Goal: Communication & Community: Answer question/provide support

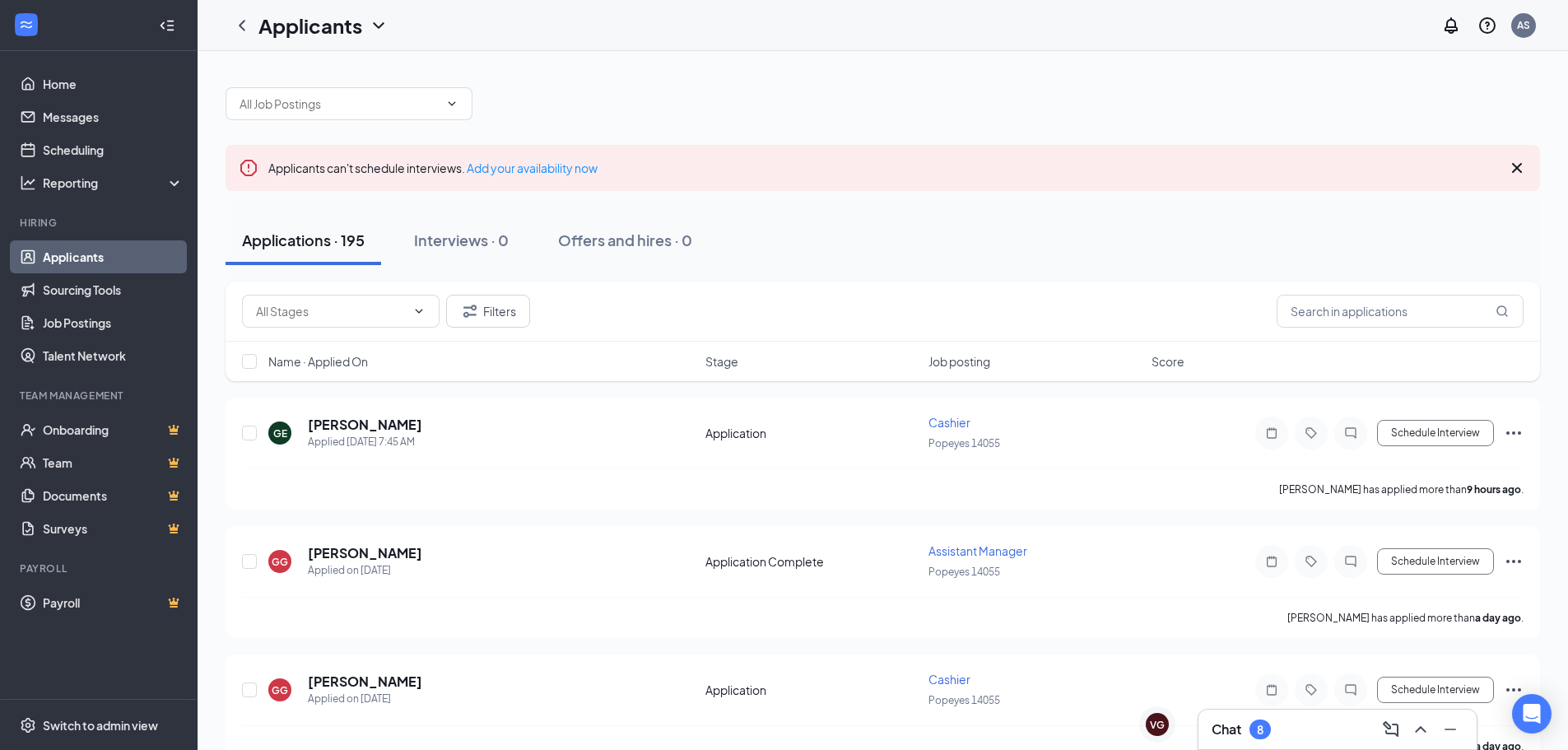
click at [1291, 748] on div "Chat 8" at bounding box center [1337, 729] width 278 height 39
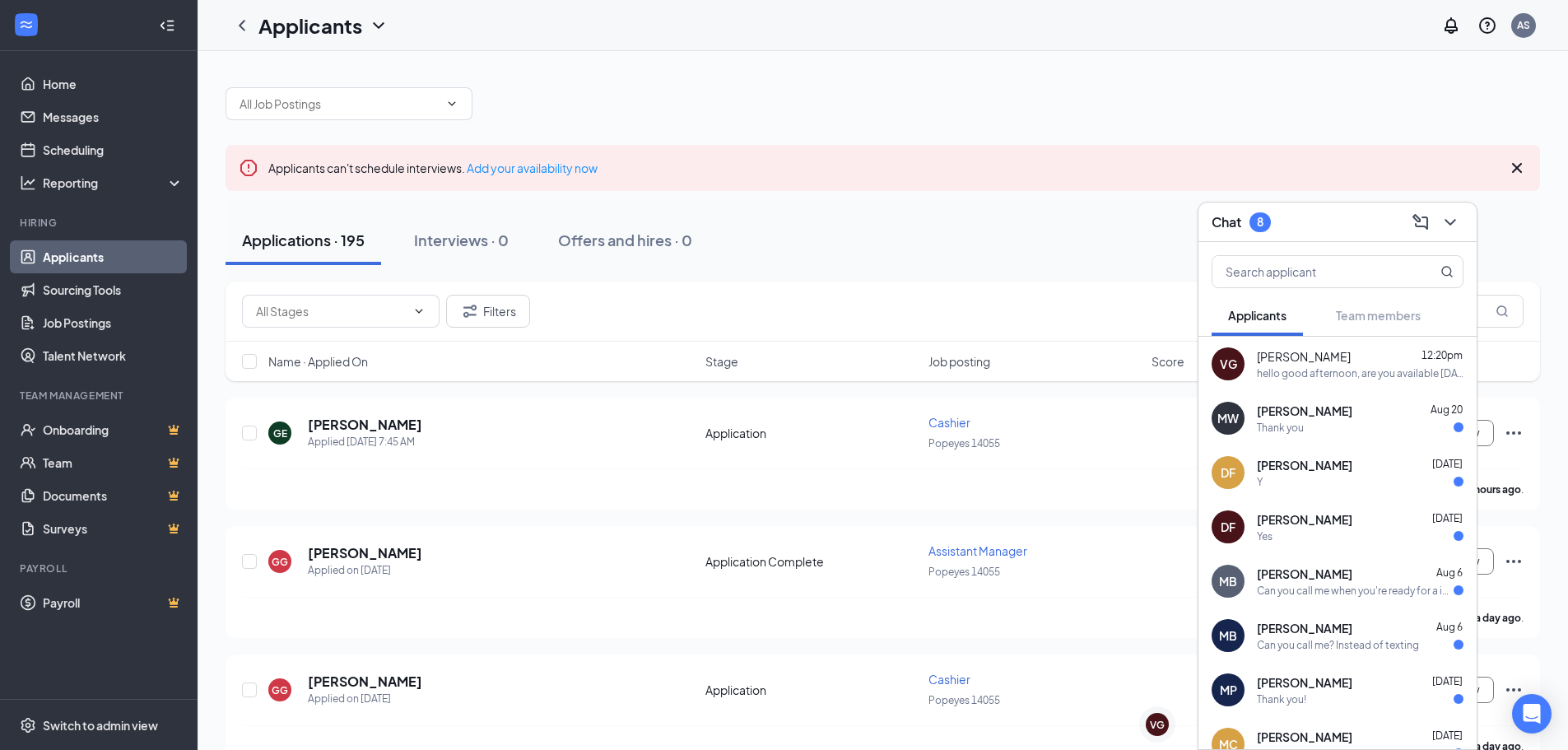
click at [1349, 352] on span "[PERSON_NAME]" at bounding box center [1303, 356] width 94 height 16
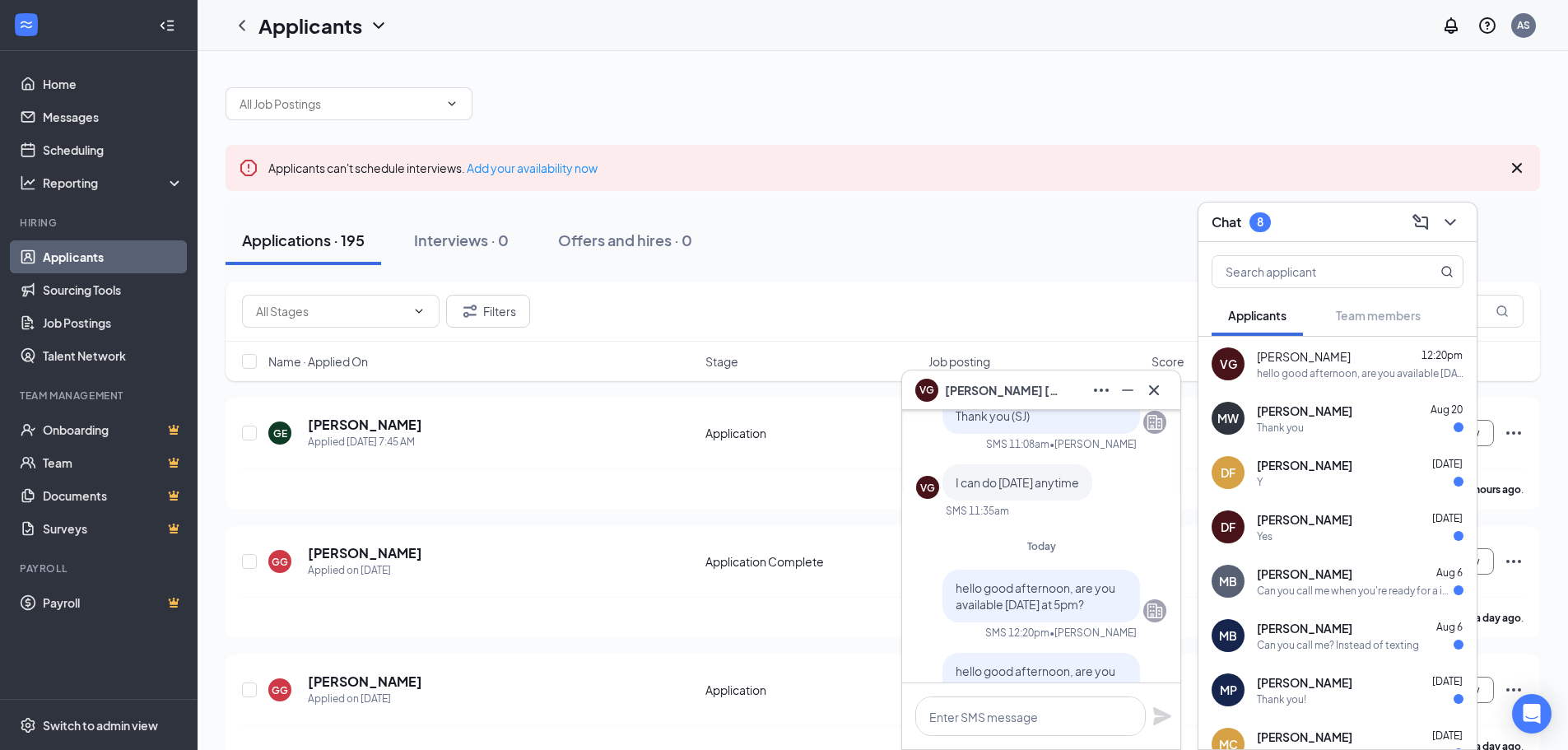
scroll to position [-82, 0]
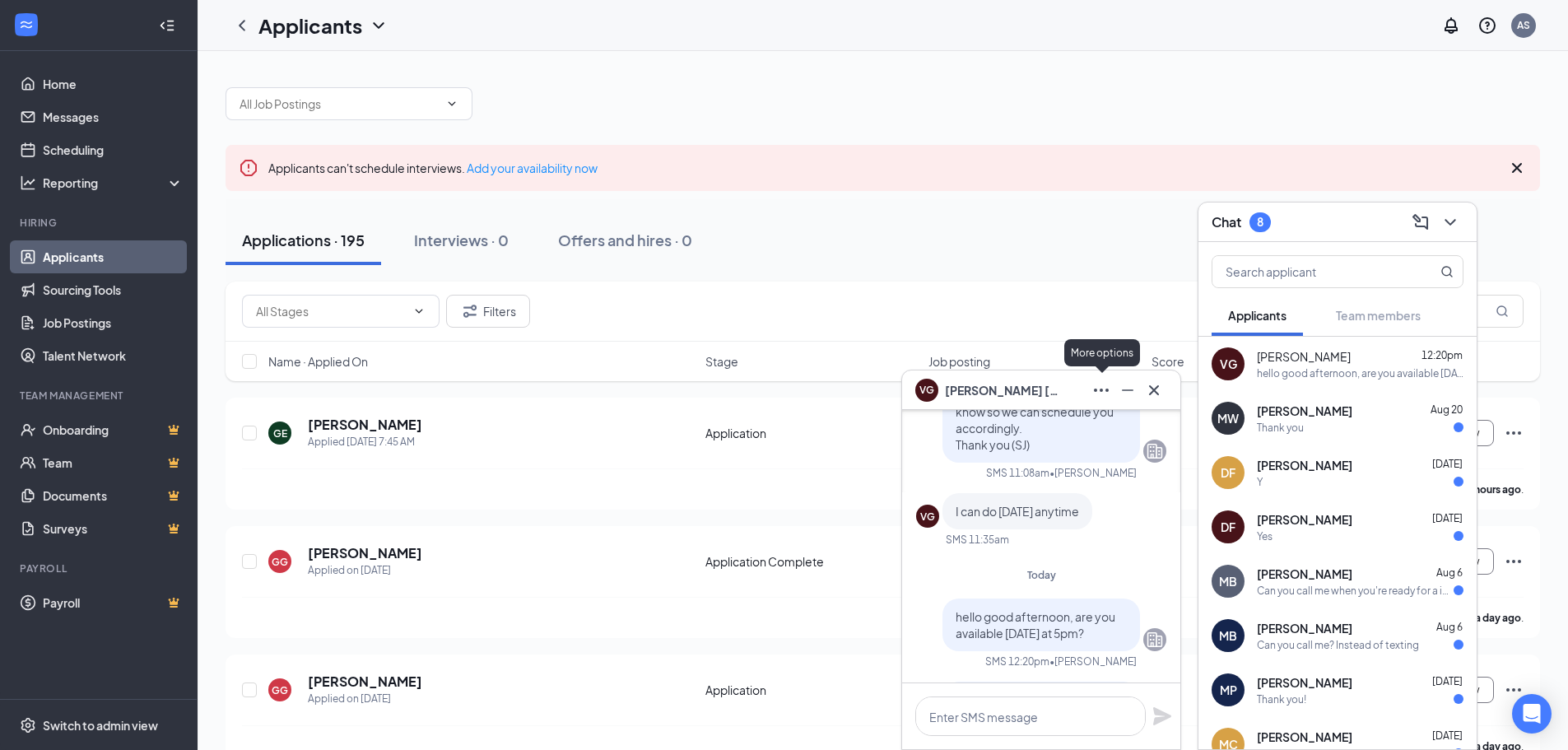
click at [1098, 392] on icon "Ellipses" at bounding box center [1100, 390] width 20 height 20
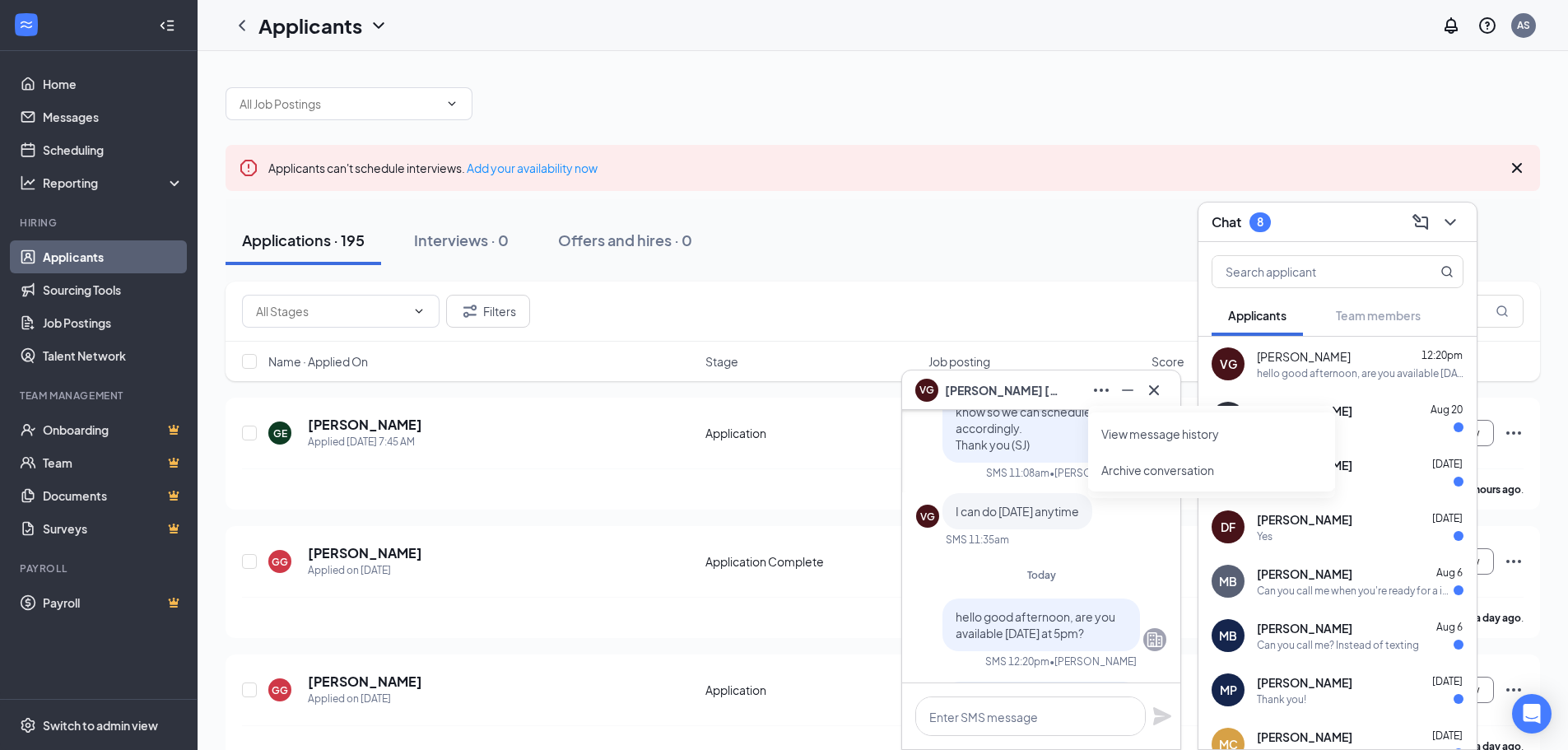
click at [1004, 498] on div "I can do [DATE] anytime" at bounding box center [1016, 512] width 150 height 36
click at [960, 393] on span "[PERSON_NAME]" at bounding box center [1002, 389] width 115 height 18
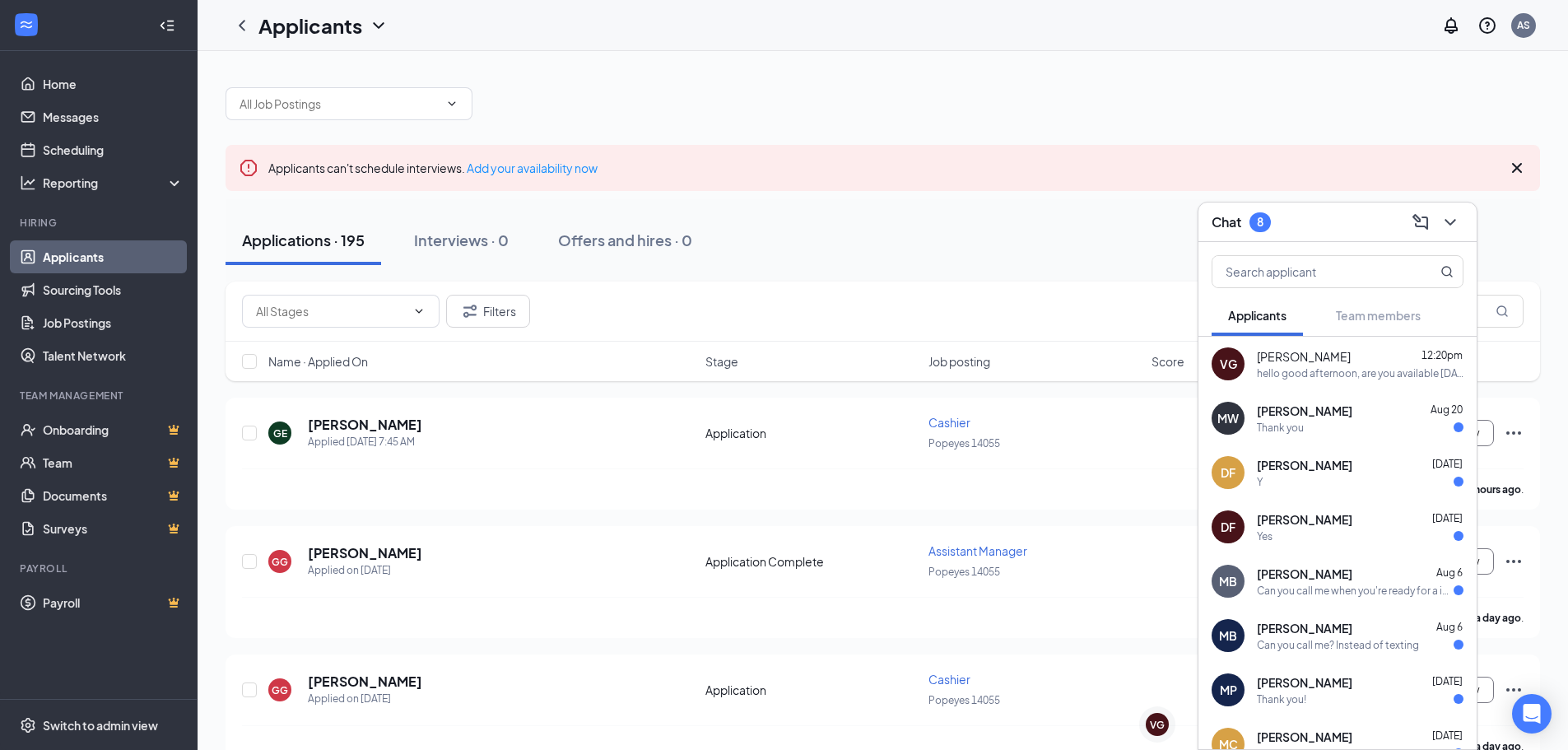
scroll to position [0, 0]
click at [1222, 353] on div "VG" at bounding box center [1228, 364] width 33 height 33
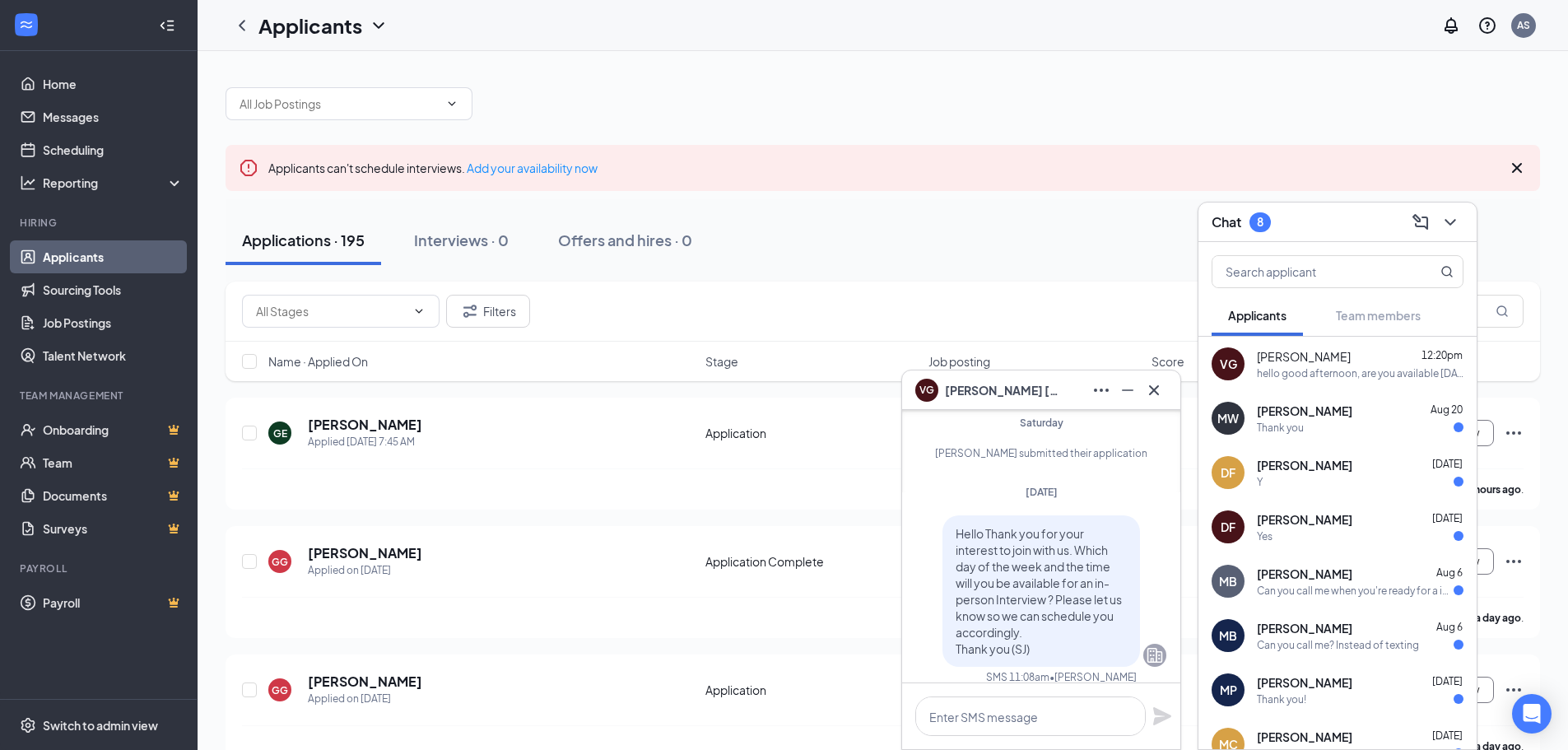
scroll to position [-247, 0]
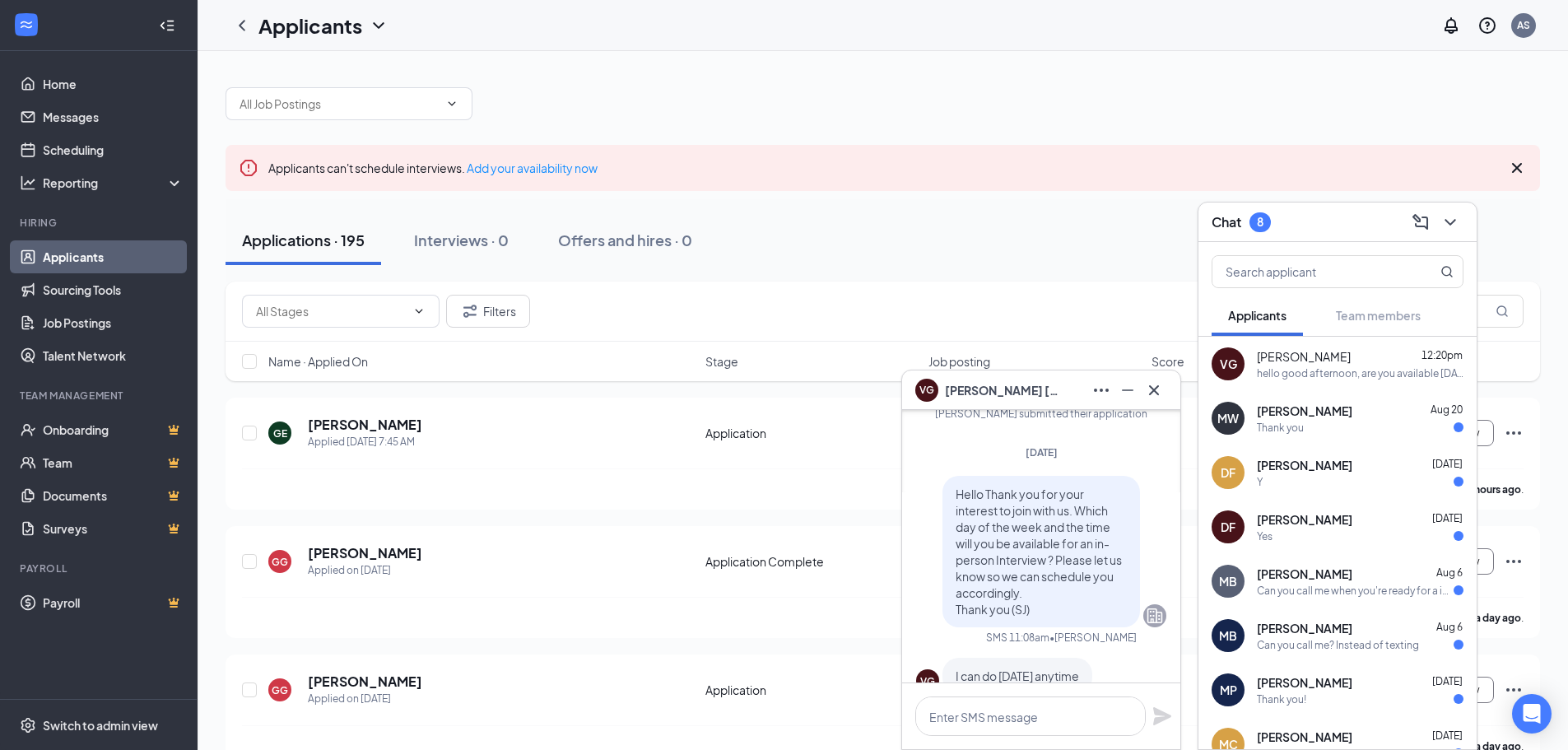
click at [969, 388] on span "[PERSON_NAME]" at bounding box center [1002, 389] width 115 height 18
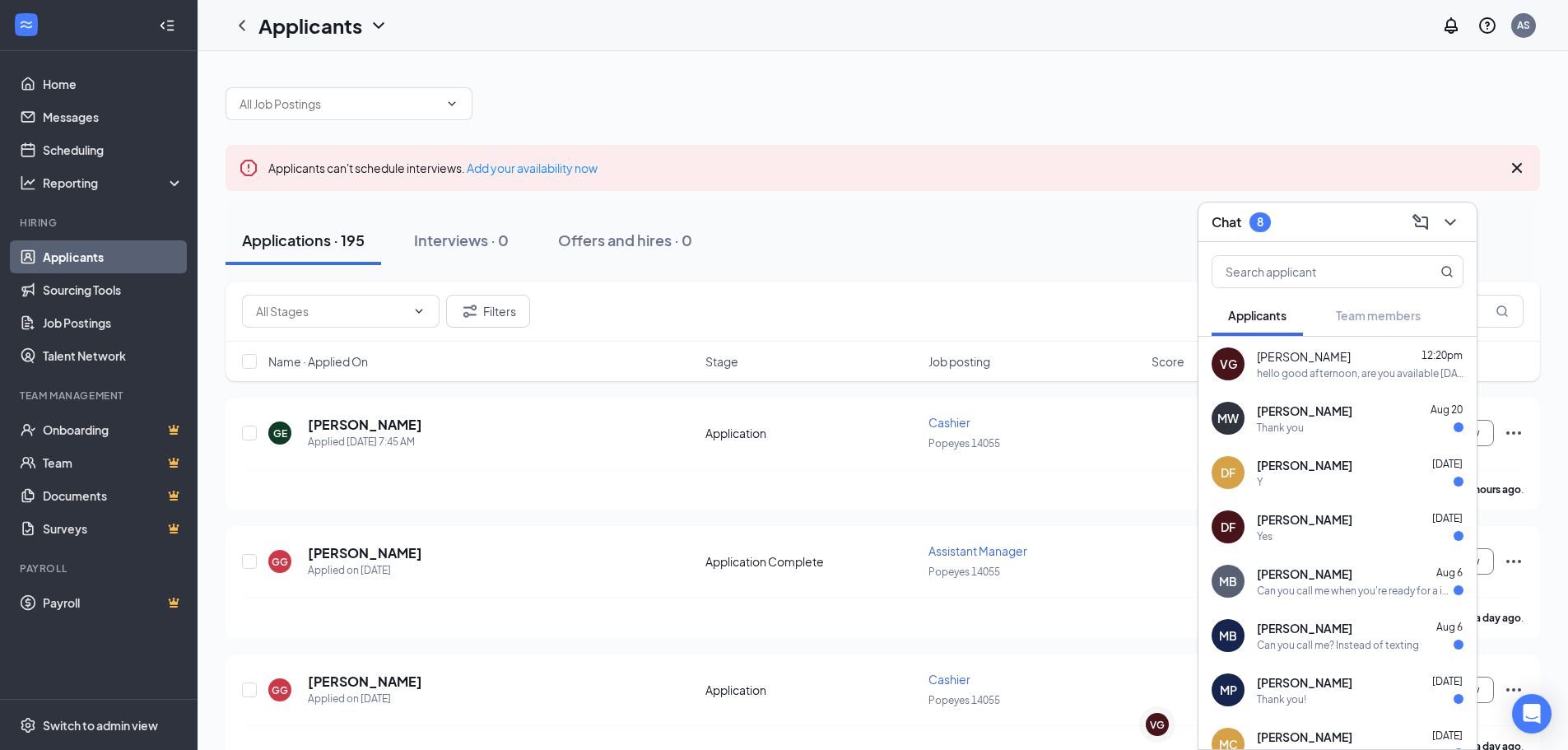
scroll to position [0, 0]
click at [1151, 726] on div "VG" at bounding box center [1156, 724] width 14 height 14
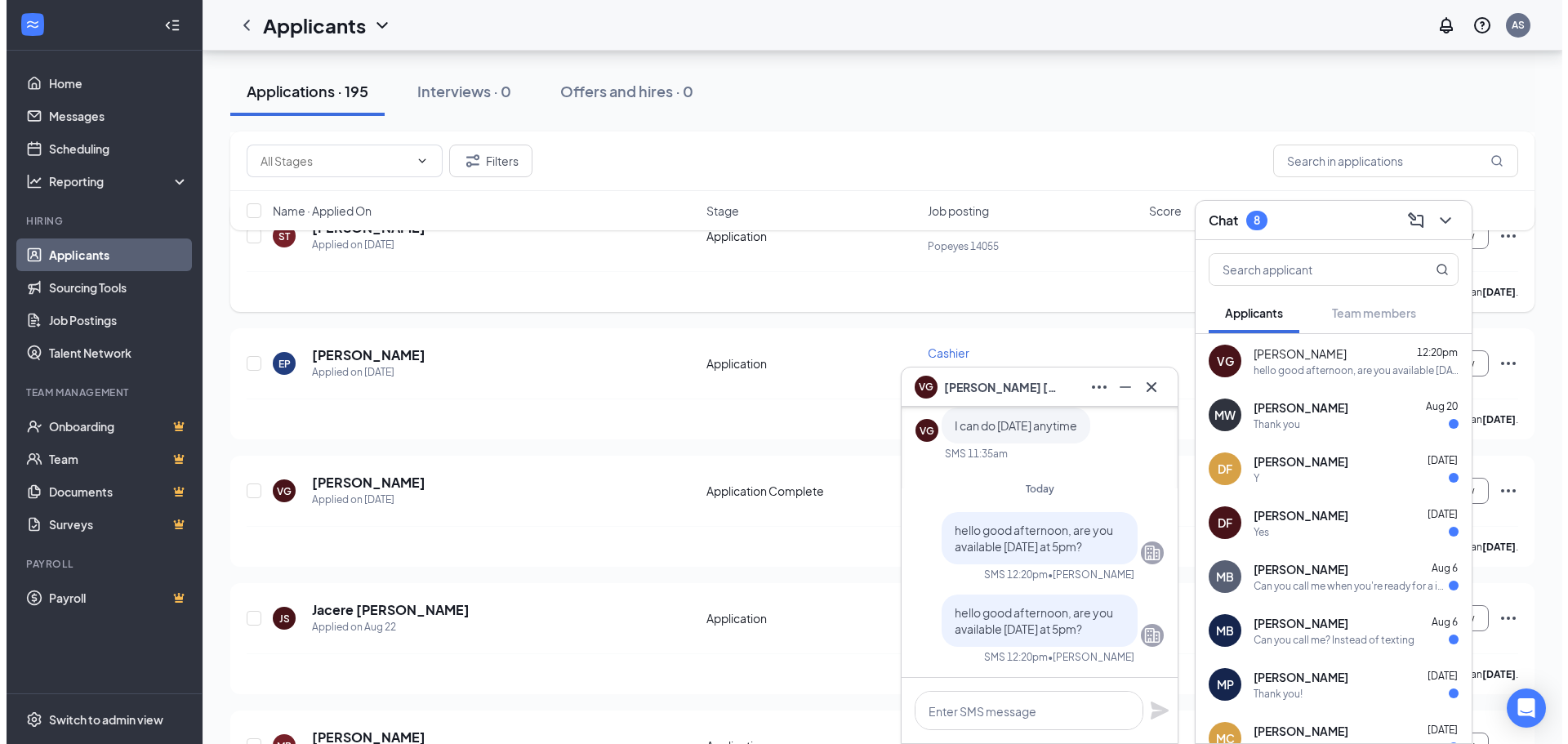
scroll to position [1633, 0]
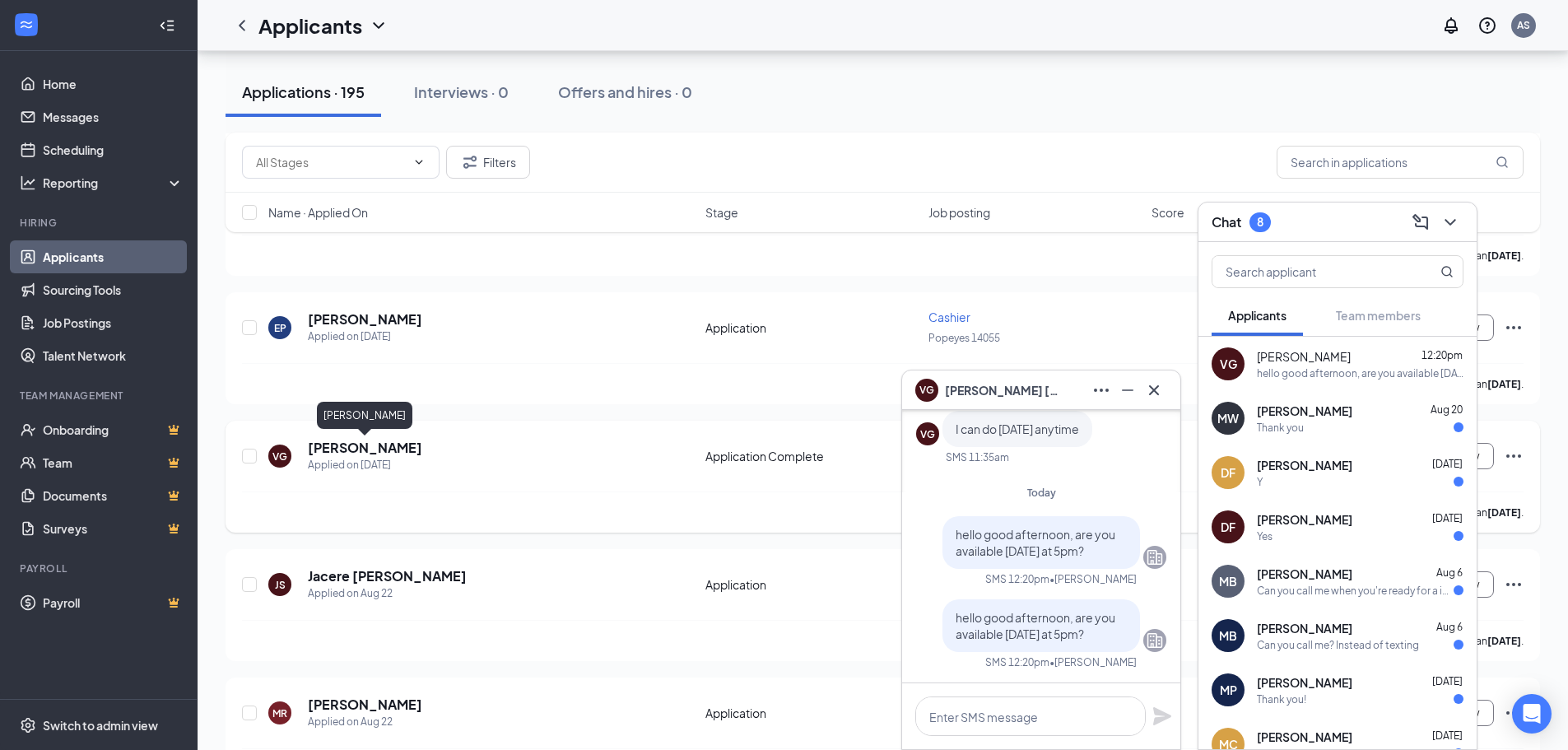
click at [374, 455] on h5 "[PERSON_NAME]" at bounding box center [365, 448] width 115 height 18
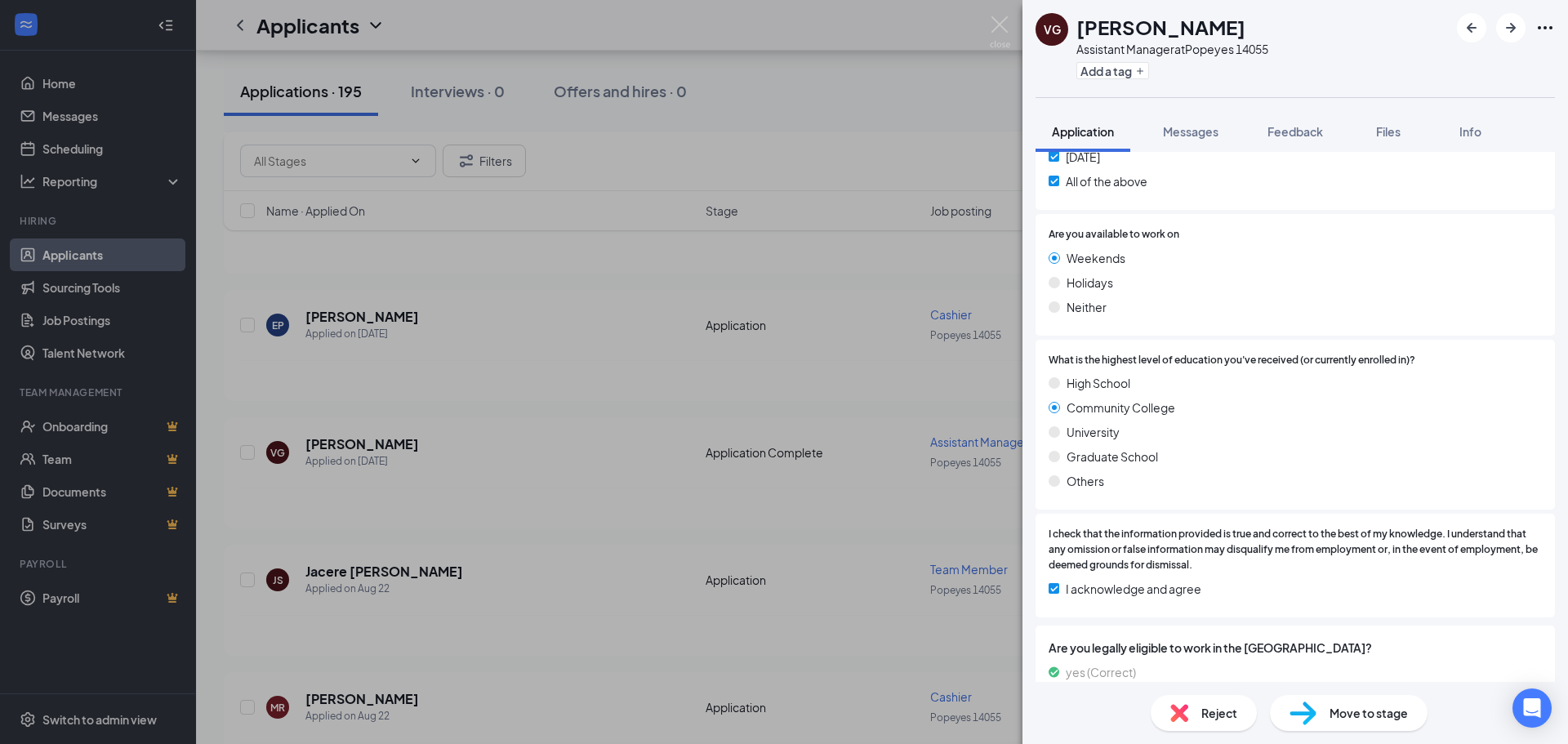
scroll to position [700, 0]
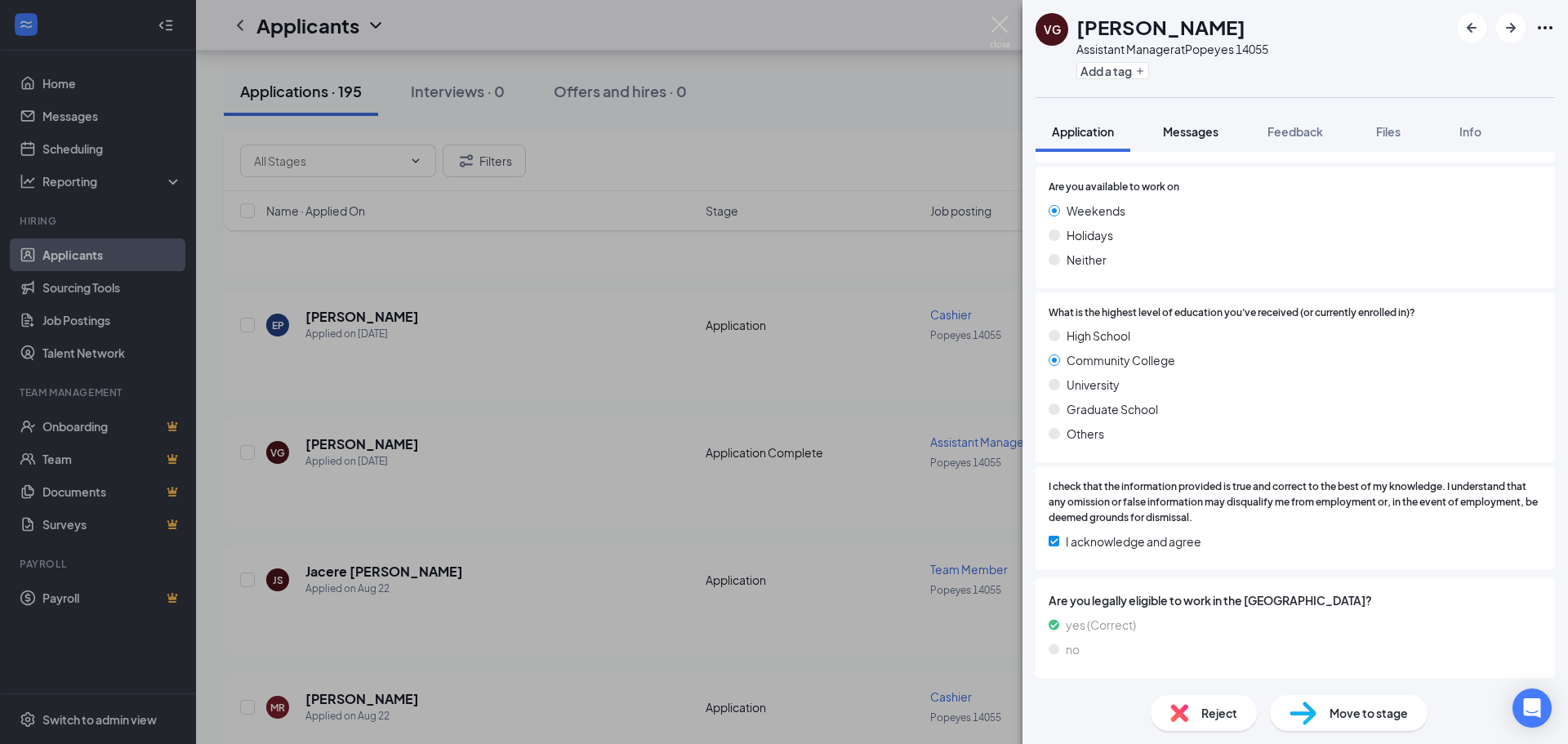
click at [1198, 116] on button "Messages" at bounding box center [1190, 131] width 88 height 41
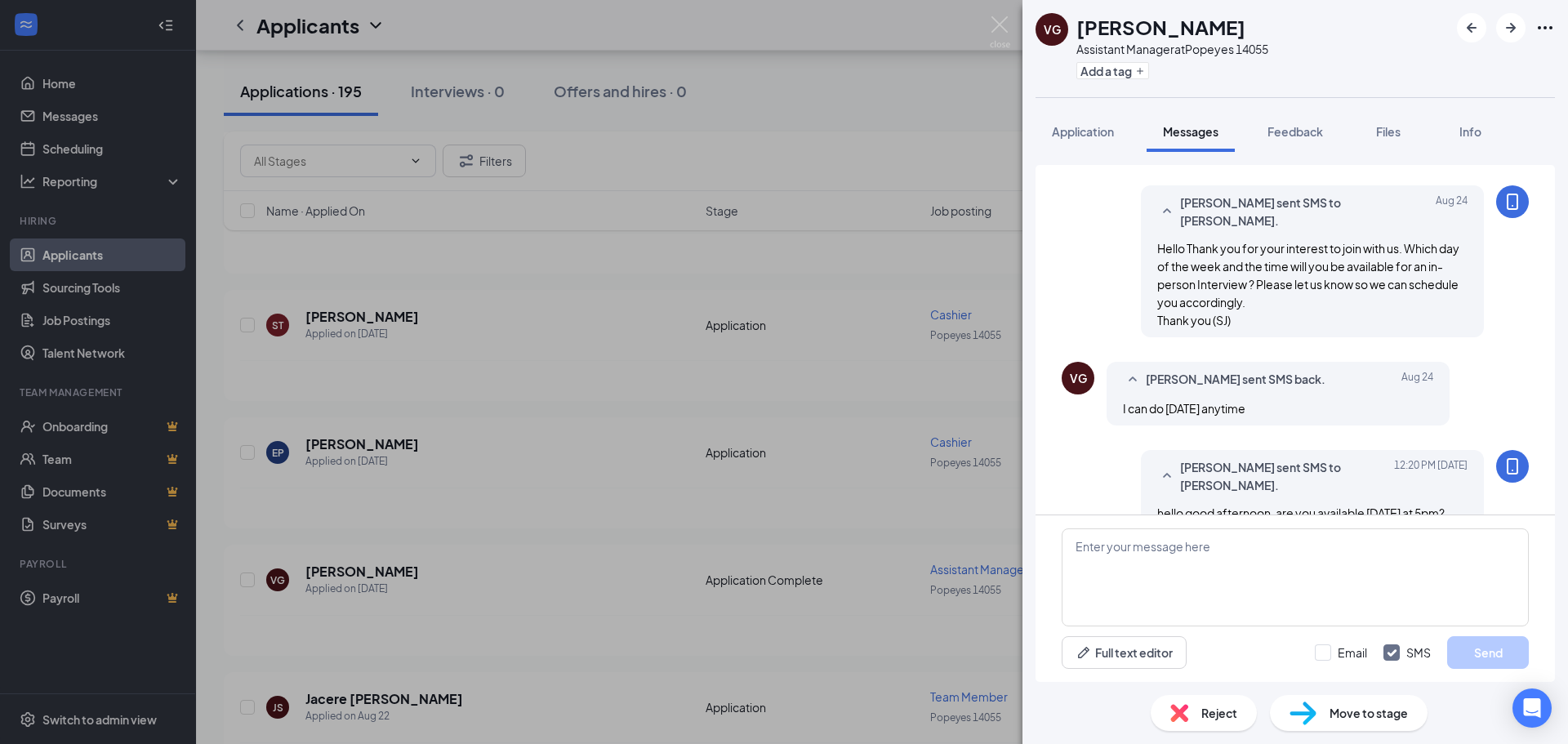
scroll to position [67, 0]
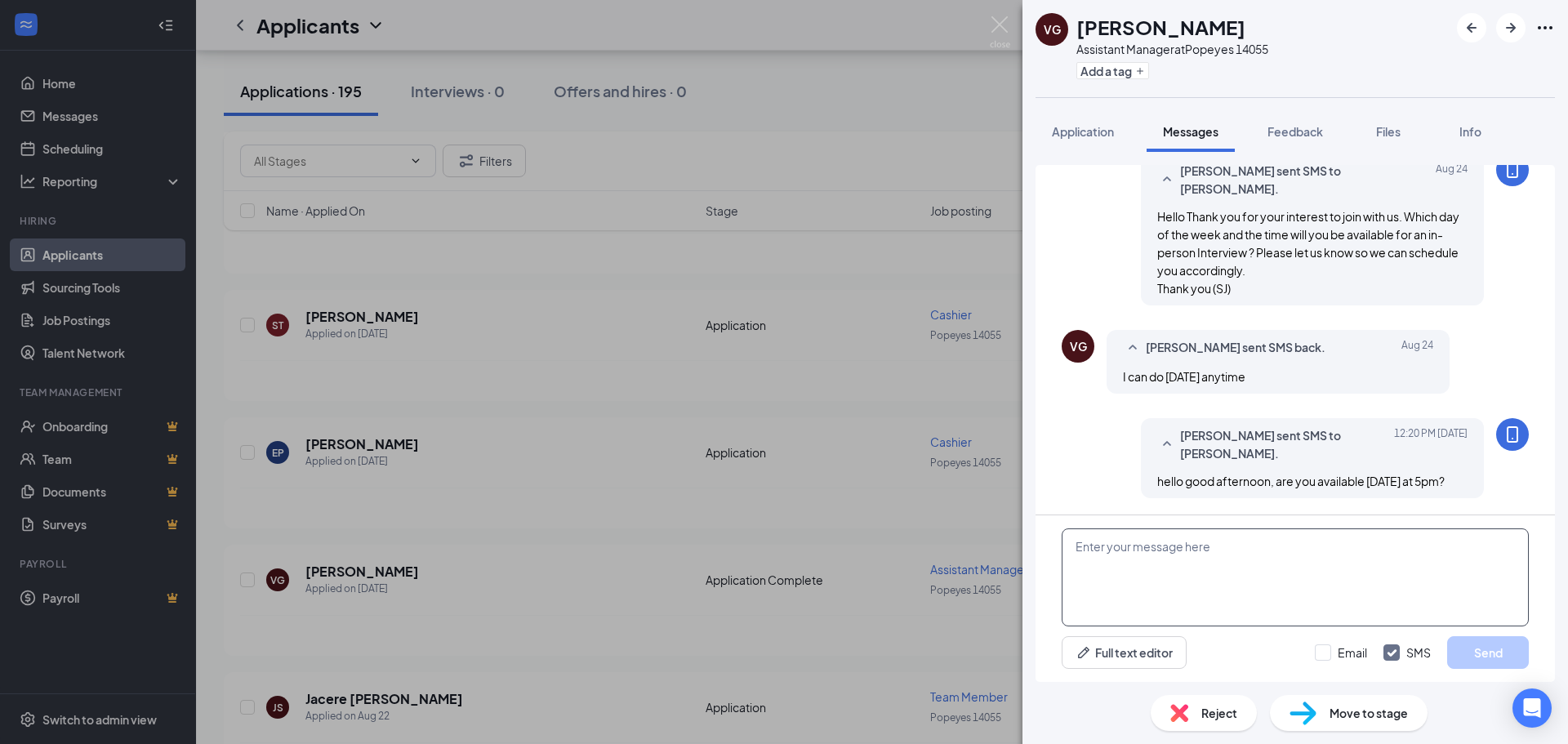
click at [1276, 577] on textarea at bounding box center [1296, 577] width 467 height 98
type textarea "is there any other day you are available to come in for an interview, please do…"
click at [1501, 657] on button "Send" at bounding box center [1488, 652] width 82 height 32
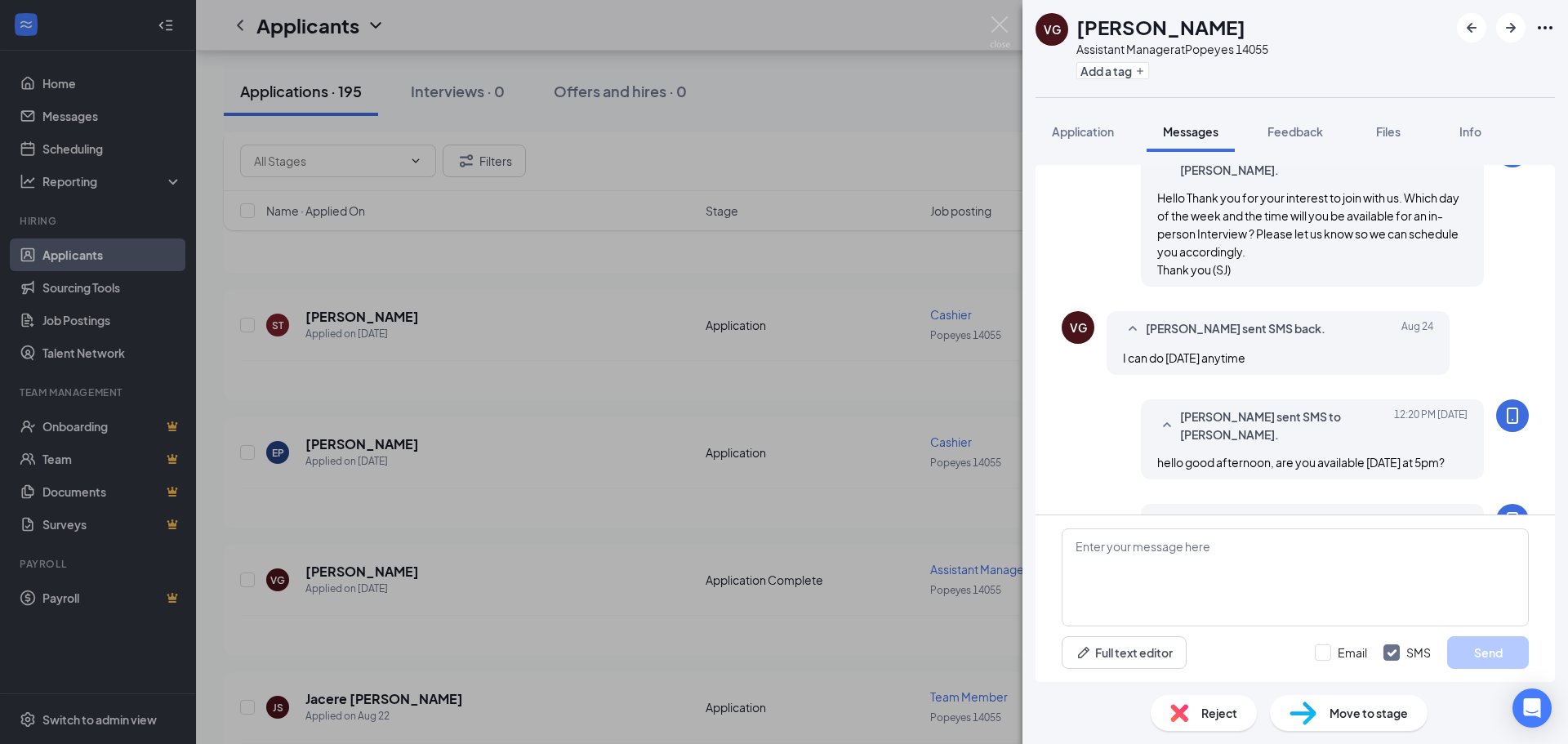
scroll to position [0, 0]
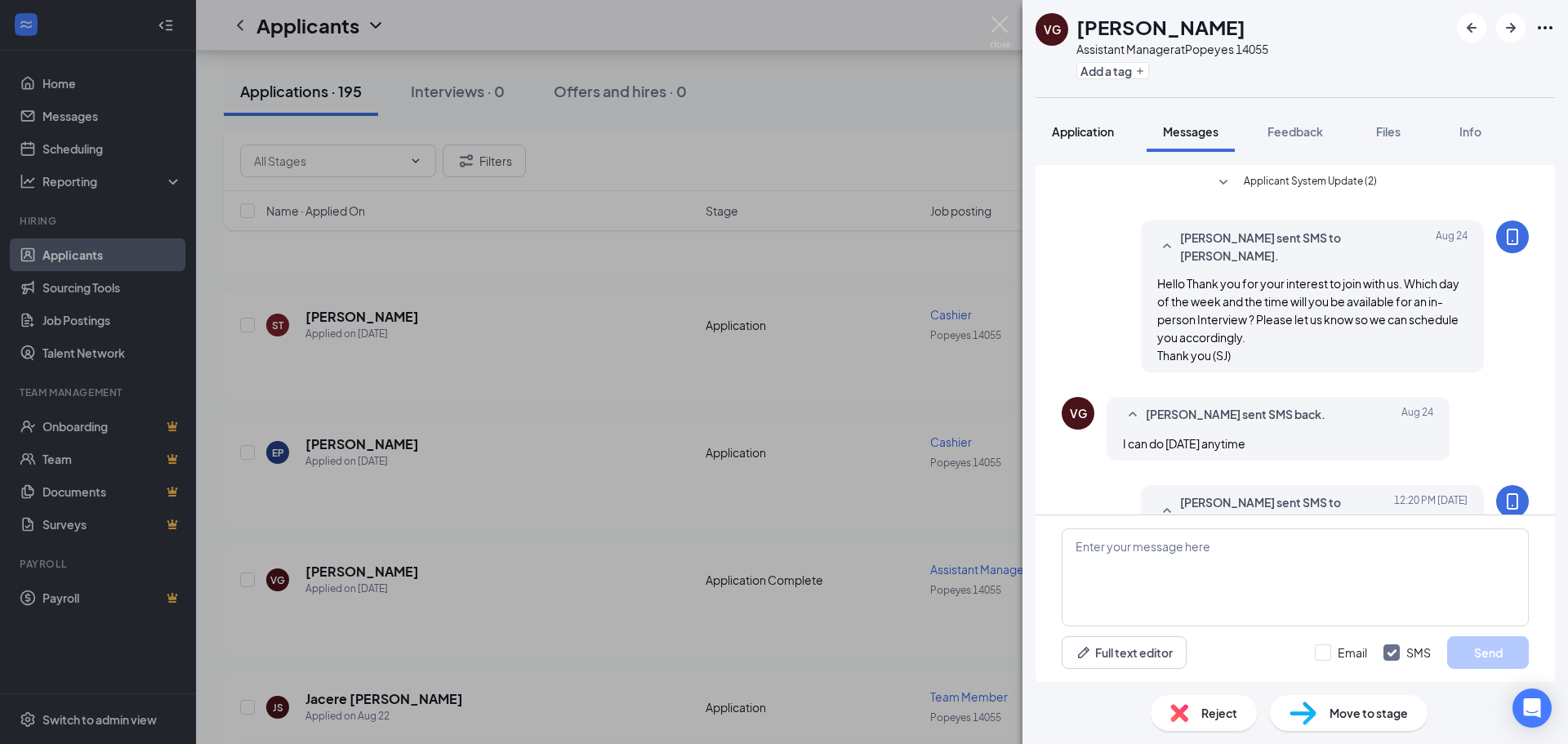
click at [1090, 126] on span "Application" at bounding box center [1083, 131] width 62 height 14
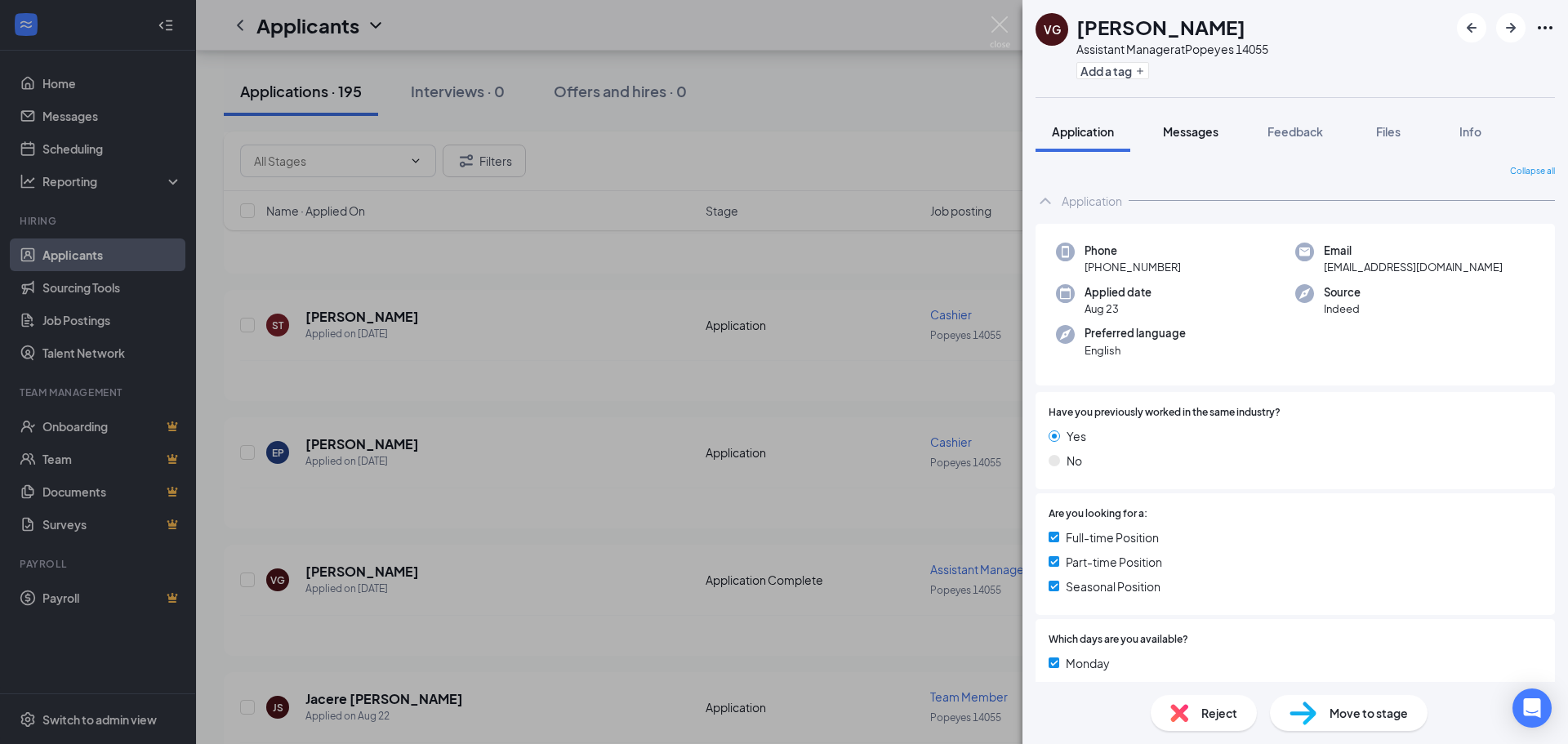
click at [1185, 129] on span "Messages" at bounding box center [1191, 131] width 56 height 14
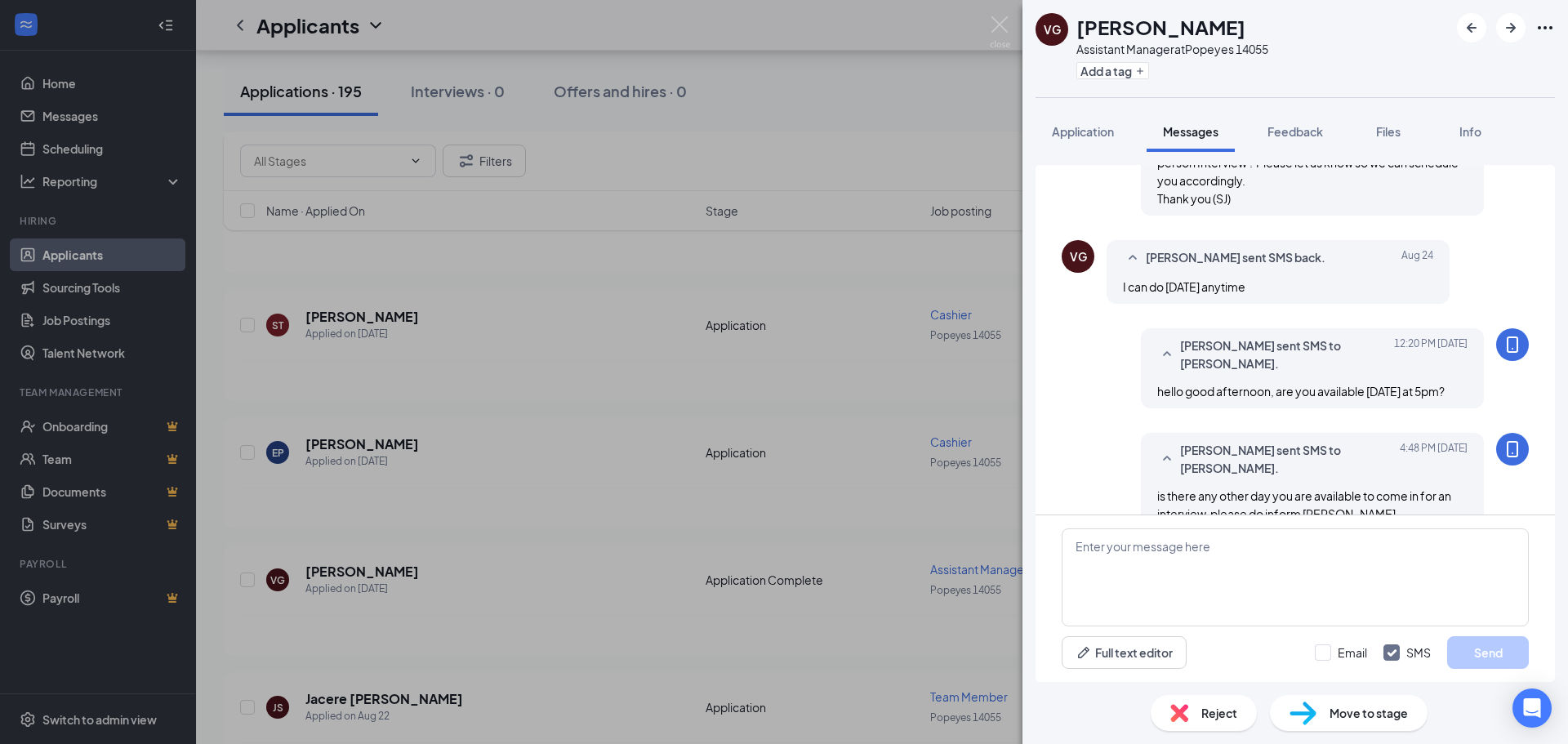
scroll to position [190, 0]
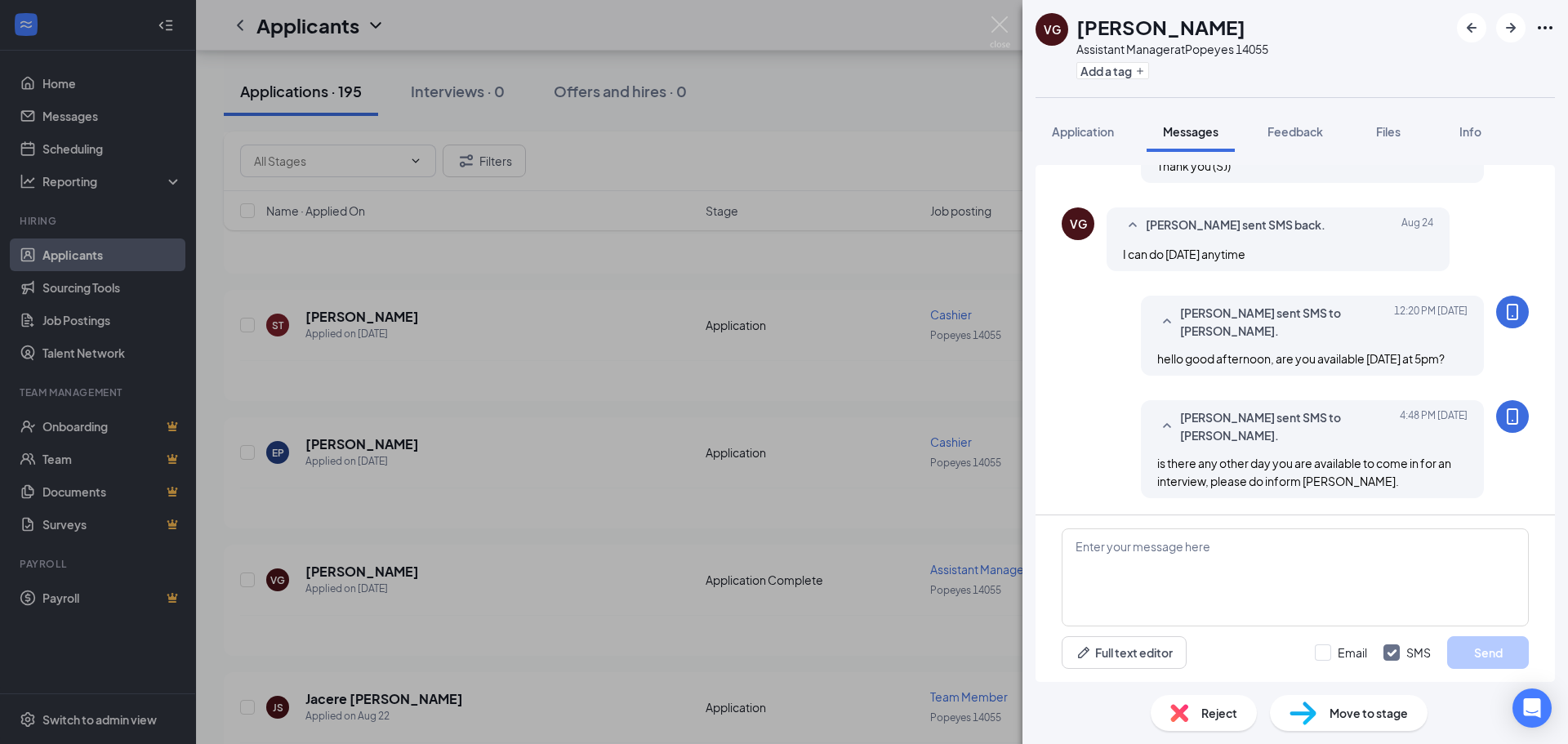
click at [1158, 322] on icon "SmallChevronUp" at bounding box center [1167, 322] width 20 height 20
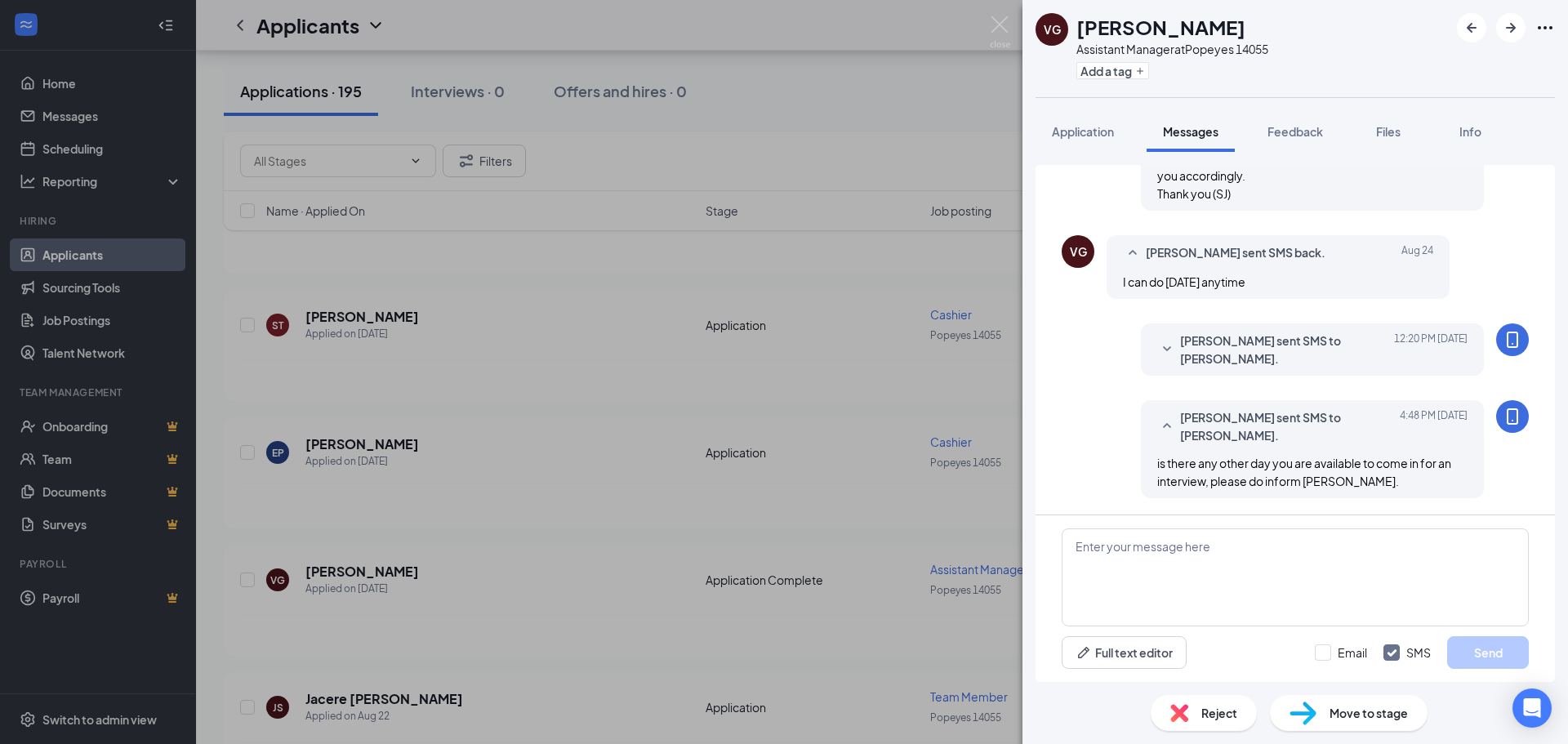
click at [1158, 432] on icon "SmallChevronUp" at bounding box center [1167, 426] width 20 height 20
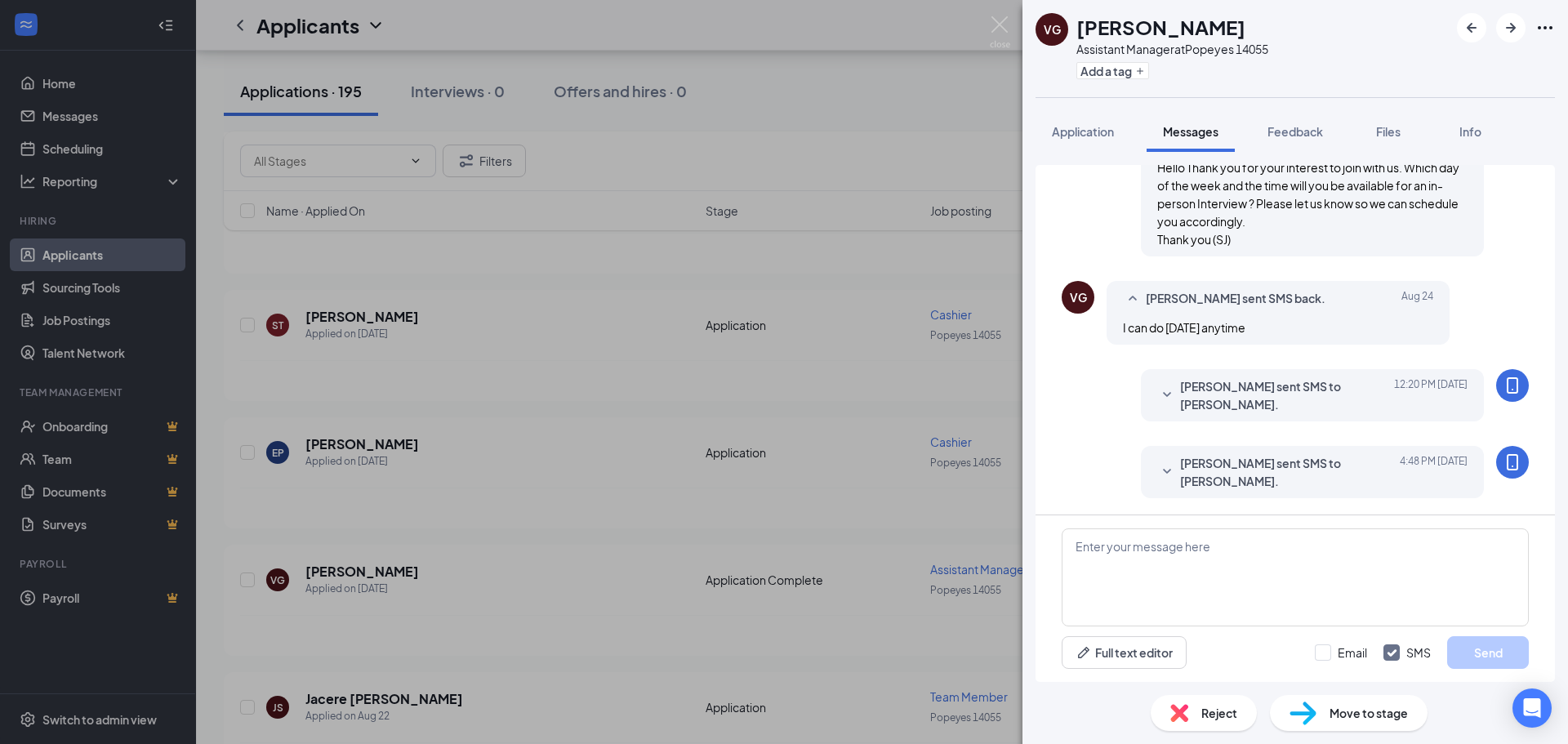
scroll to position [116, 0]
click at [1158, 389] on icon "SmallChevronDown" at bounding box center [1167, 395] width 20 height 20
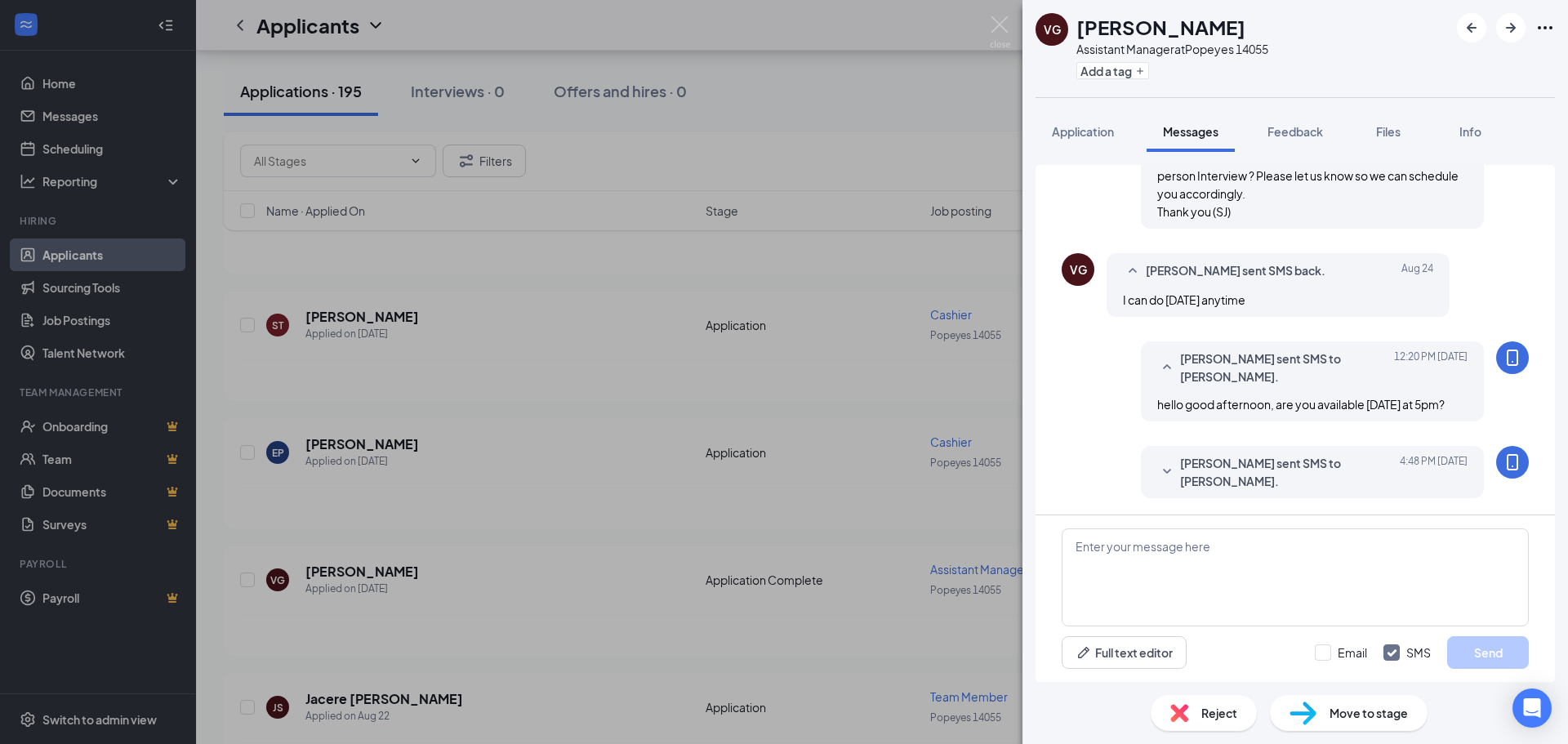
click at [1158, 370] on icon "SmallChevronUp" at bounding box center [1167, 367] width 20 height 20
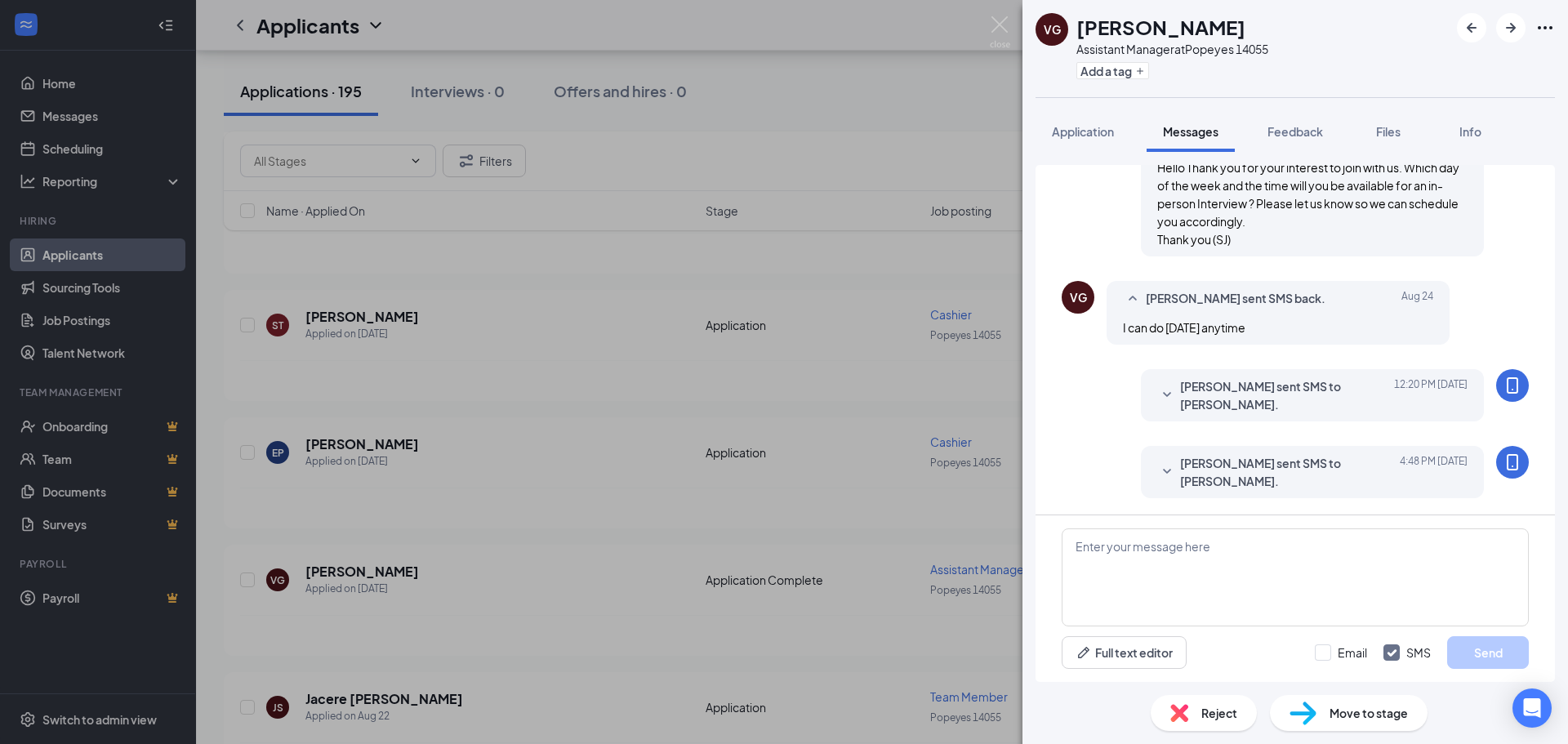
click at [1158, 466] on icon "SmallChevronDown" at bounding box center [1167, 472] width 20 height 20
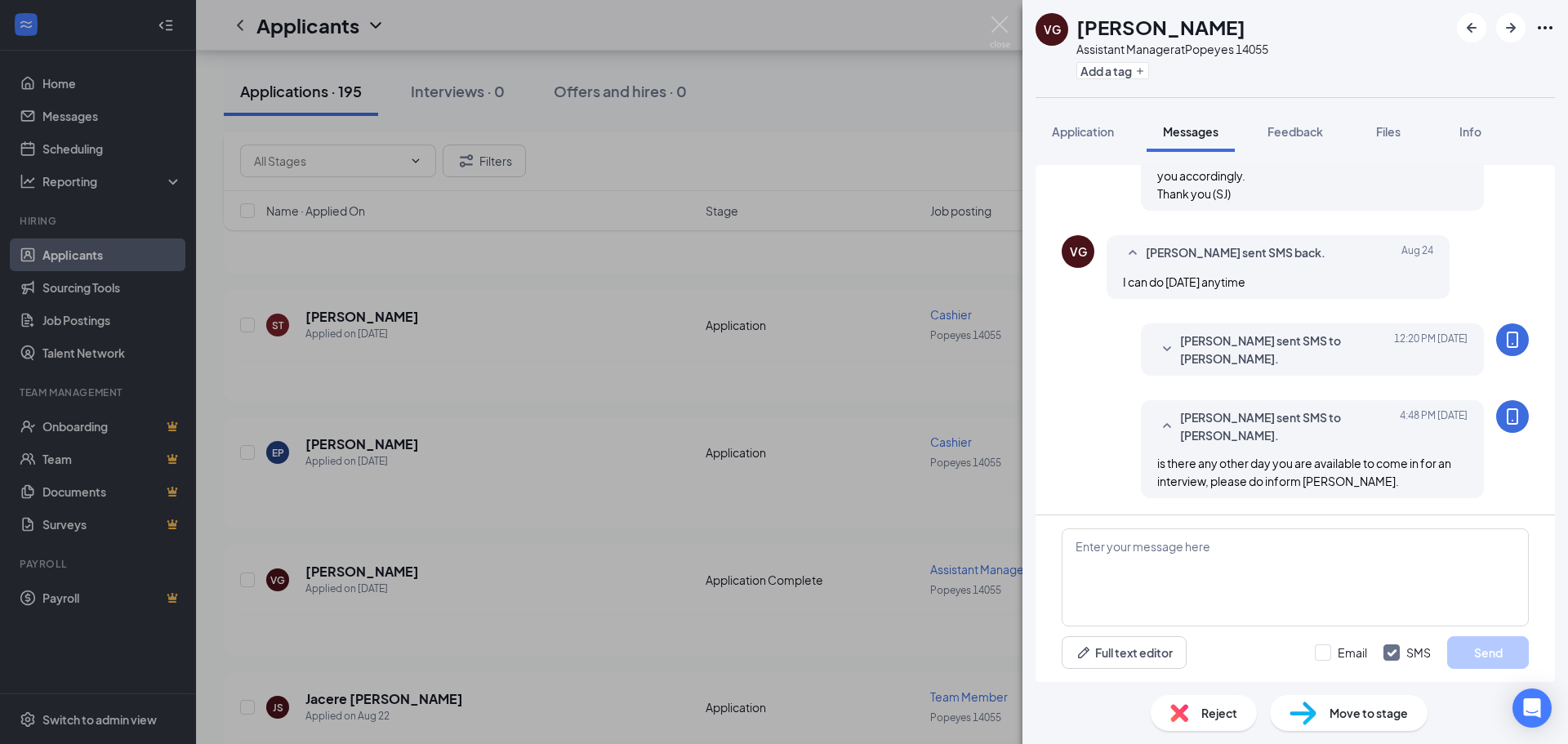
click at [1158, 461] on span "is there any other day you are available to come in for an interview, please do…" at bounding box center [1305, 472] width 294 height 32
click at [1158, 417] on icon "SmallChevronUp" at bounding box center [1167, 426] width 20 height 20
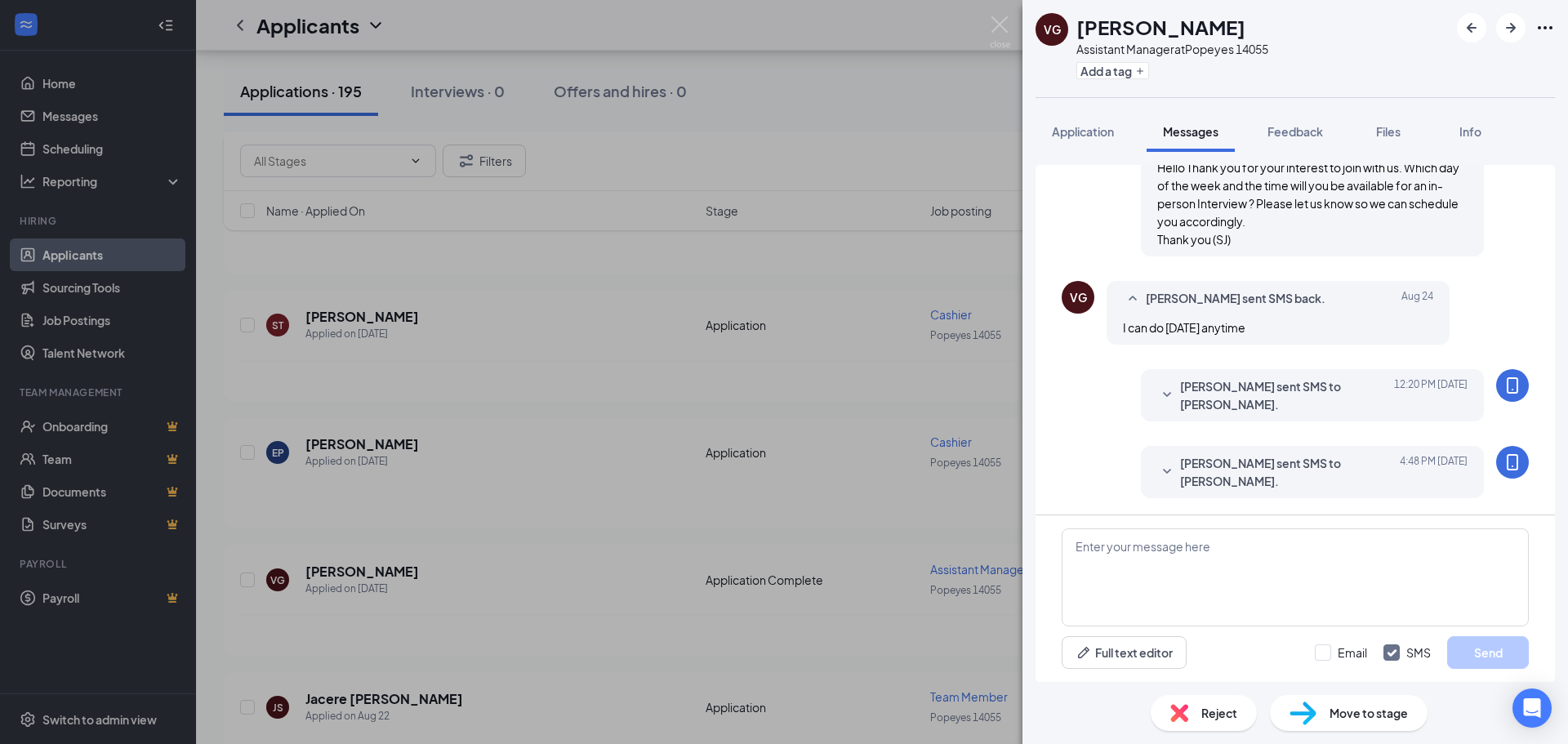
click at [1139, 295] on icon "SmallChevronUp" at bounding box center [1132, 299] width 20 height 20
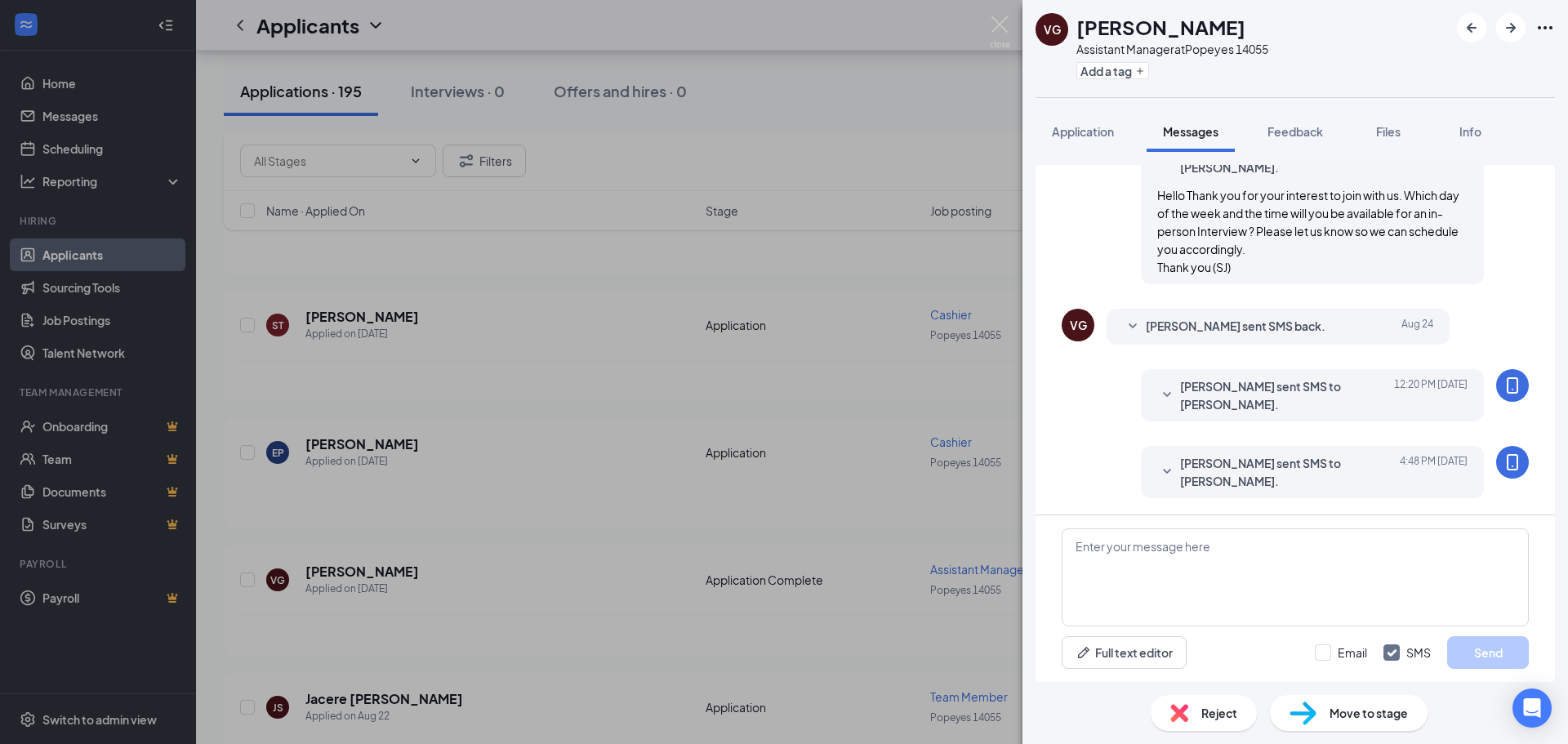
scroll to position [0, 0]
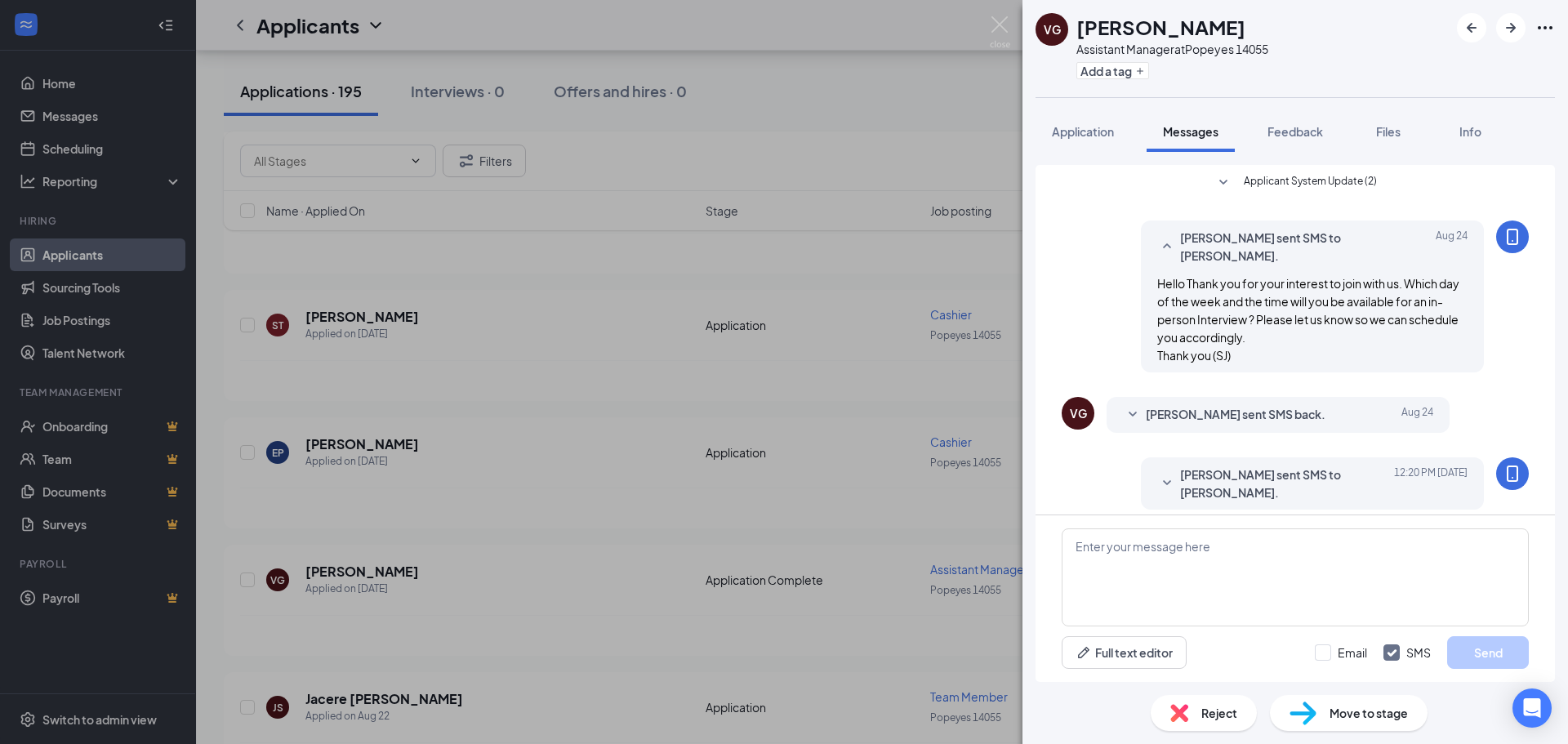
click at [1158, 242] on icon "SmallChevronUp" at bounding box center [1167, 247] width 20 height 20
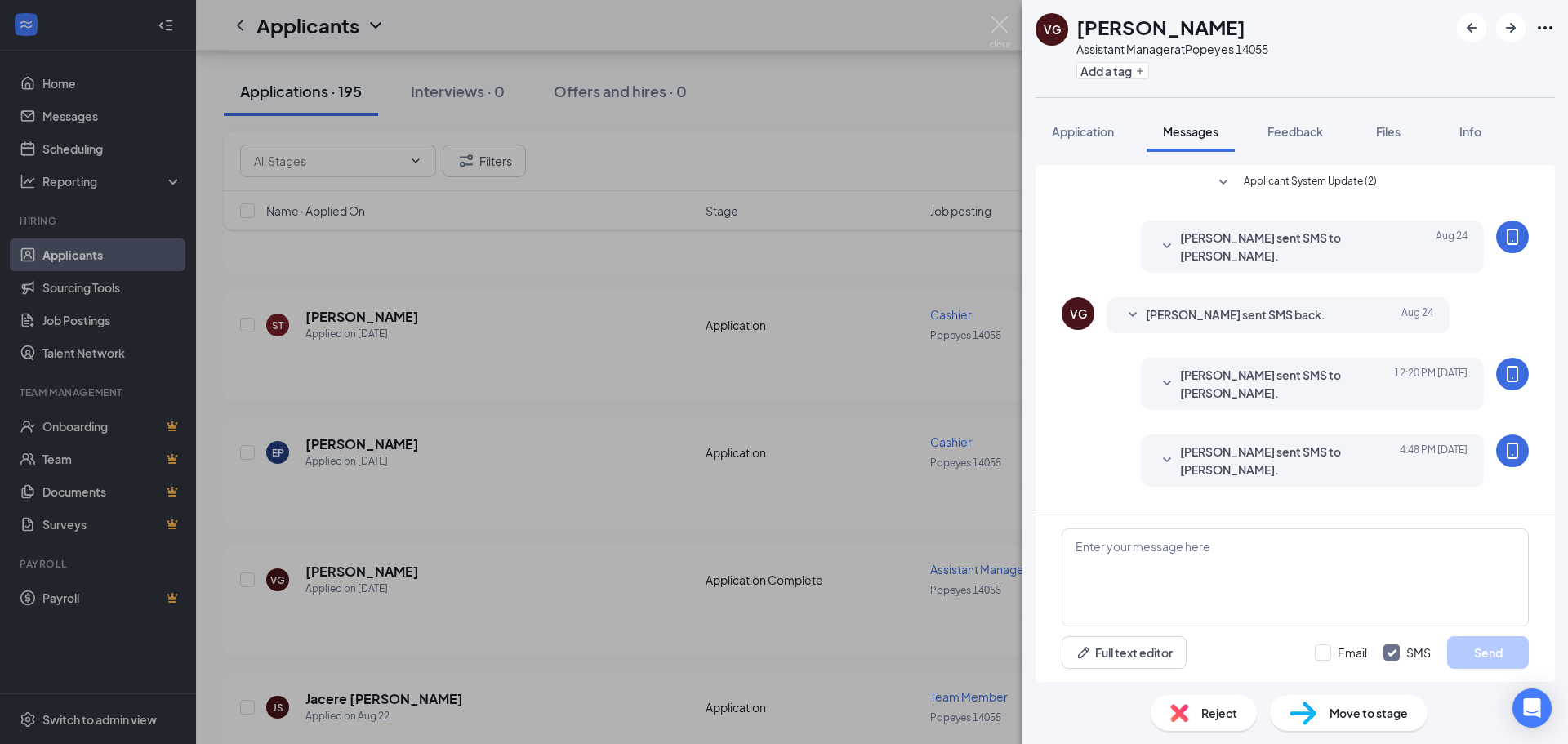
click at [1105, 290] on div "Applicant System Update (2) [PERSON_NAME] sent SMS to [PERSON_NAME]. [DATE] Hel…" at bounding box center [1296, 334] width 467 height 338
click at [1123, 304] on div "[PERSON_NAME] sent SMS back. [DATE] I can do [DATE] anytime" at bounding box center [1278, 315] width 343 height 36
click at [1133, 314] on icon "SmallChevronDown" at bounding box center [1132, 315] width 20 height 20
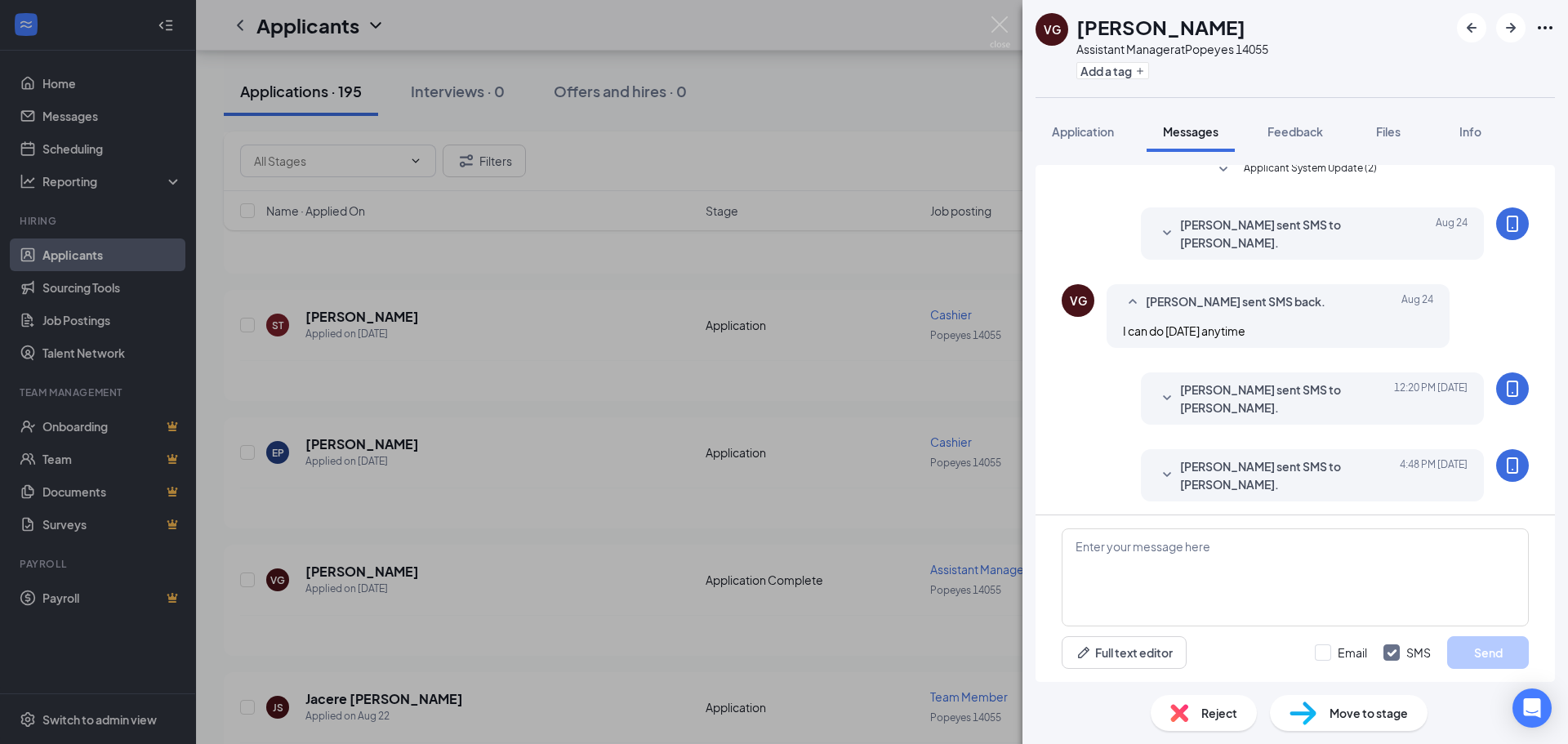
scroll to position [16, 0]
click at [1158, 393] on icon "SmallChevronDown" at bounding box center [1167, 395] width 20 height 20
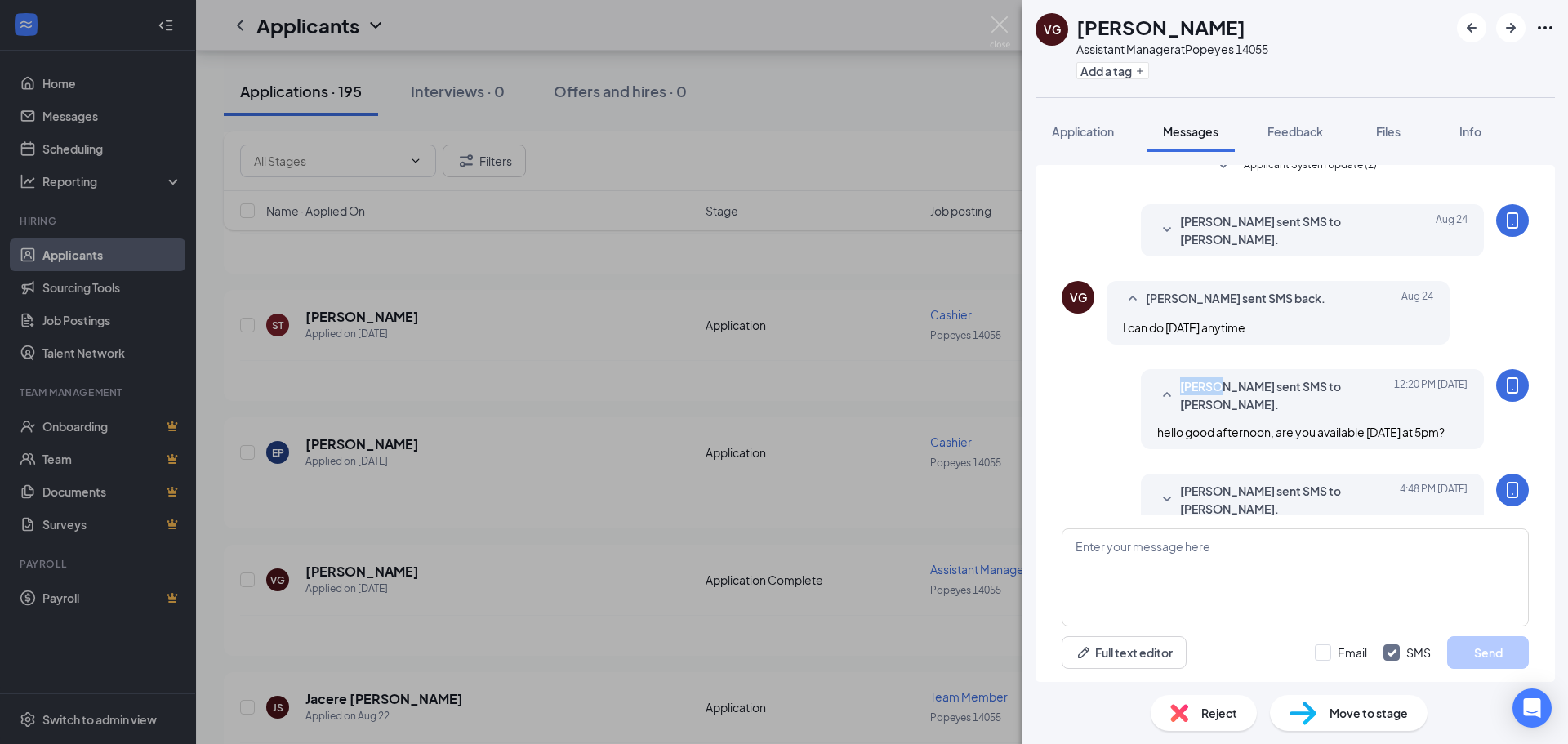
click at [1158, 393] on icon "SmallChevronUp" at bounding box center [1167, 395] width 20 height 20
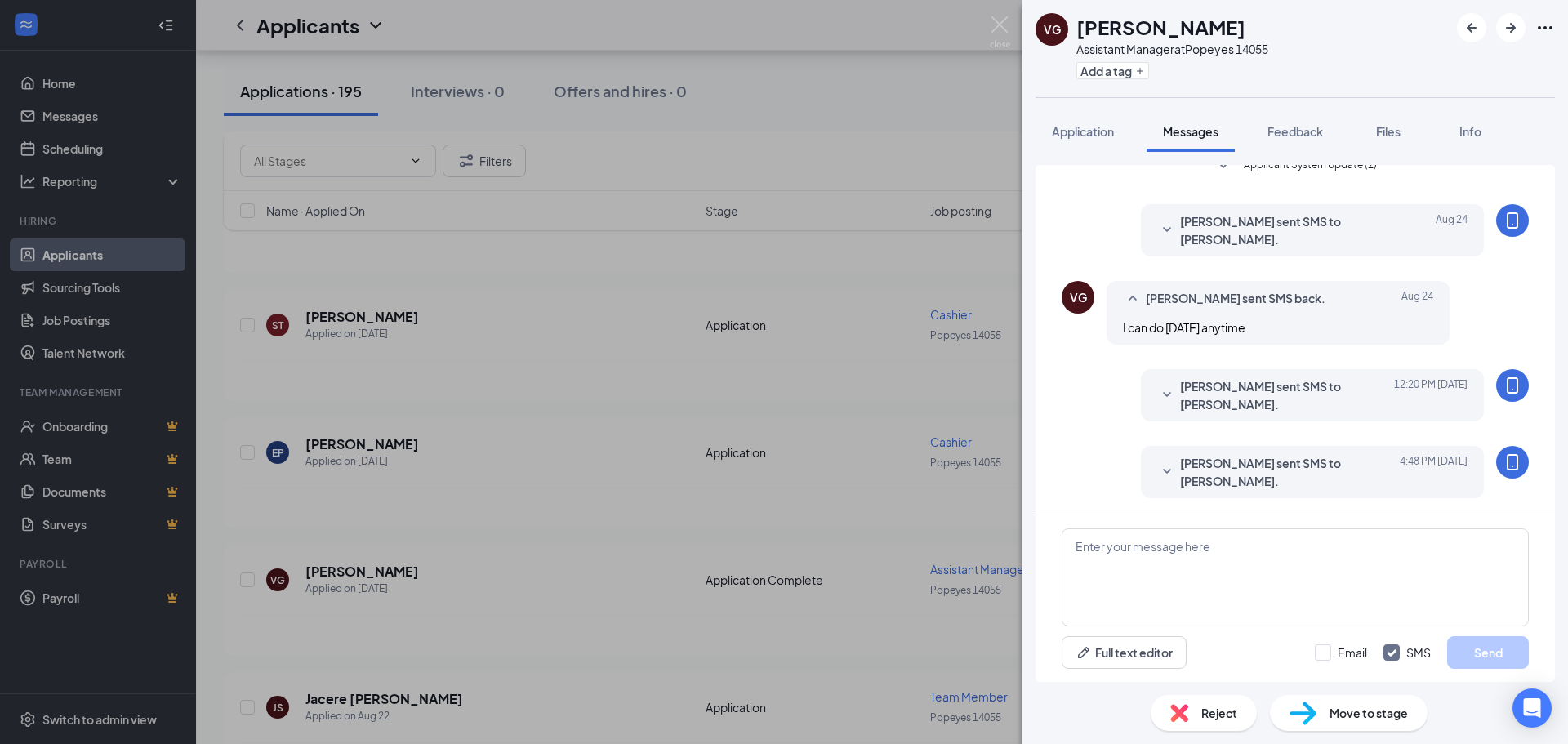
drag, startPoint x: 1157, startPoint y: 478, endPoint x: 1151, endPoint y: 448, distance: 30.6
click at [1158, 477] on icon "SmallChevronDown" at bounding box center [1167, 472] width 20 height 20
click at [1158, 463] on icon "SmallChevronUp" at bounding box center [1167, 472] width 20 height 20
click at [1158, 396] on icon "SmallChevronDown" at bounding box center [1167, 395] width 20 height 20
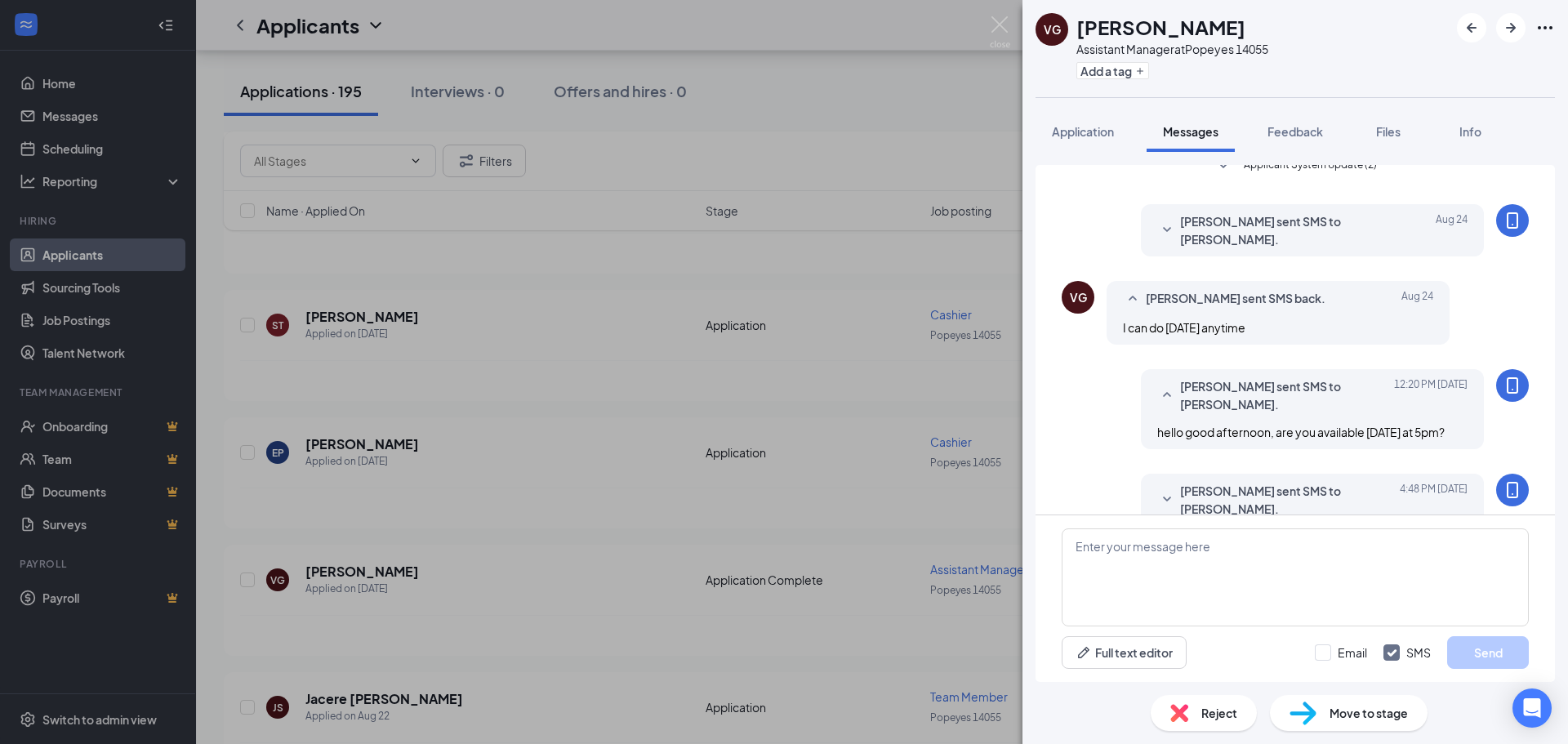
click at [1158, 400] on icon "SmallChevronUp" at bounding box center [1167, 395] width 20 height 20
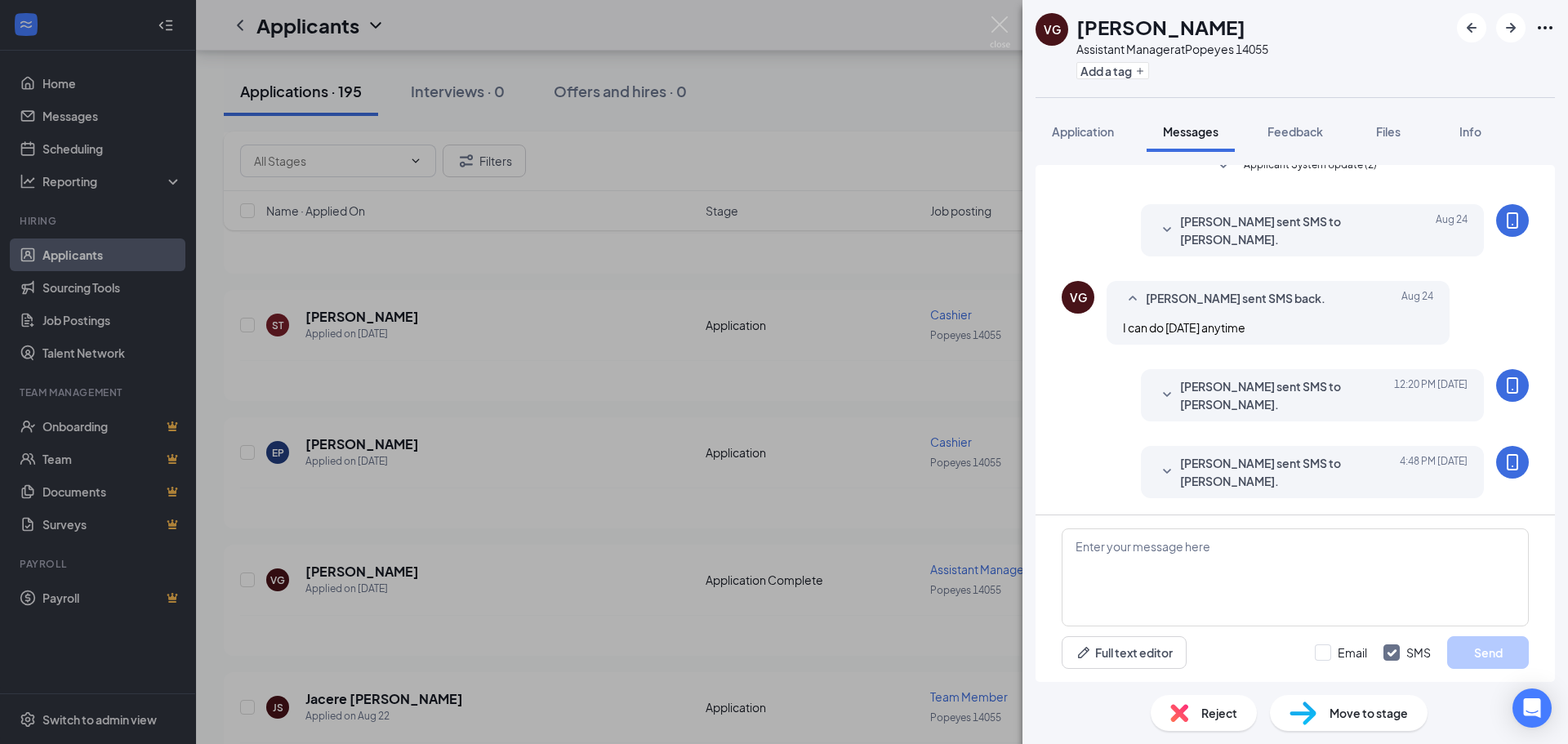
click at [1158, 478] on icon "SmallChevronDown" at bounding box center [1167, 472] width 20 height 20
click at [1158, 477] on icon "SmallChevronUp" at bounding box center [1167, 472] width 20 height 20
click at [1158, 390] on icon "SmallChevronDown" at bounding box center [1167, 395] width 20 height 20
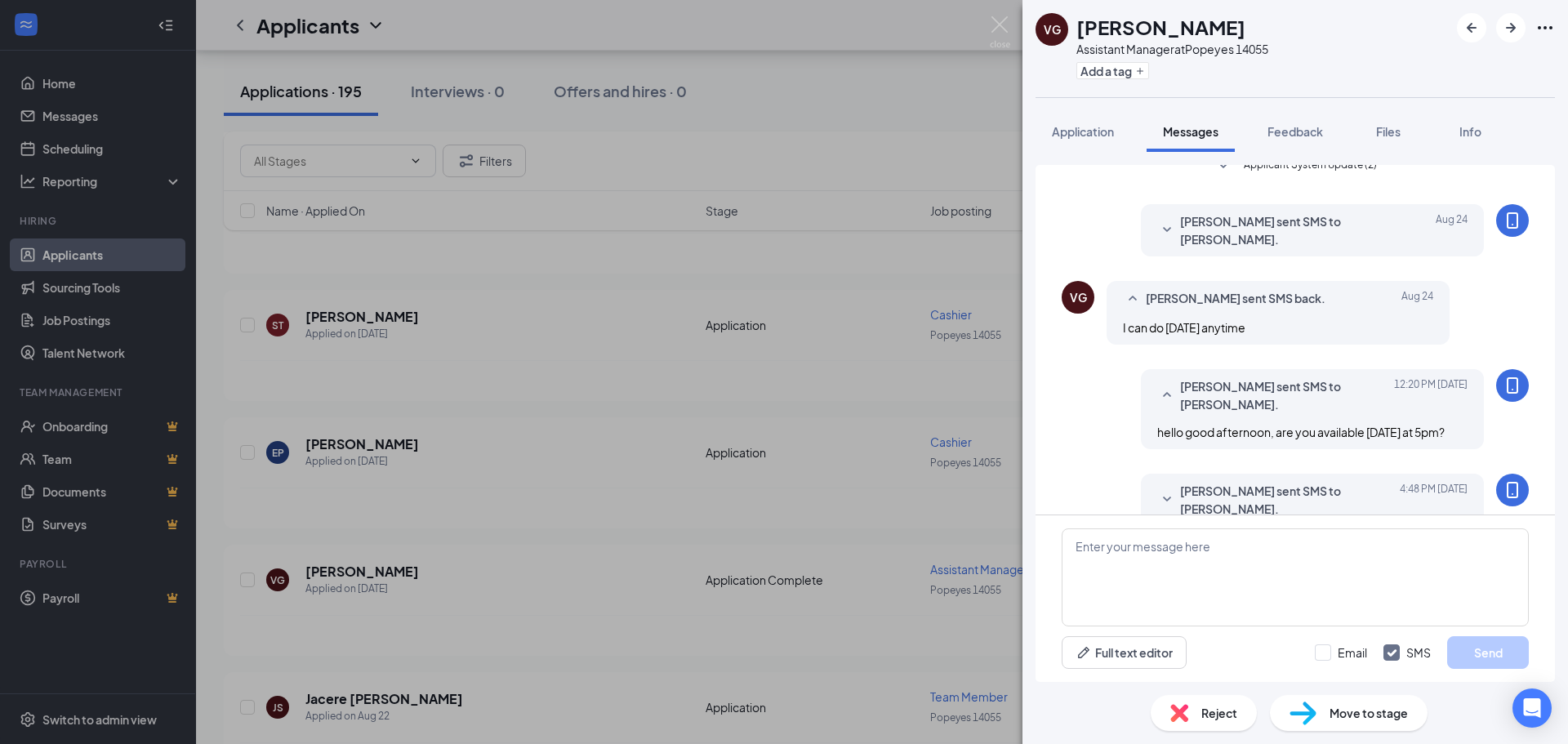
drag, startPoint x: 1097, startPoint y: 413, endPoint x: 1110, endPoint y: 414, distance: 13.0
click at [1098, 413] on div "[PERSON_NAME] sent SMS to [PERSON_NAME]. [DATE] 12:20 PM hello good afternoon, …" at bounding box center [1296, 413] width 467 height 88
click at [1145, 401] on div "[PERSON_NAME] sent SMS to [PERSON_NAME]. [DATE] 12:20 PM hello good afternoon, …" at bounding box center [1312, 409] width 343 height 80
click at [1160, 390] on icon "SmallChevronUp" at bounding box center [1167, 395] width 20 height 20
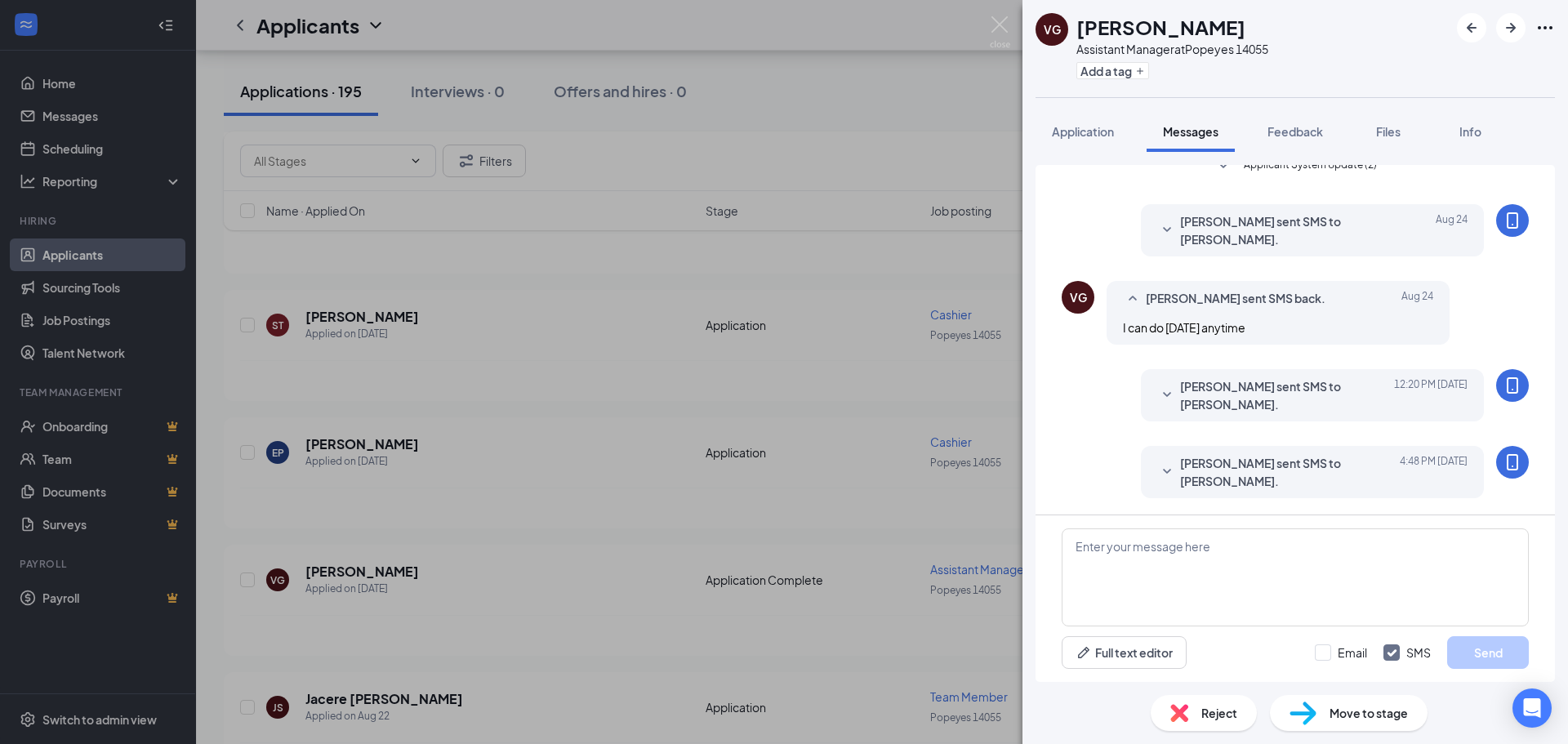
click at [1158, 482] on div at bounding box center [1167, 473] width 20 height 36
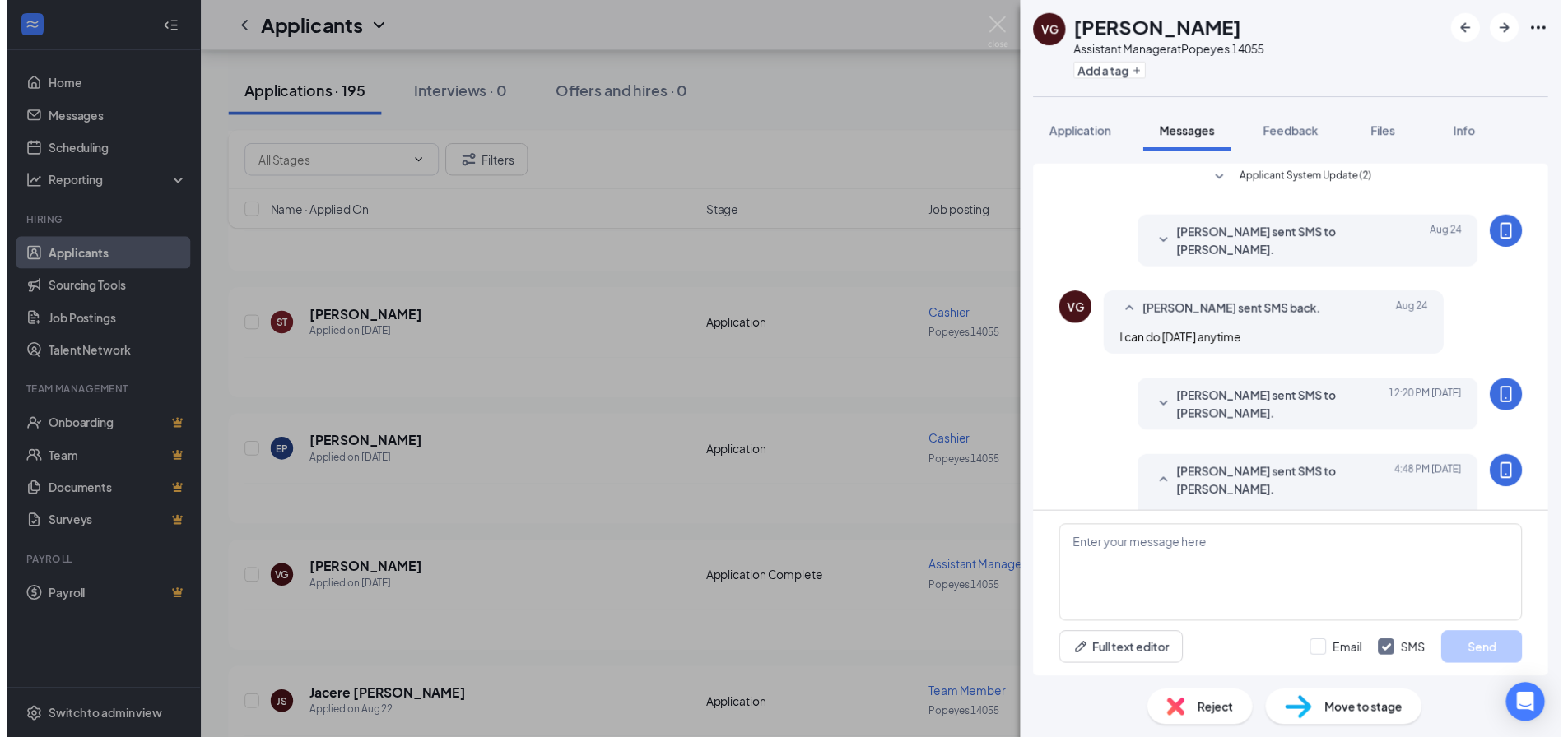
scroll to position [0, 0]
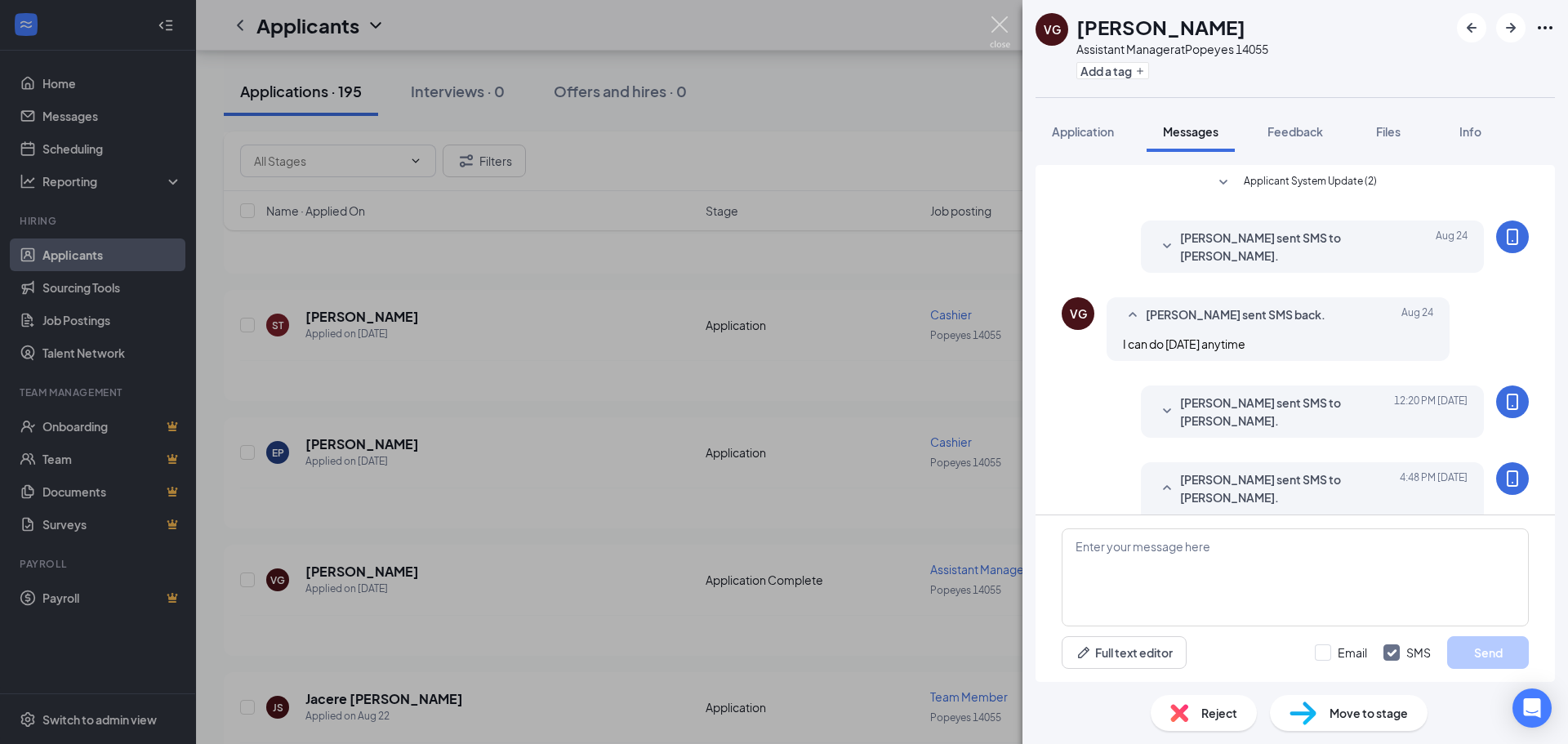
click at [1010, 25] on img at bounding box center [1000, 32] width 21 height 32
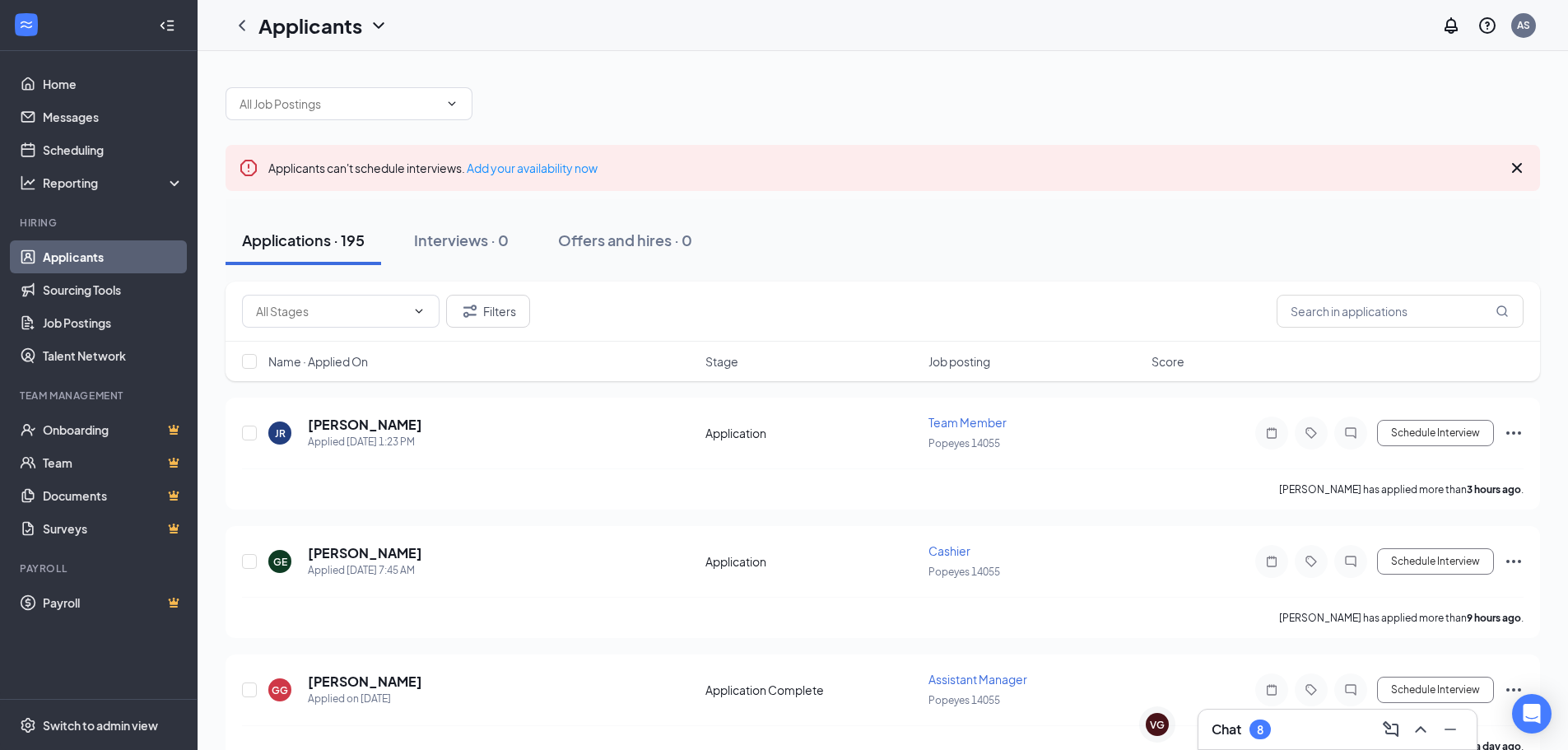
click at [1327, 724] on div "Chat 8" at bounding box center [1337, 730] width 251 height 27
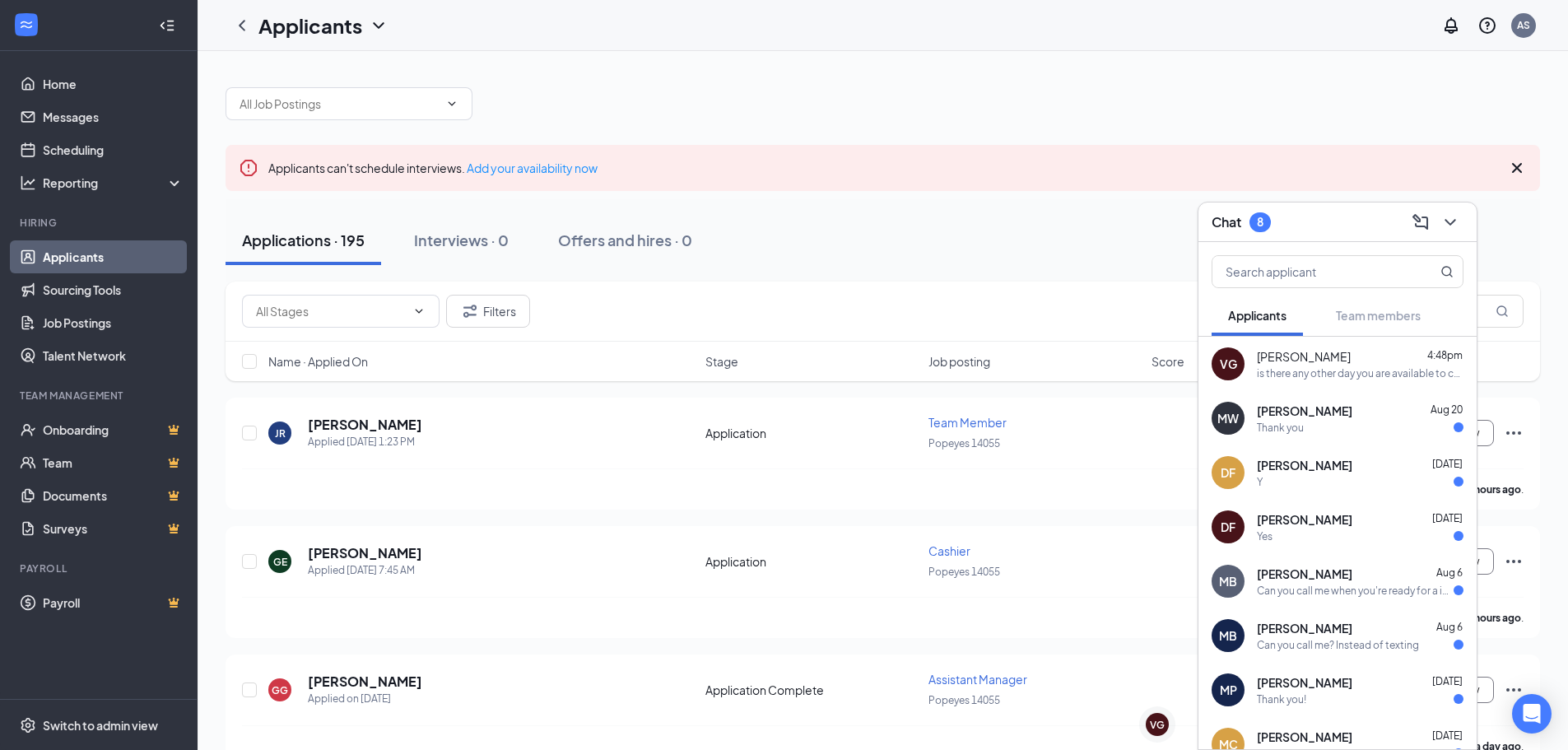
click at [1371, 428] on div "Thank you" at bounding box center [1360, 428] width 207 height 14
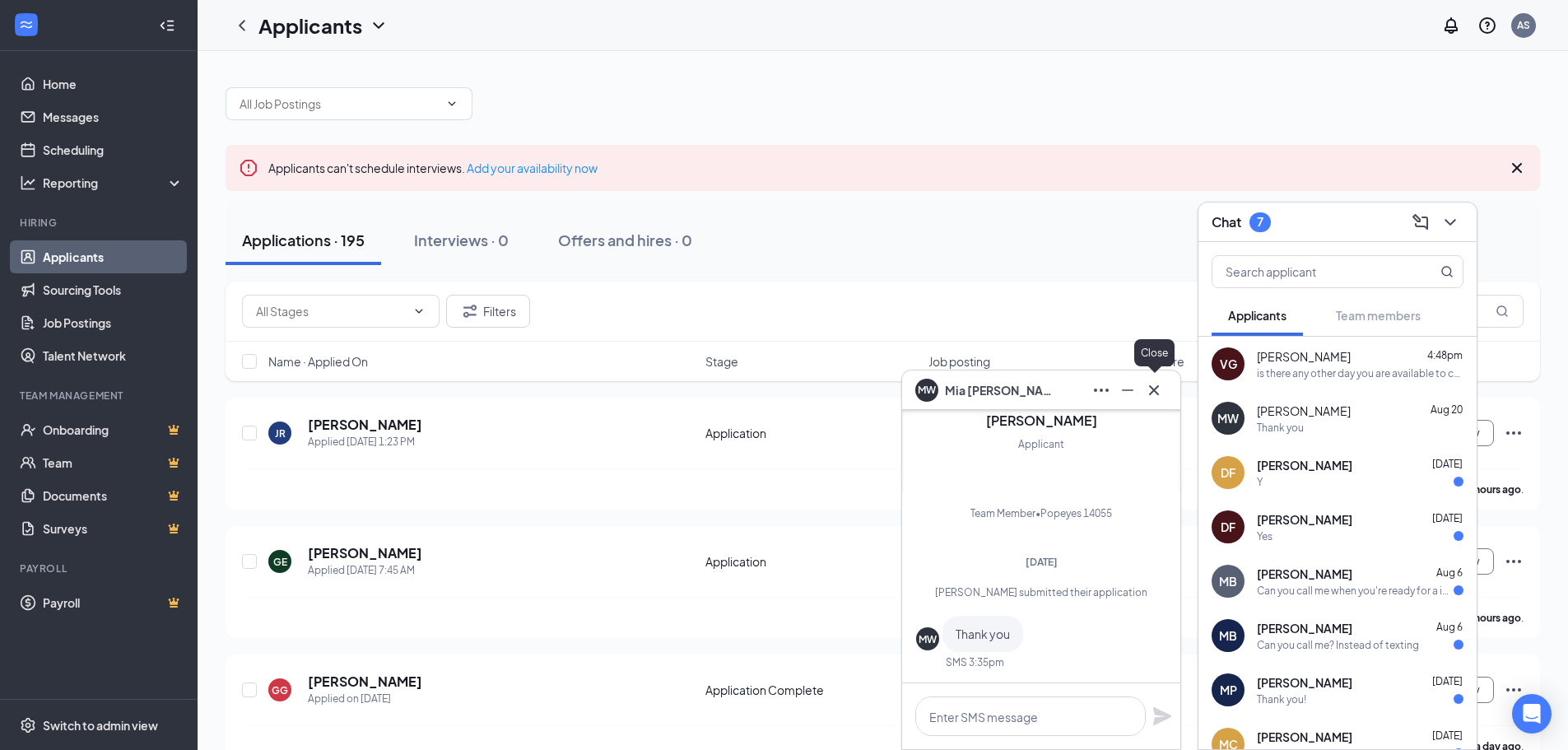
click at [1153, 397] on icon "Cross" at bounding box center [1153, 390] width 20 height 20
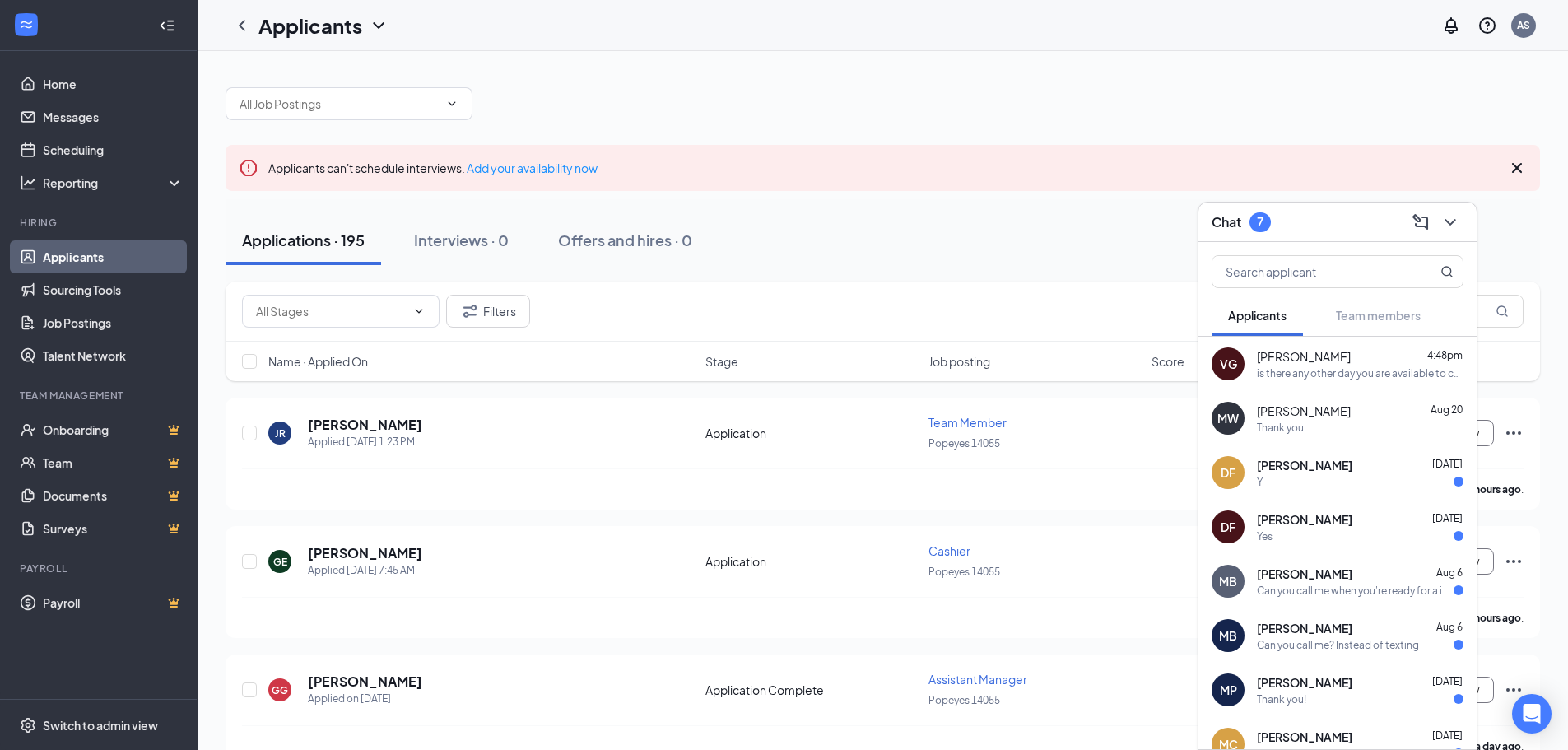
click at [1357, 475] on div "Y" at bounding box center [1360, 482] width 207 height 14
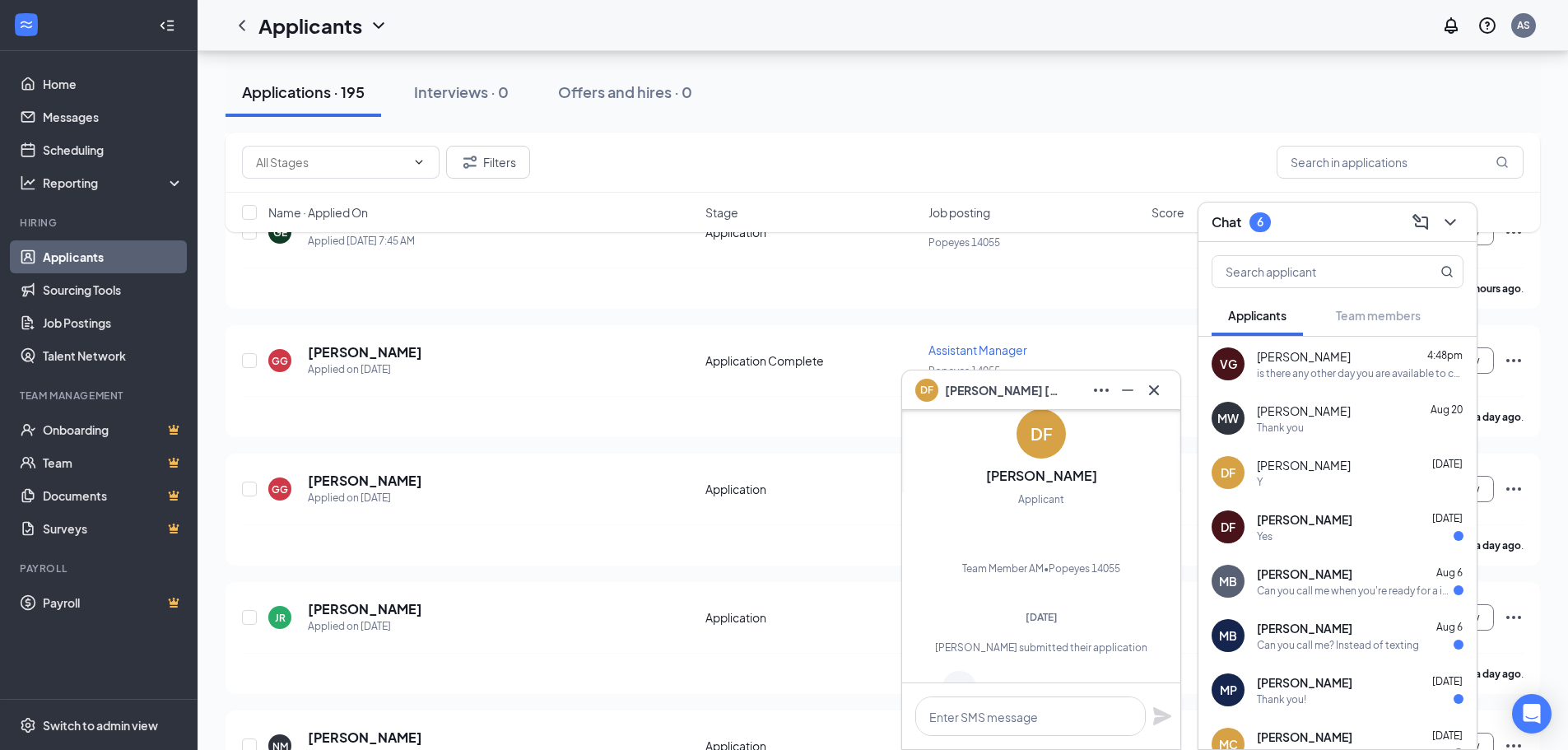
scroll to position [-70, 0]
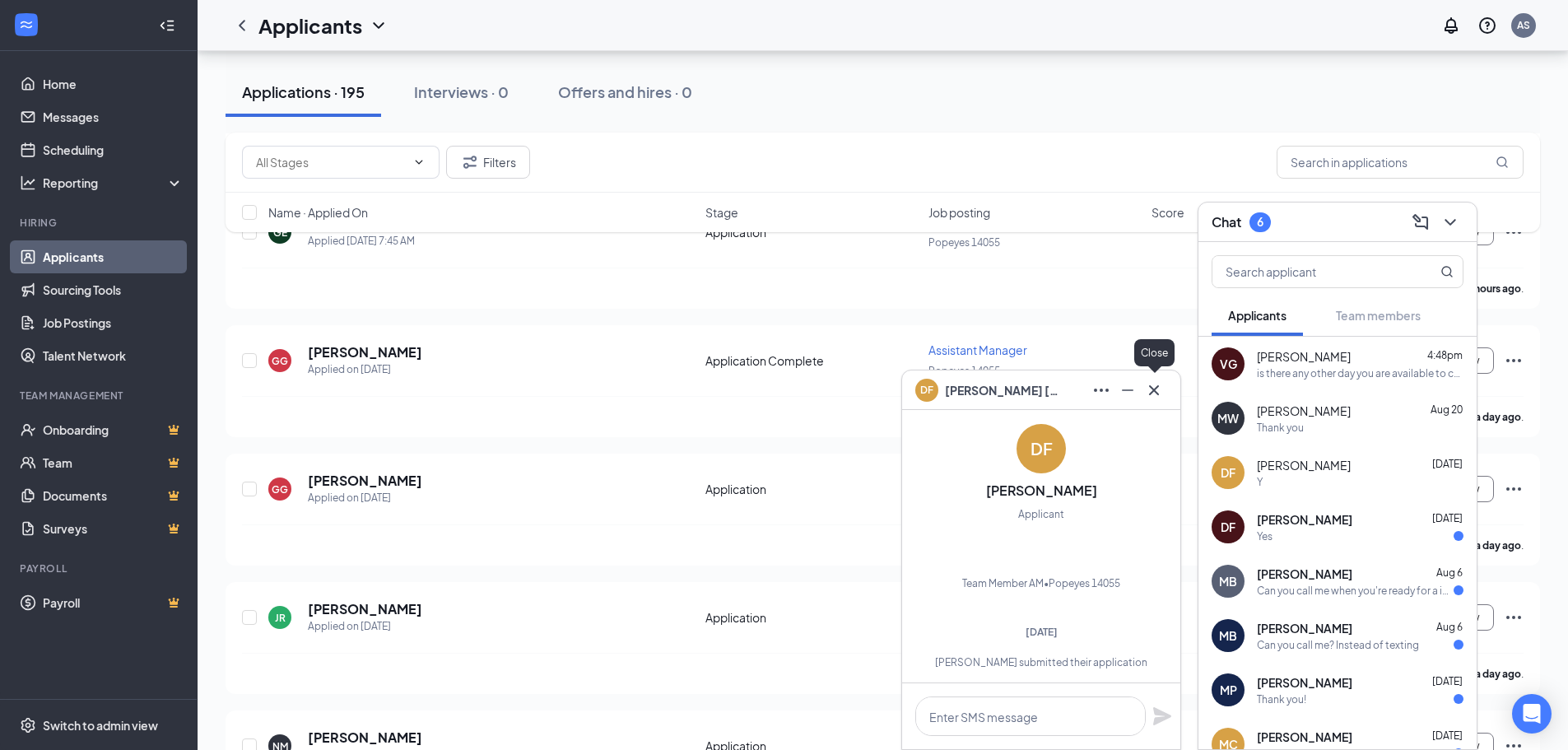
click at [1142, 377] on div at bounding box center [1154, 390] width 27 height 27
click at [1161, 393] on icon "Cross" at bounding box center [1153, 390] width 20 height 20
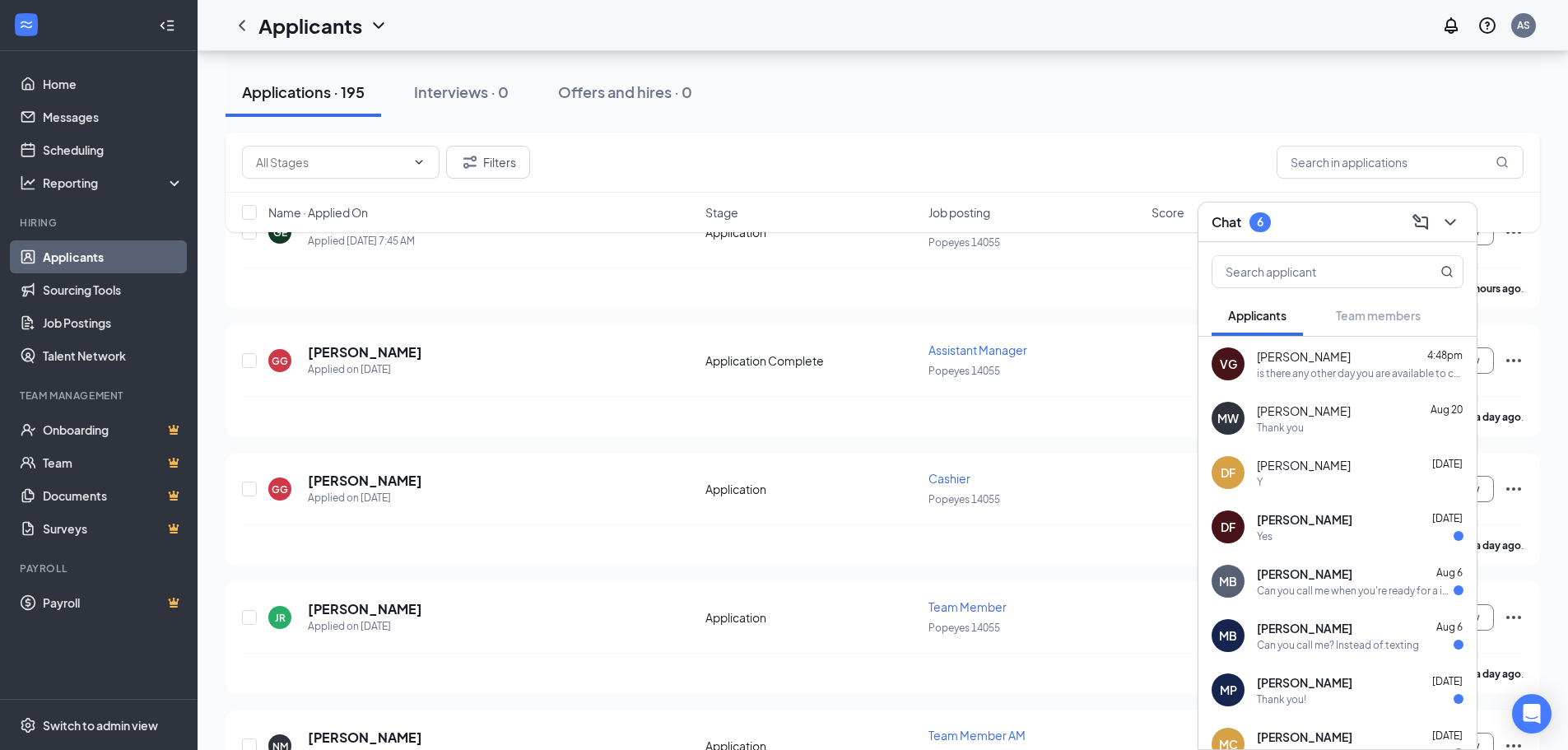
click at [1332, 547] on div "DF [PERSON_NAME] [DATE] Yes" at bounding box center [1337, 526] width 278 height 55
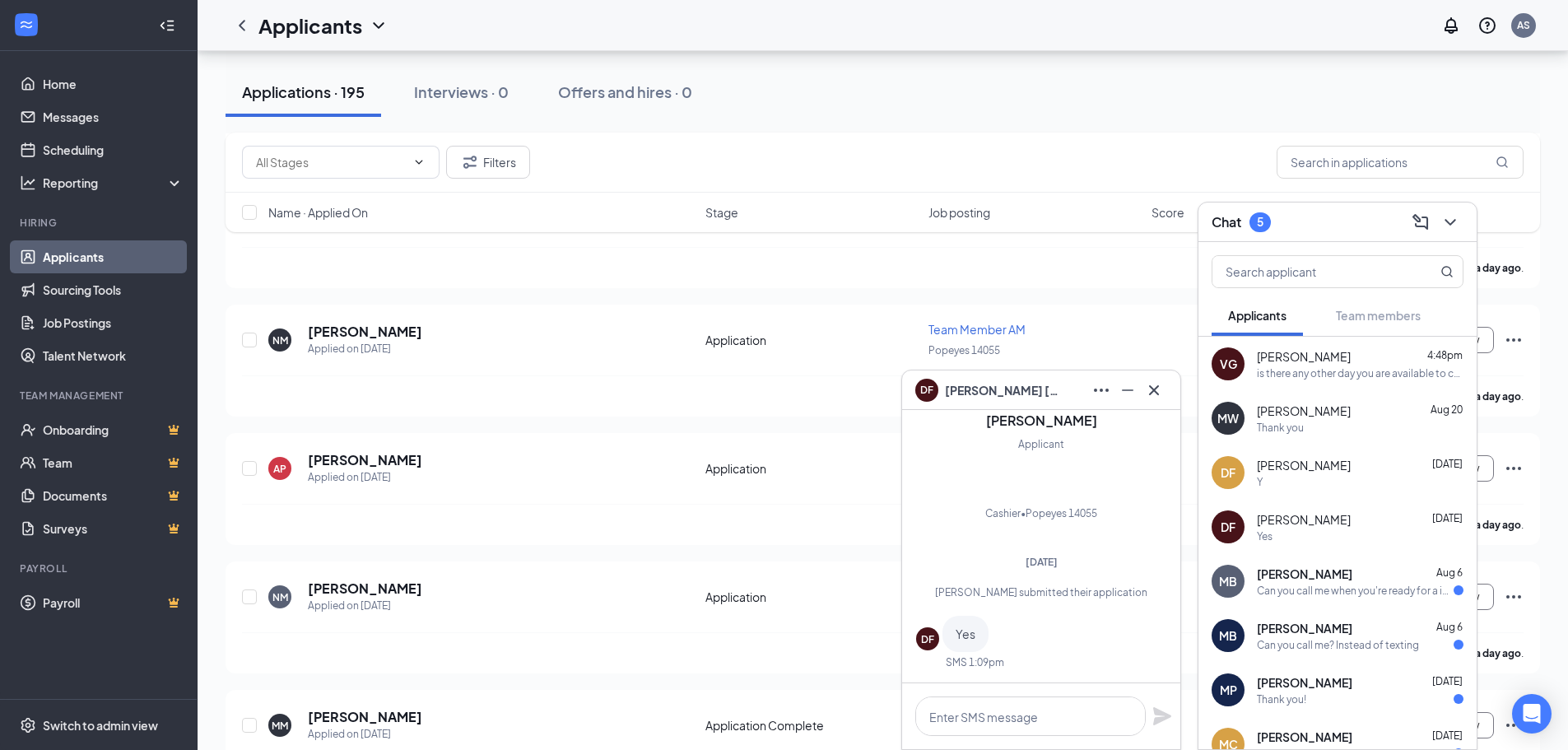
scroll to position [741, 0]
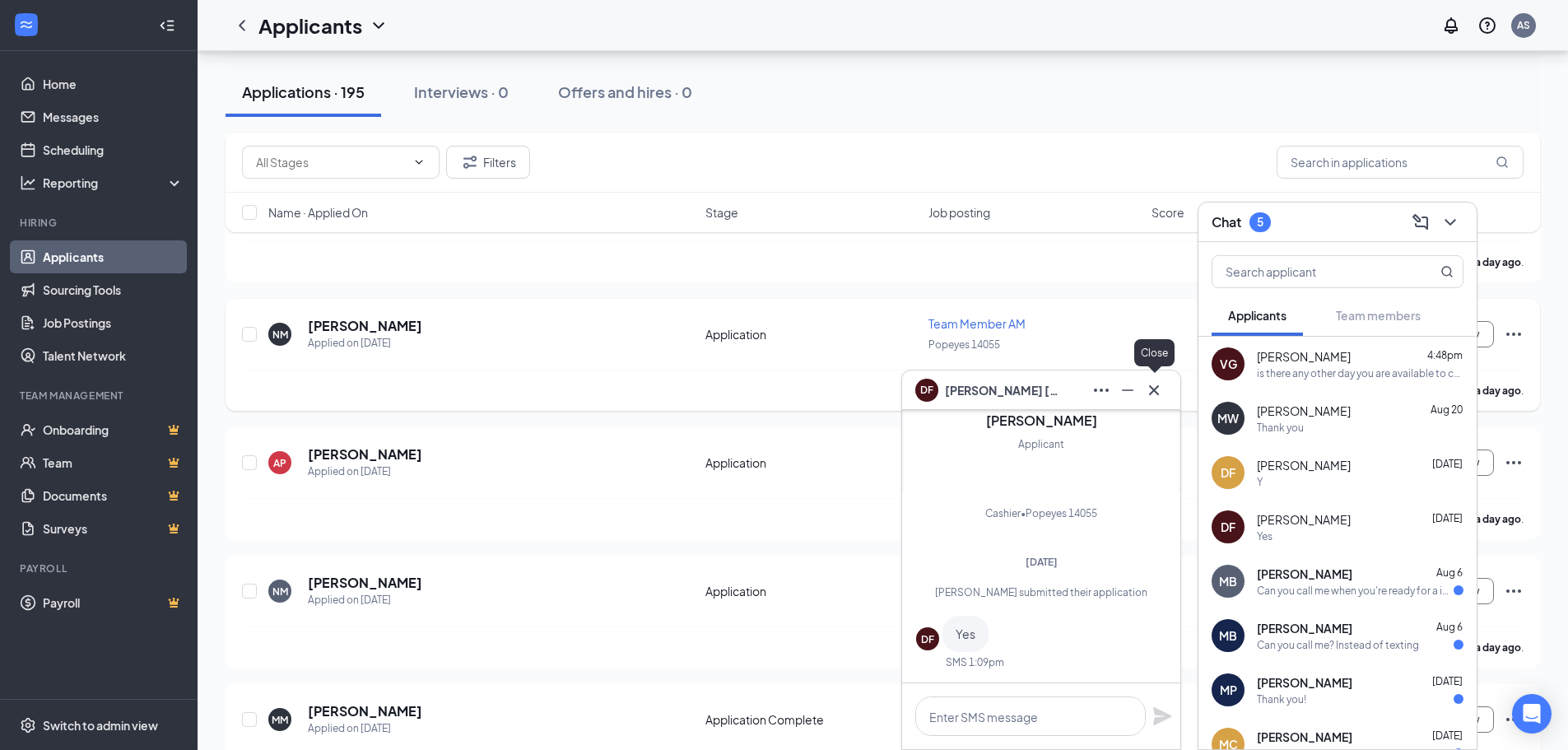
drag, startPoint x: 1162, startPoint y: 383, endPoint x: 1159, endPoint y: 394, distance: 11.4
click at [1161, 388] on icon "Cross" at bounding box center [1153, 390] width 20 height 20
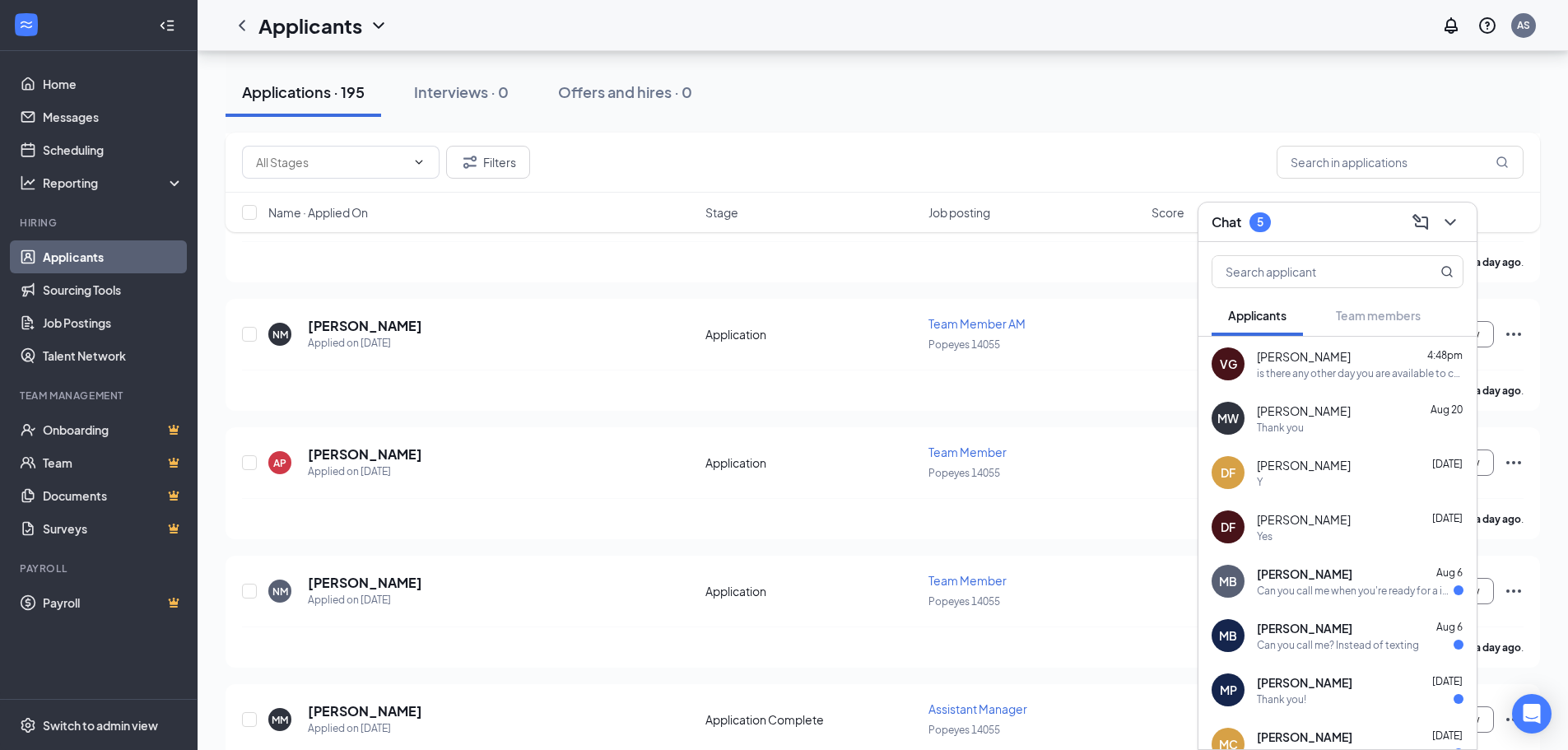
click at [1320, 638] on div "Can you call me? Instead of texting" at bounding box center [1338, 645] width 163 height 14
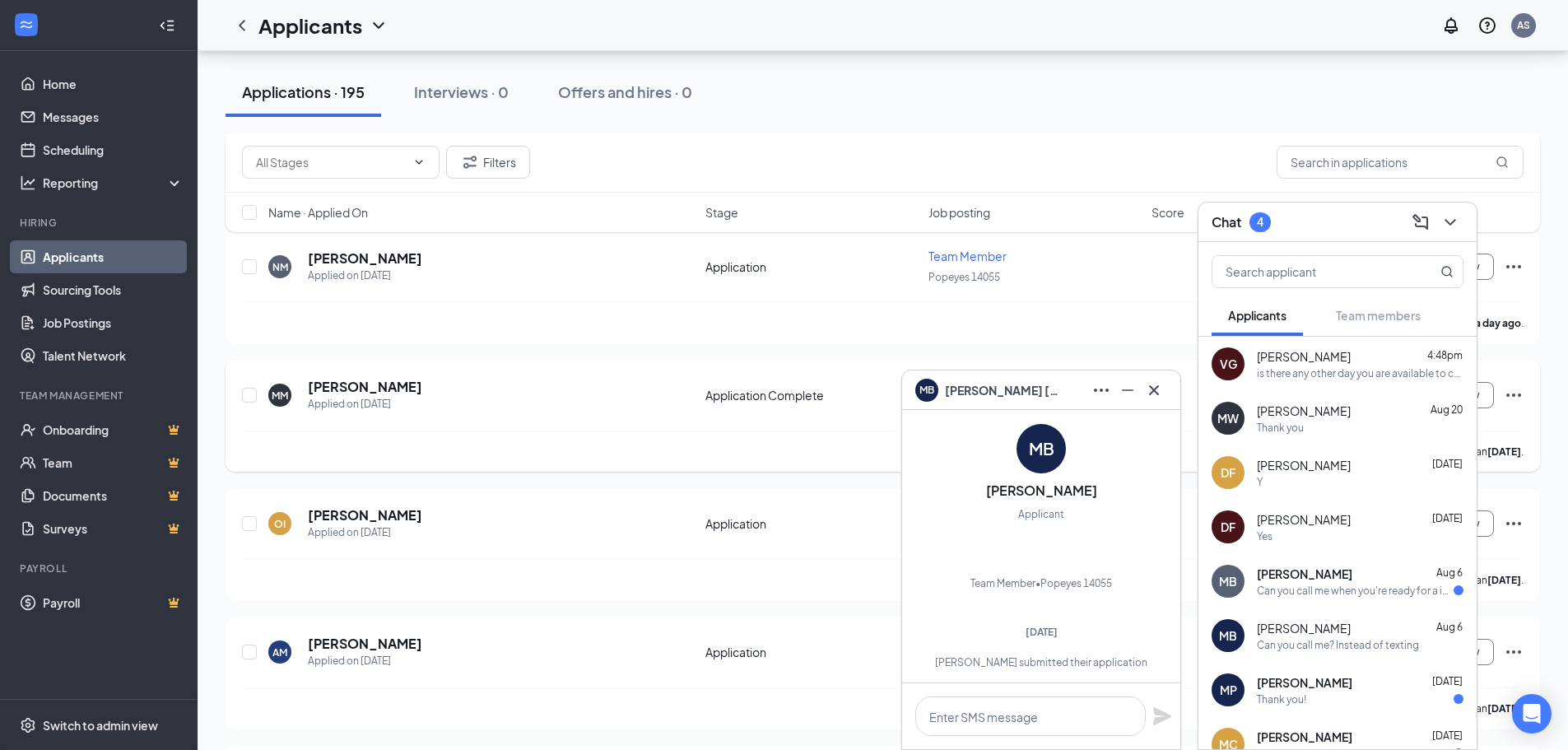
scroll to position [494, 0]
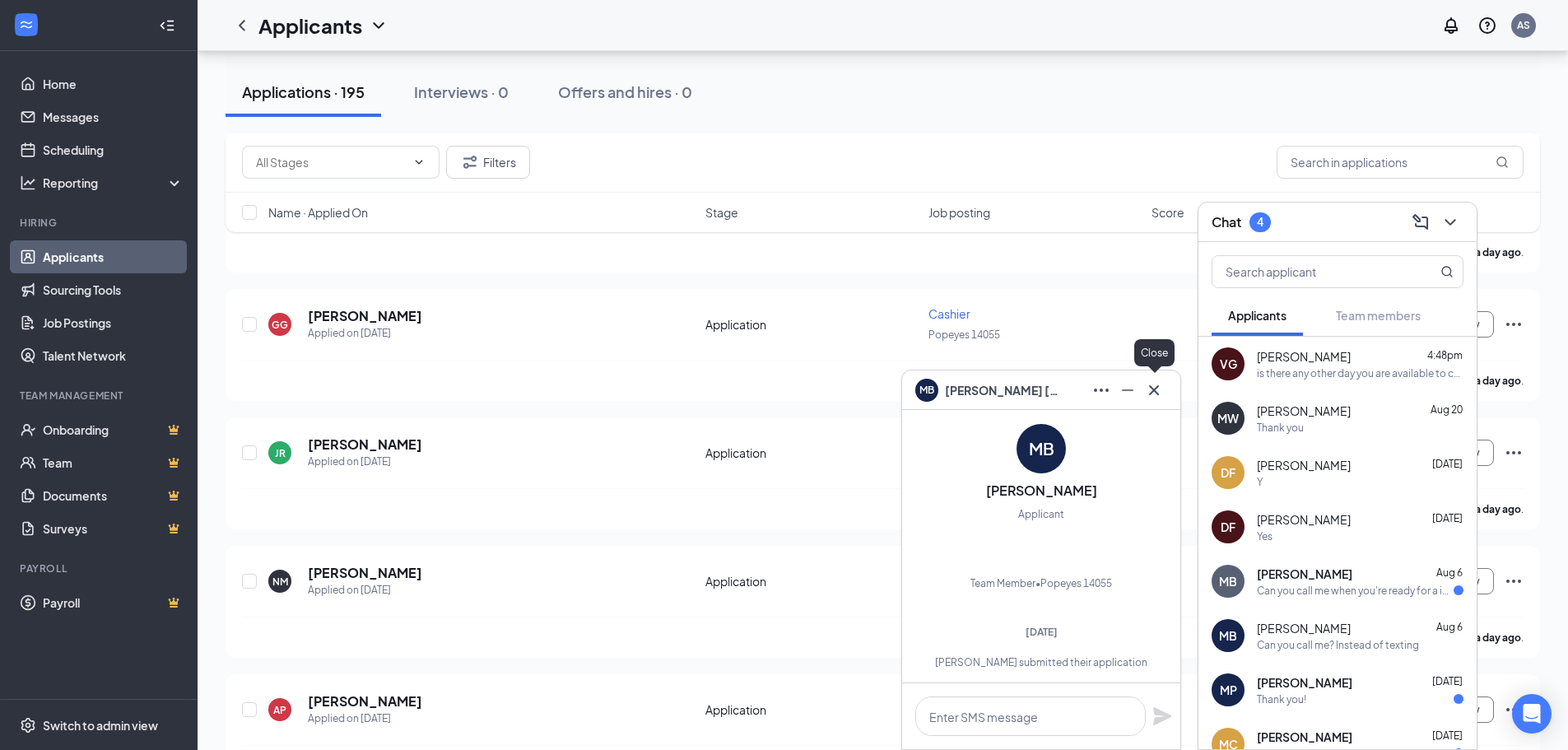
click at [1160, 402] on button at bounding box center [1154, 390] width 27 height 27
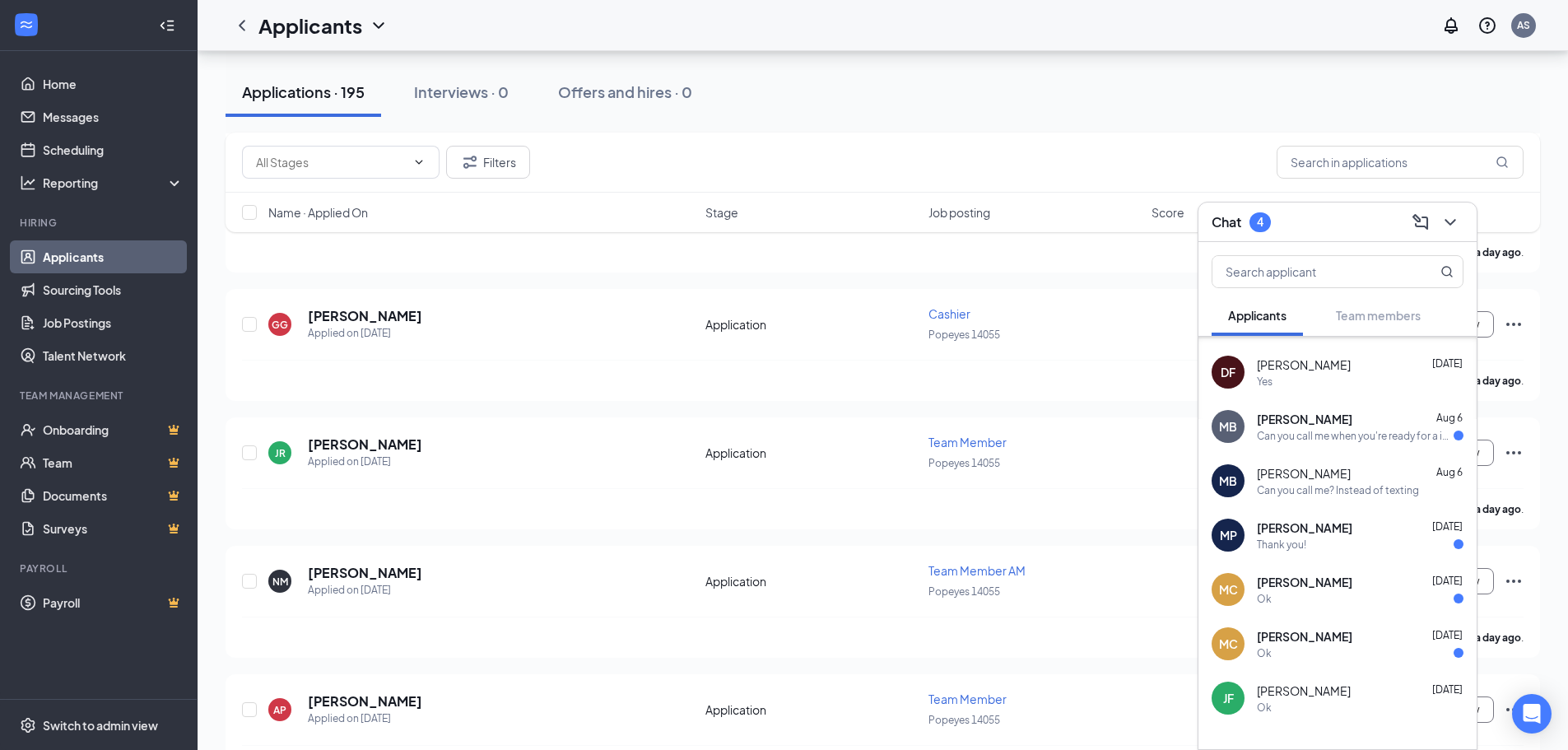
scroll to position [165, 0]
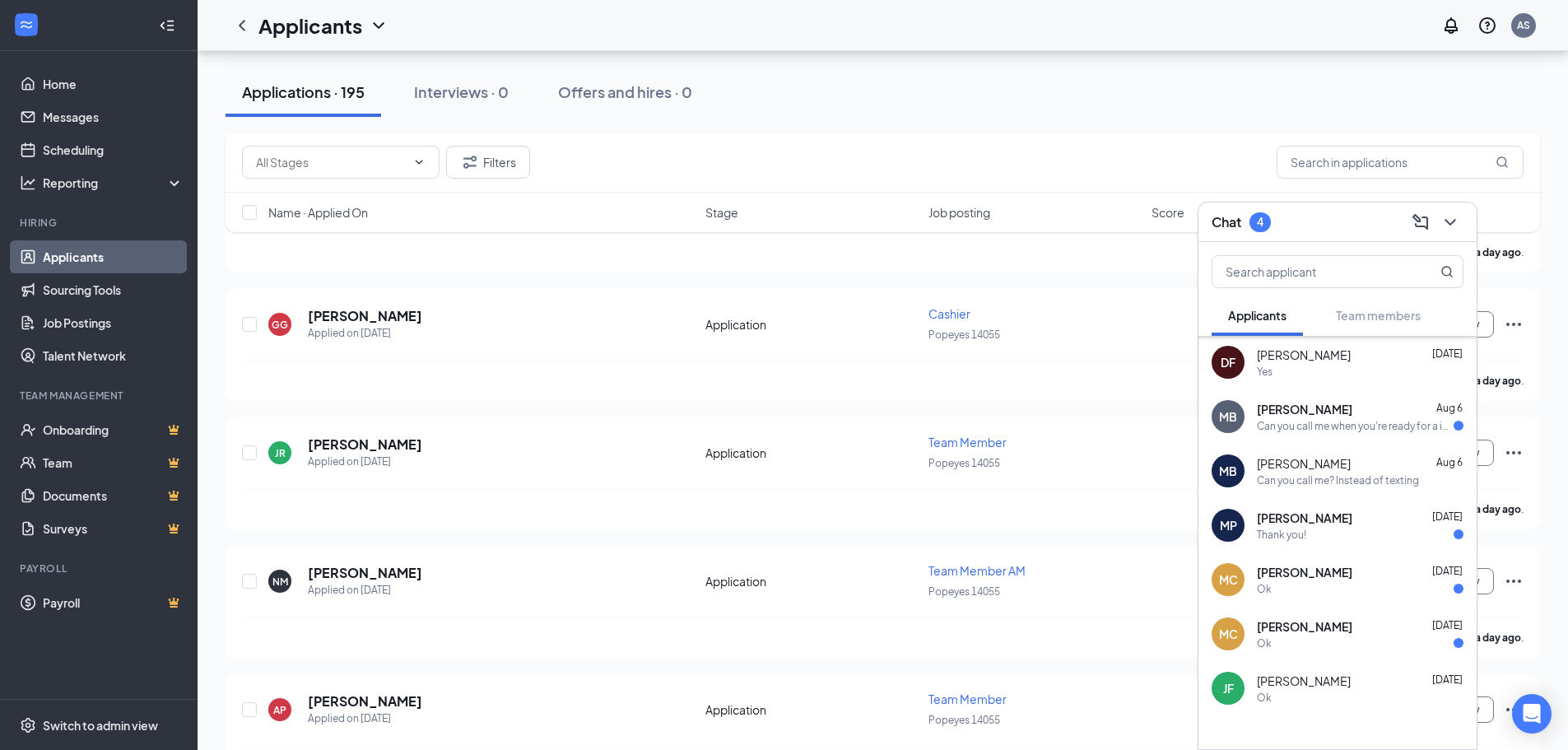
click at [1361, 582] on div "Ok" at bounding box center [1360, 588] width 207 height 14
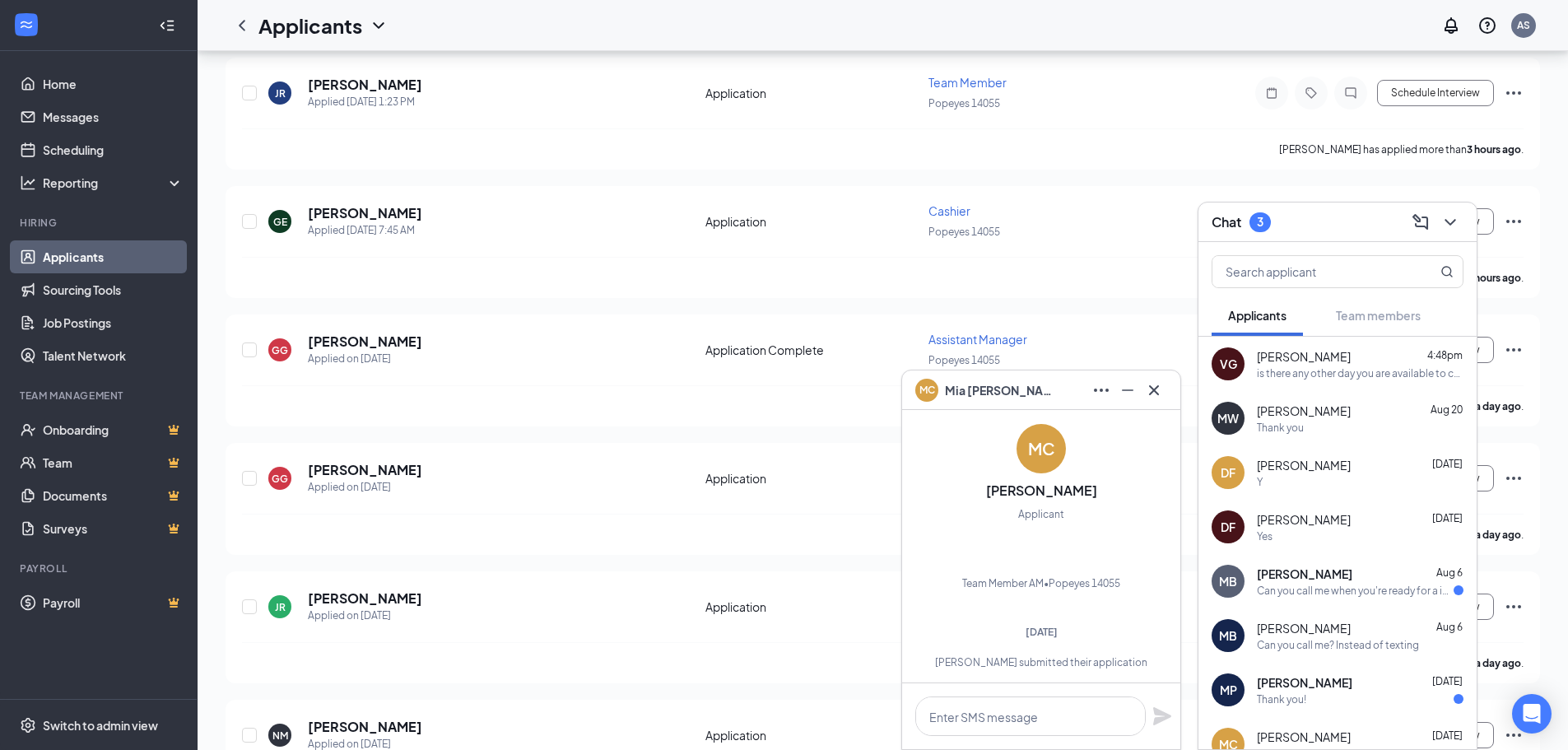
scroll to position [82, 0]
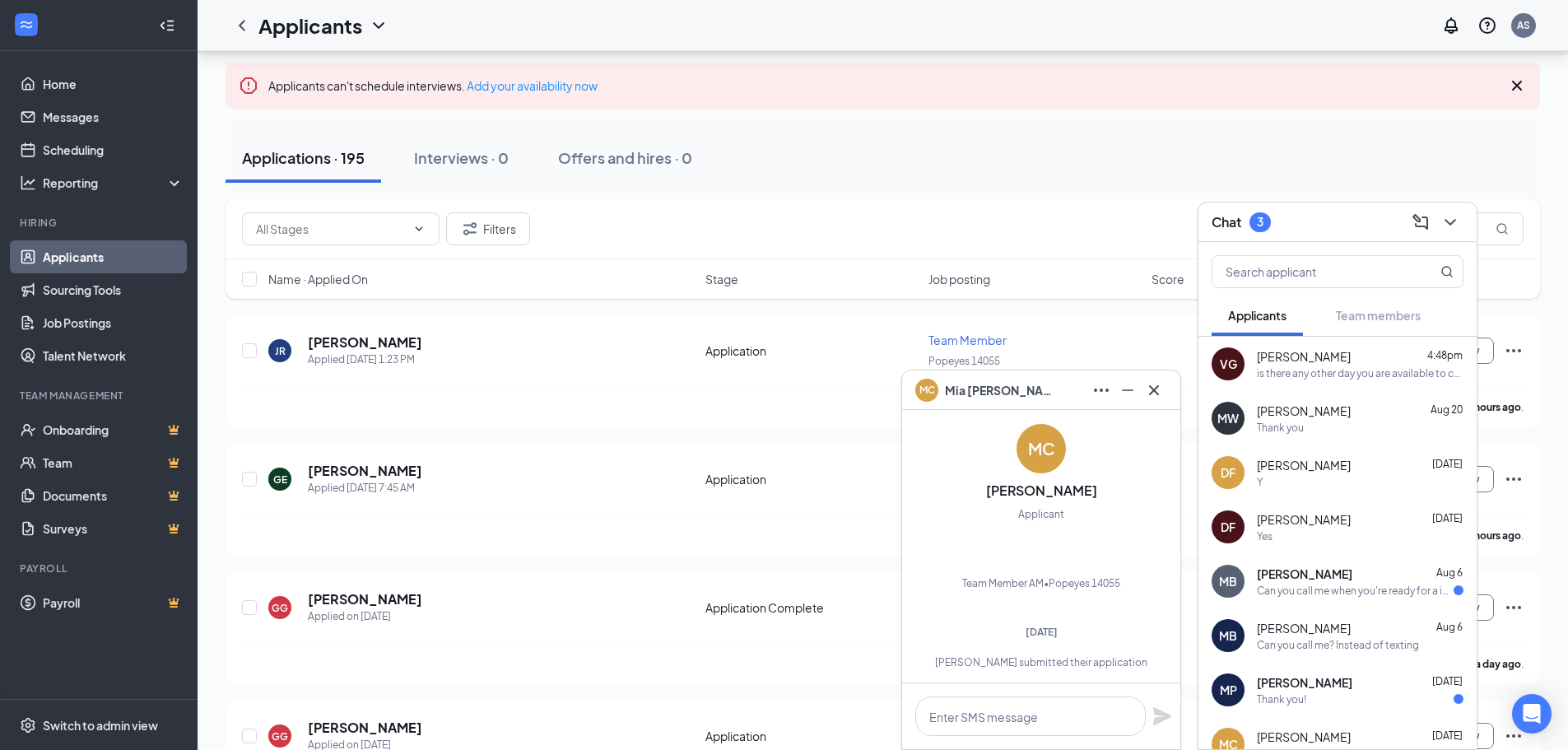
click at [1174, 399] on div "MC [PERSON_NAME]" at bounding box center [1040, 389] width 278 height 39
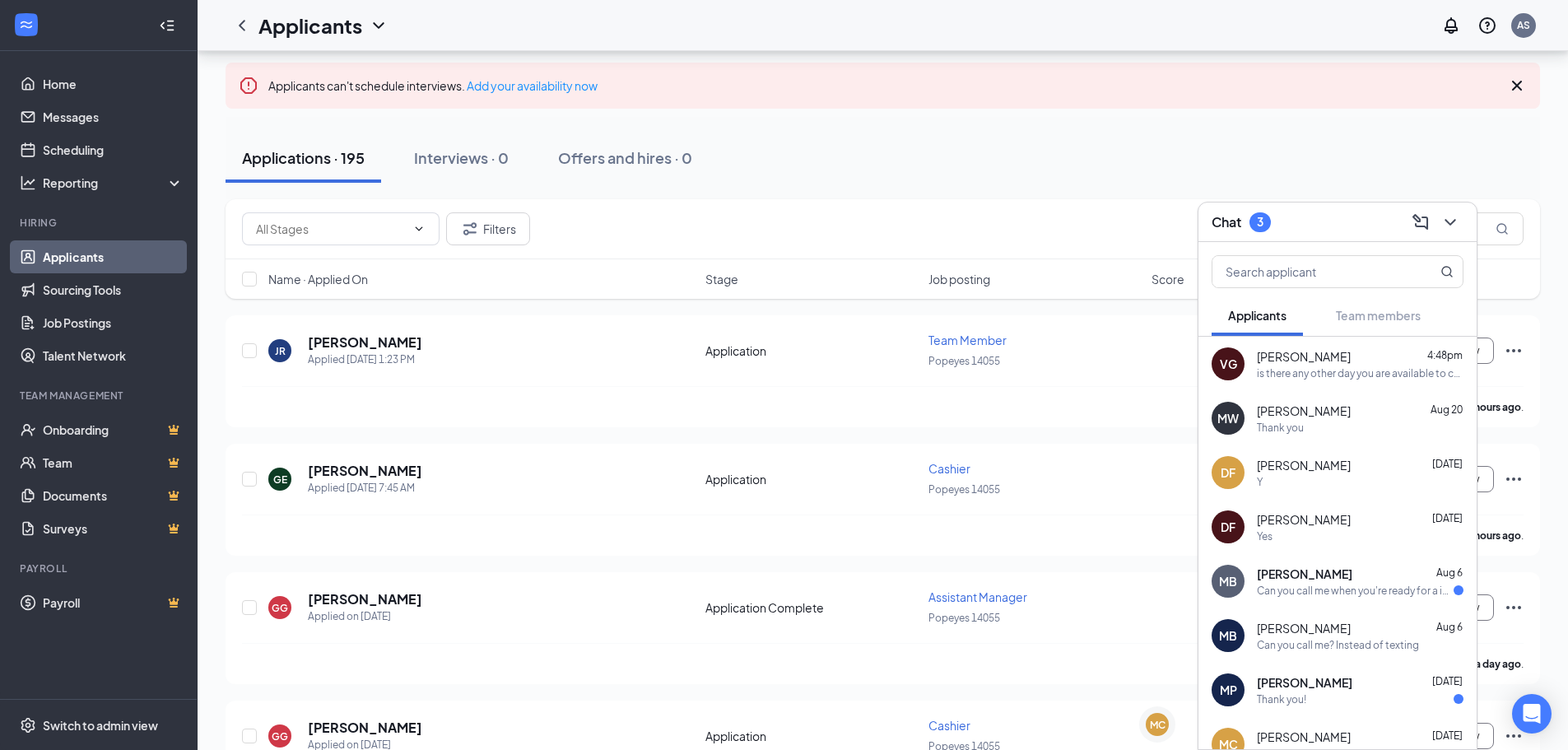
scroll to position [0, 0]
click at [1368, 671] on div "MP [PERSON_NAME] [DATE] Thank you!" at bounding box center [1337, 690] width 278 height 55
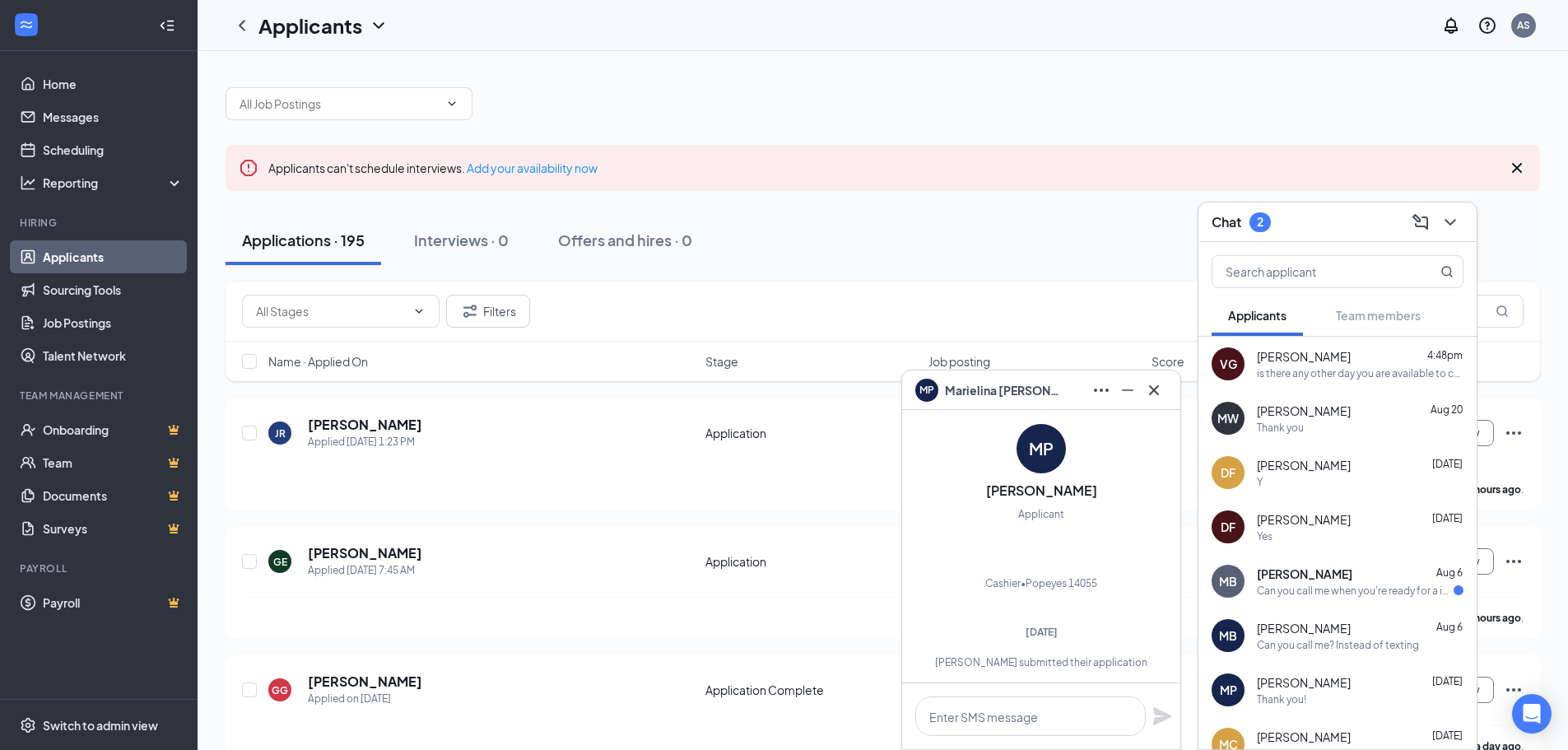
click at [1156, 382] on icon "Cross" at bounding box center [1153, 390] width 20 height 20
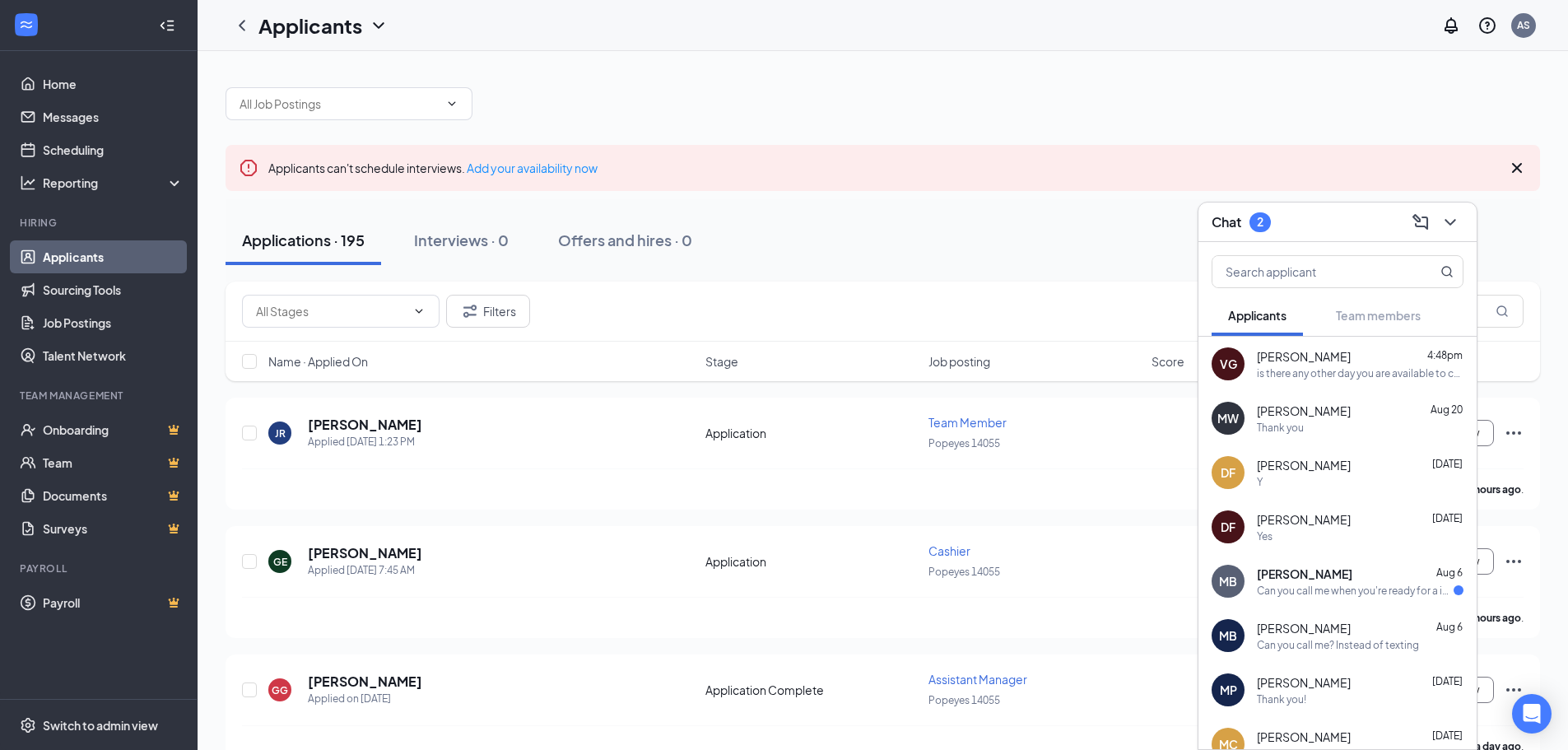
click at [1355, 592] on div "Can you call me when you're ready for a interview" at bounding box center [1355, 590] width 197 height 14
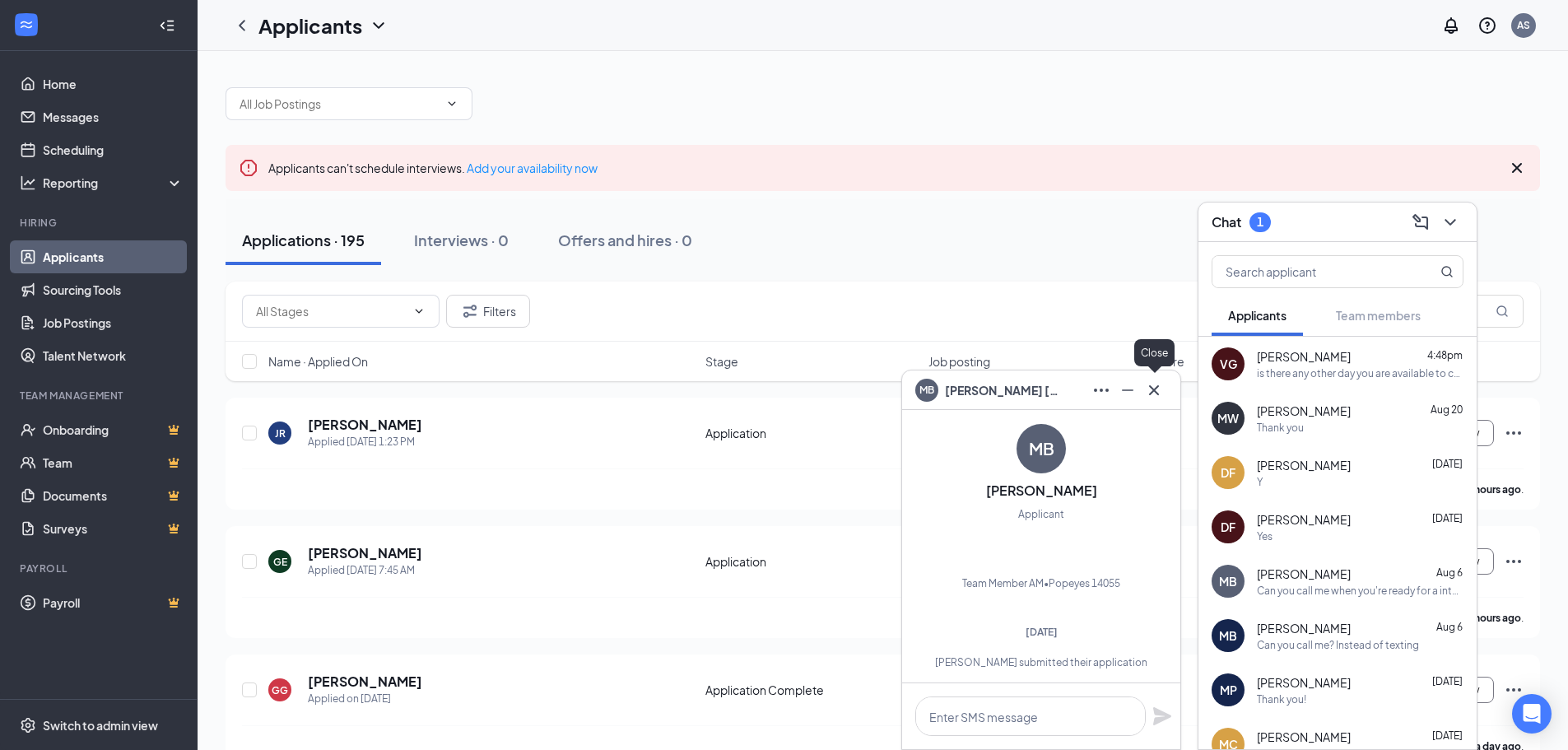
click at [1165, 392] on button at bounding box center [1154, 390] width 27 height 27
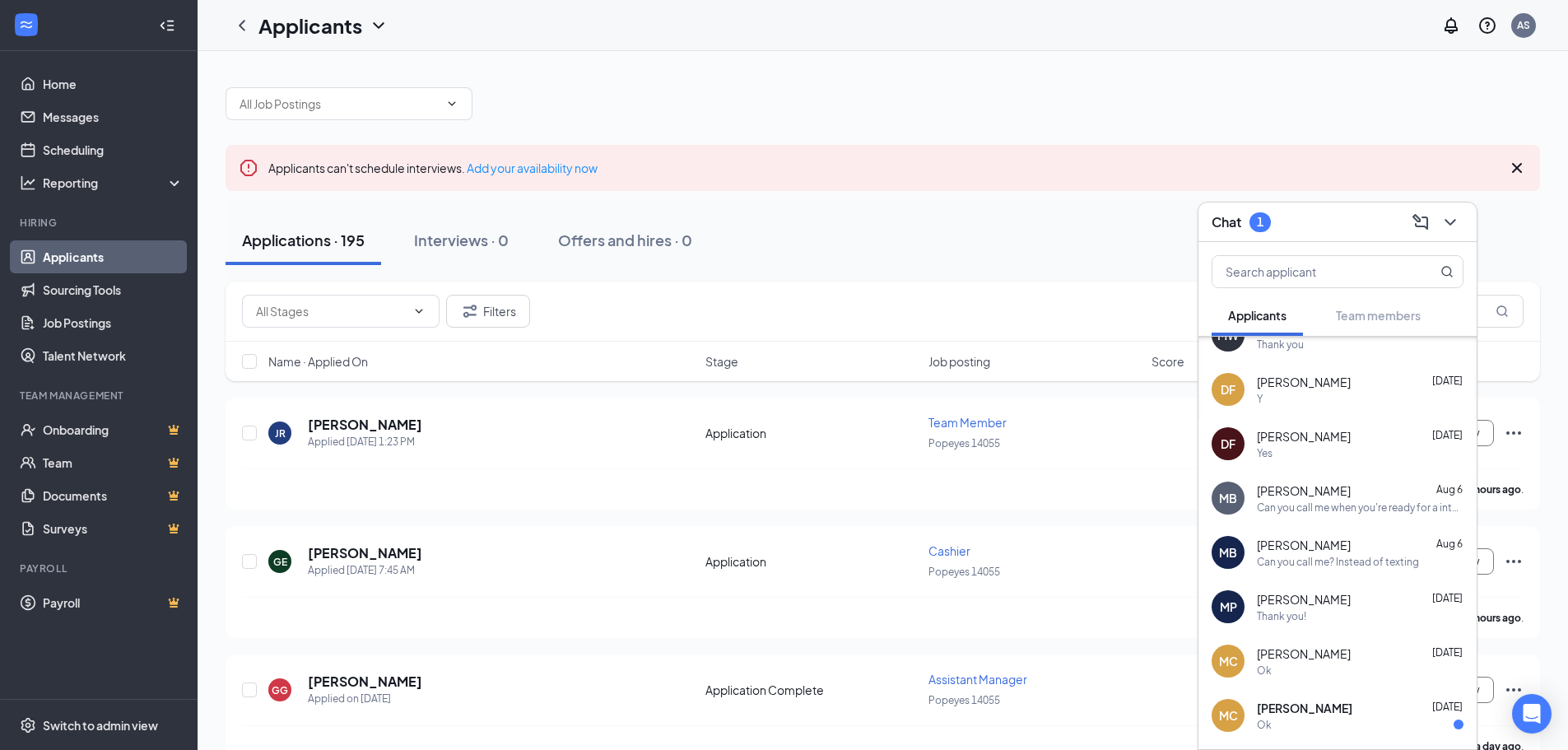
scroll to position [213, 0]
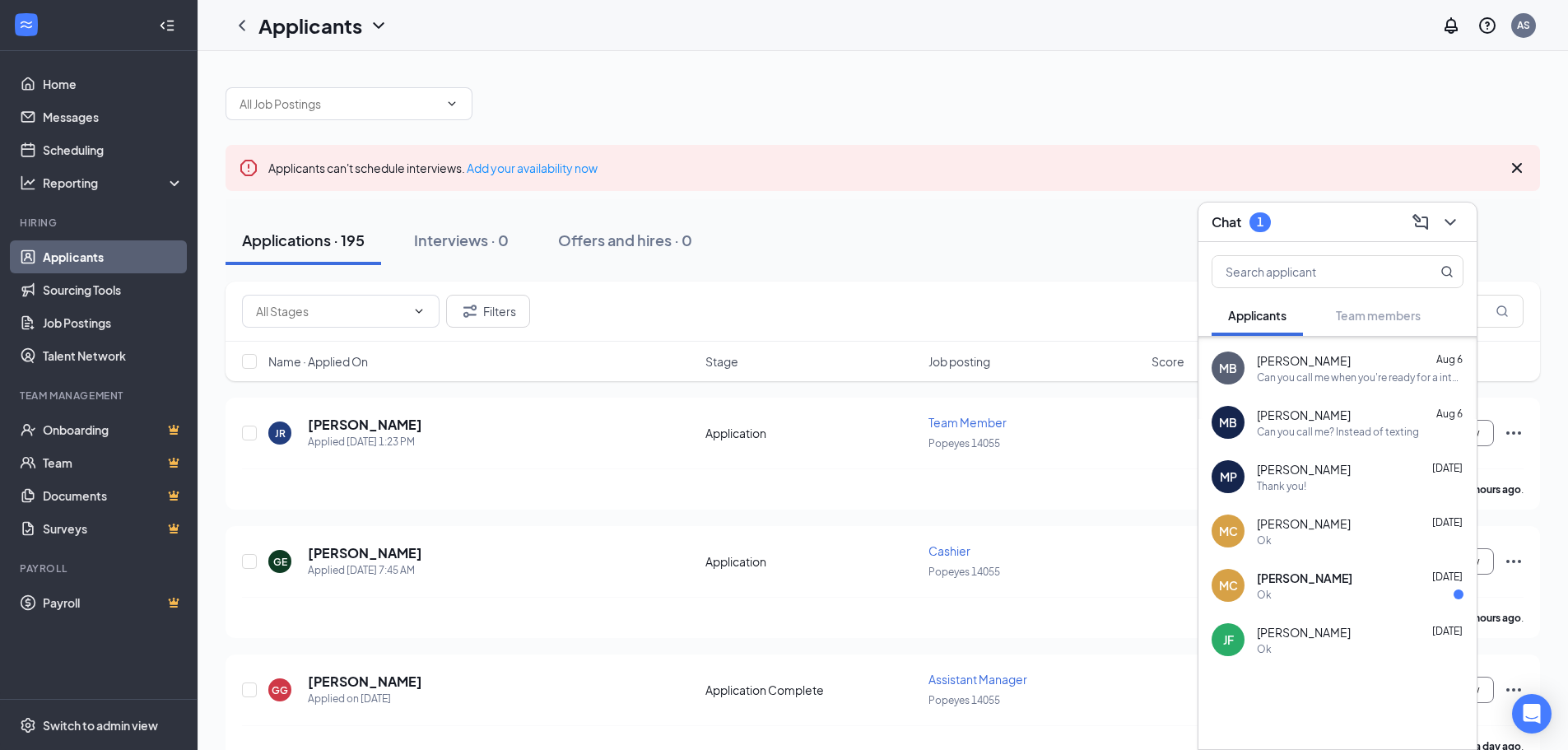
click at [1343, 570] on div "[PERSON_NAME] [DATE]" at bounding box center [1360, 578] width 207 height 16
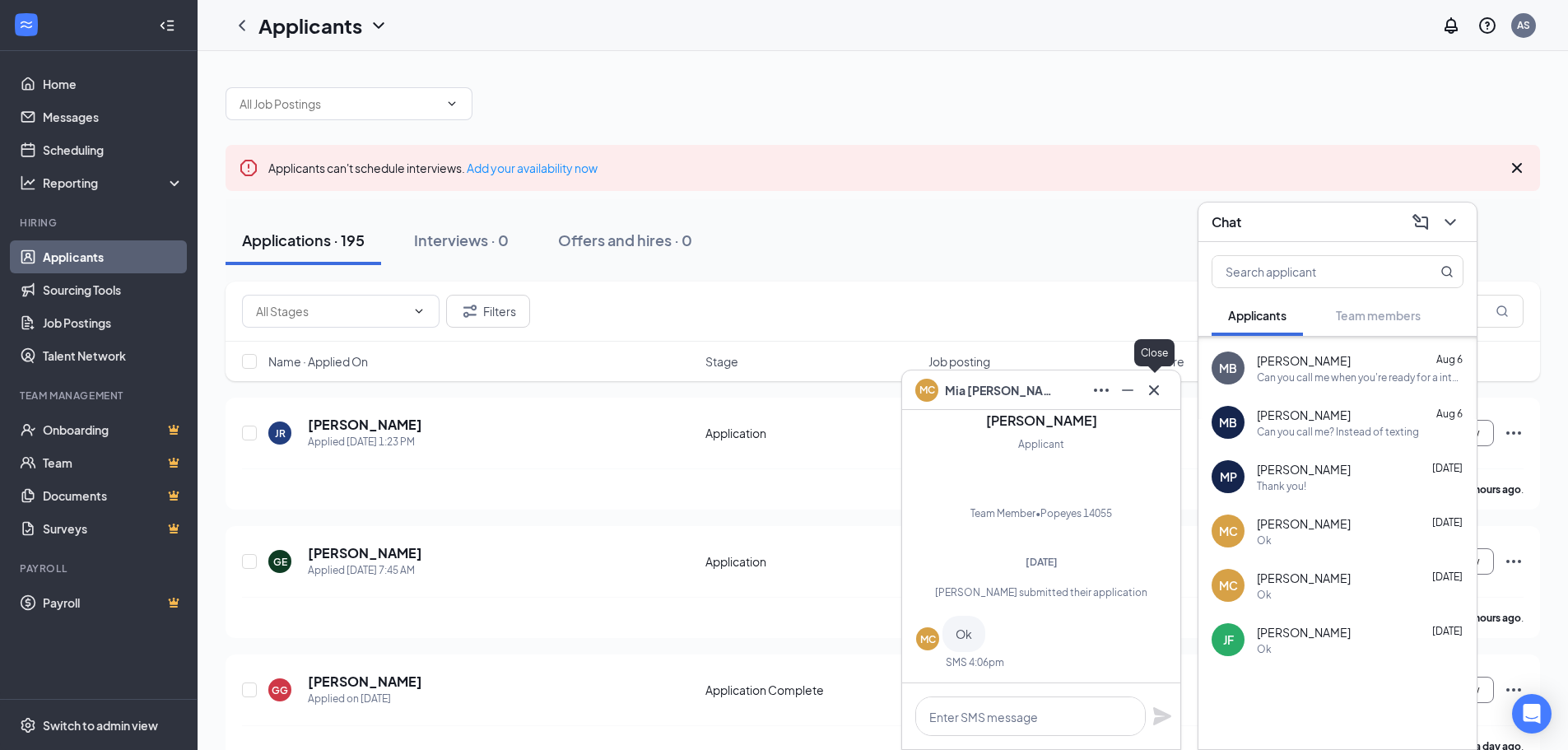
click at [1148, 393] on icon "Cross" at bounding box center [1153, 390] width 20 height 20
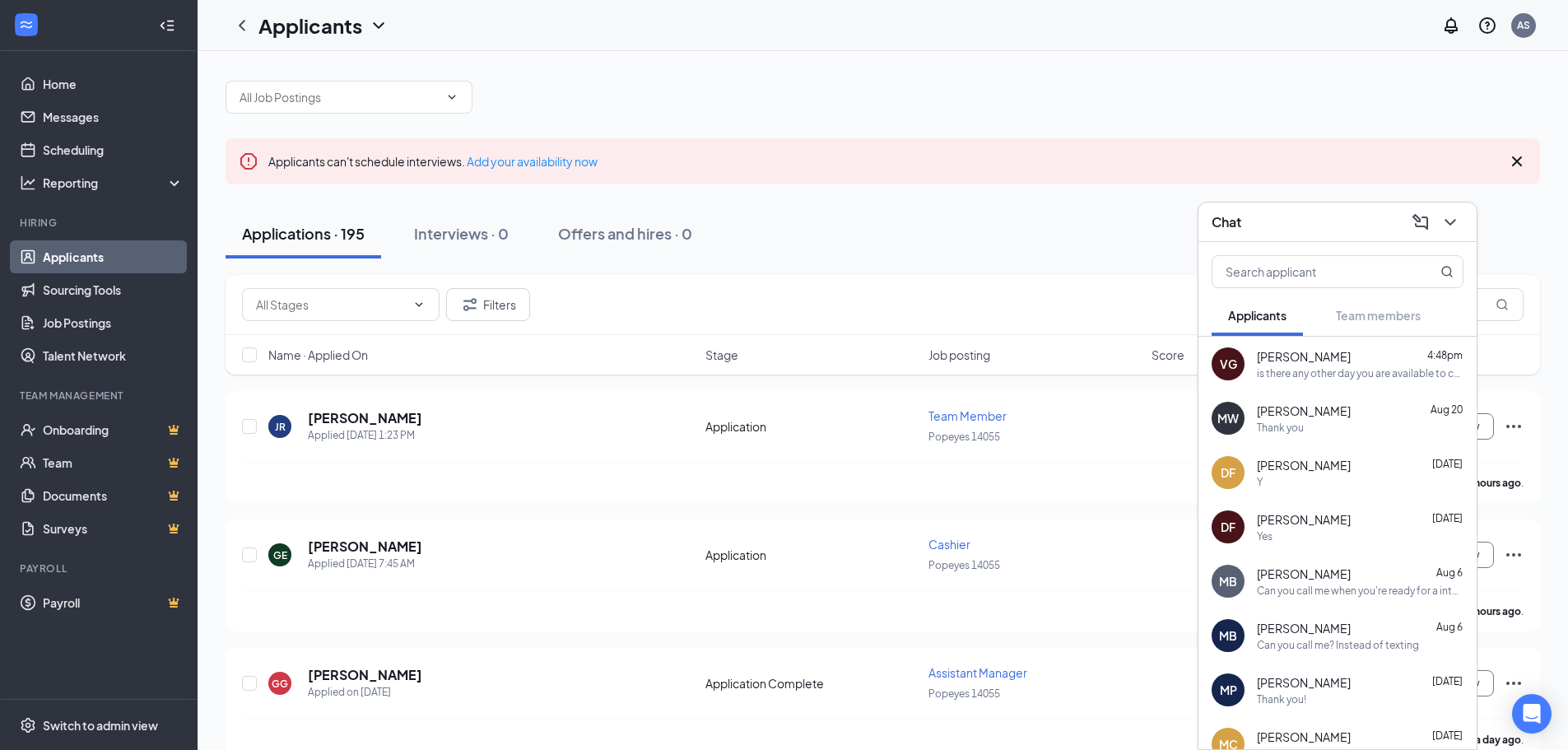
scroll to position [0, 0]
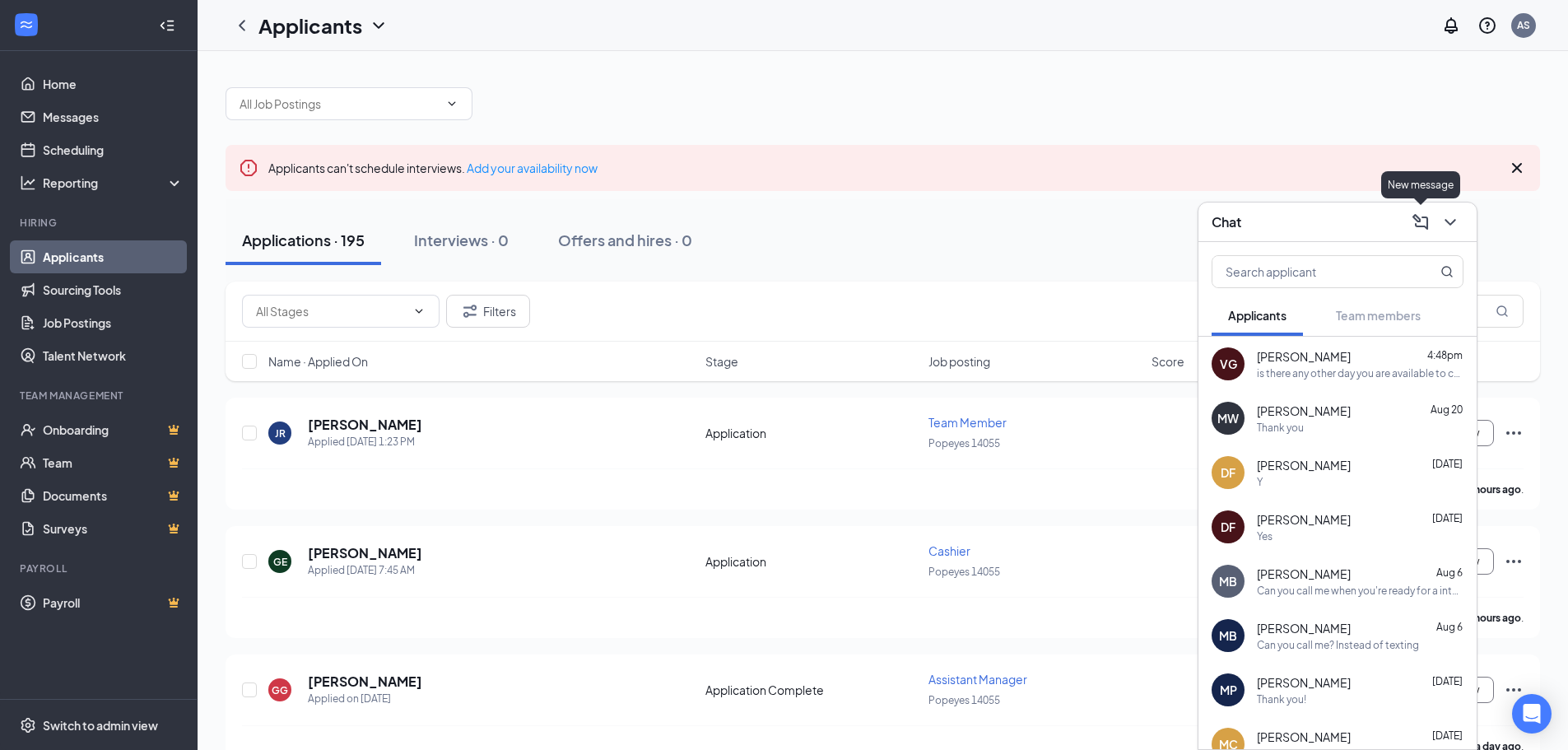
click at [1467, 222] on div "Chat" at bounding box center [1337, 222] width 278 height 39
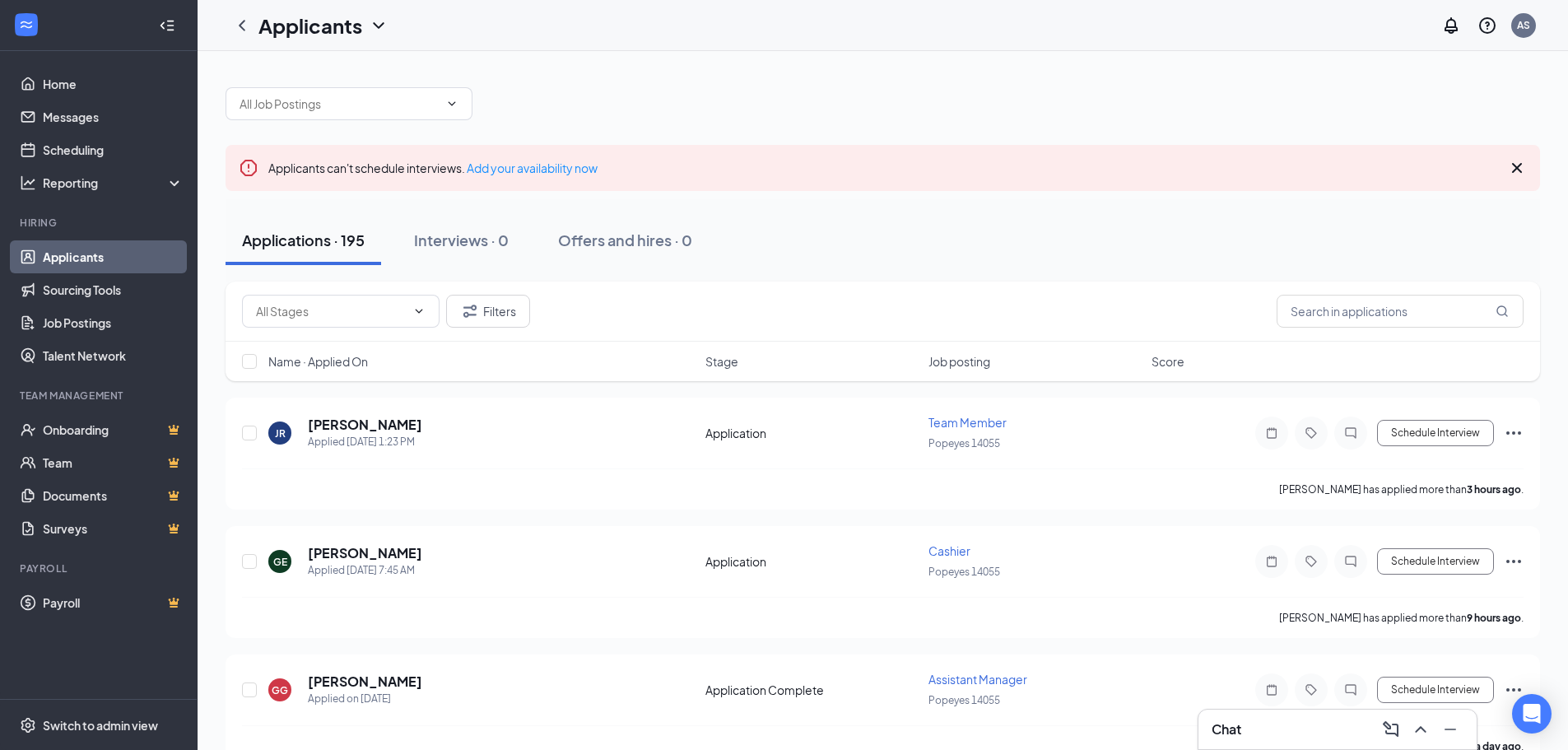
click at [1461, 222] on div "Applications · 195 Interviews · 0 Offers and hires · 0" at bounding box center [882, 240] width 1314 height 50
drag, startPoint x: 1318, startPoint y: 731, endPoint x: 1391, endPoint y: 649, distance: 109.8
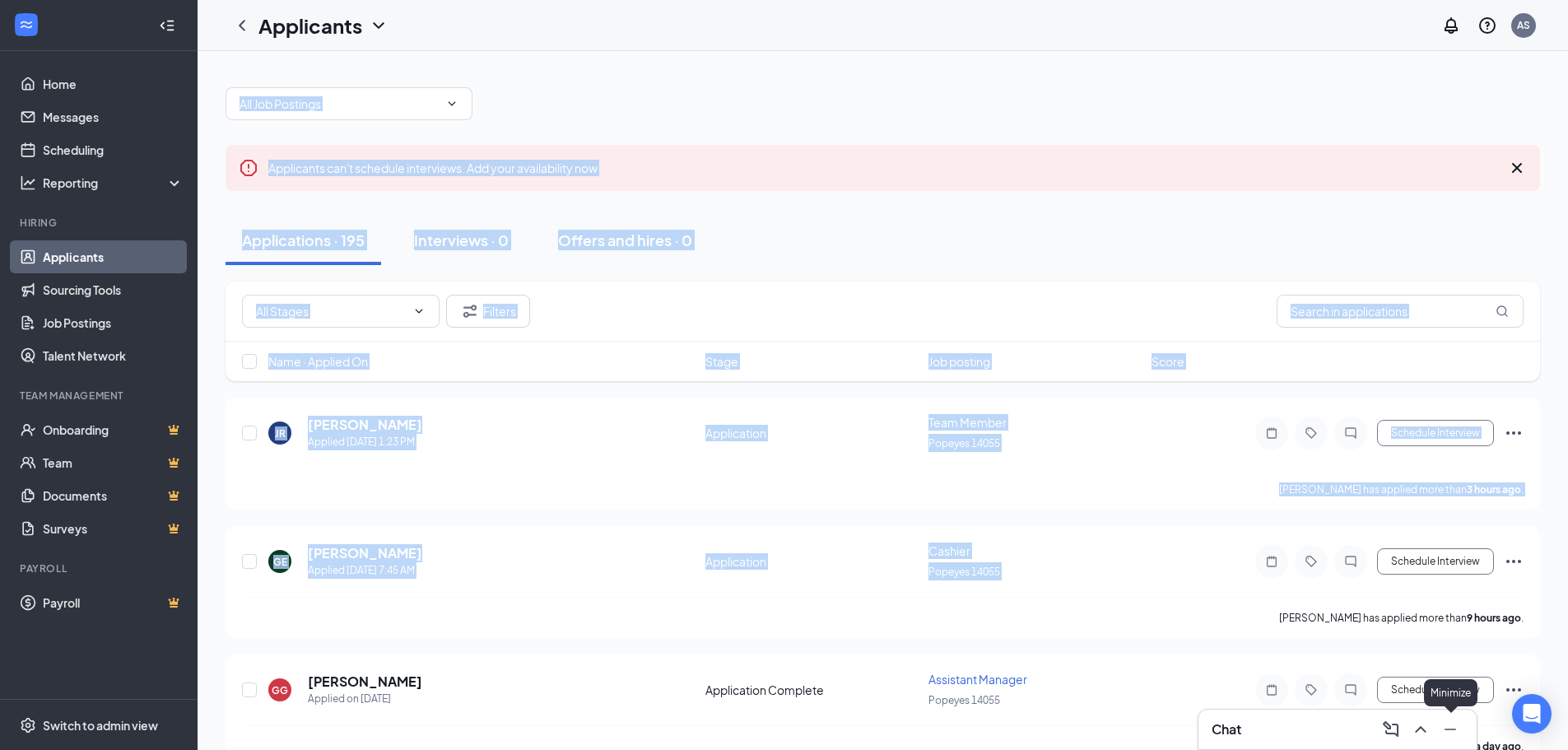
click at [1445, 733] on icon "Minimize" at bounding box center [1449, 729] width 20 height 20
click at [1153, 568] on div "GE [PERSON_NAME] Applied [DATE] 7:45 AM Application Cashier Popeyes 14055 Sched…" at bounding box center [882, 569] width 1281 height 55
click at [1312, 328] on div "Filters" at bounding box center [882, 311] width 1314 height 60
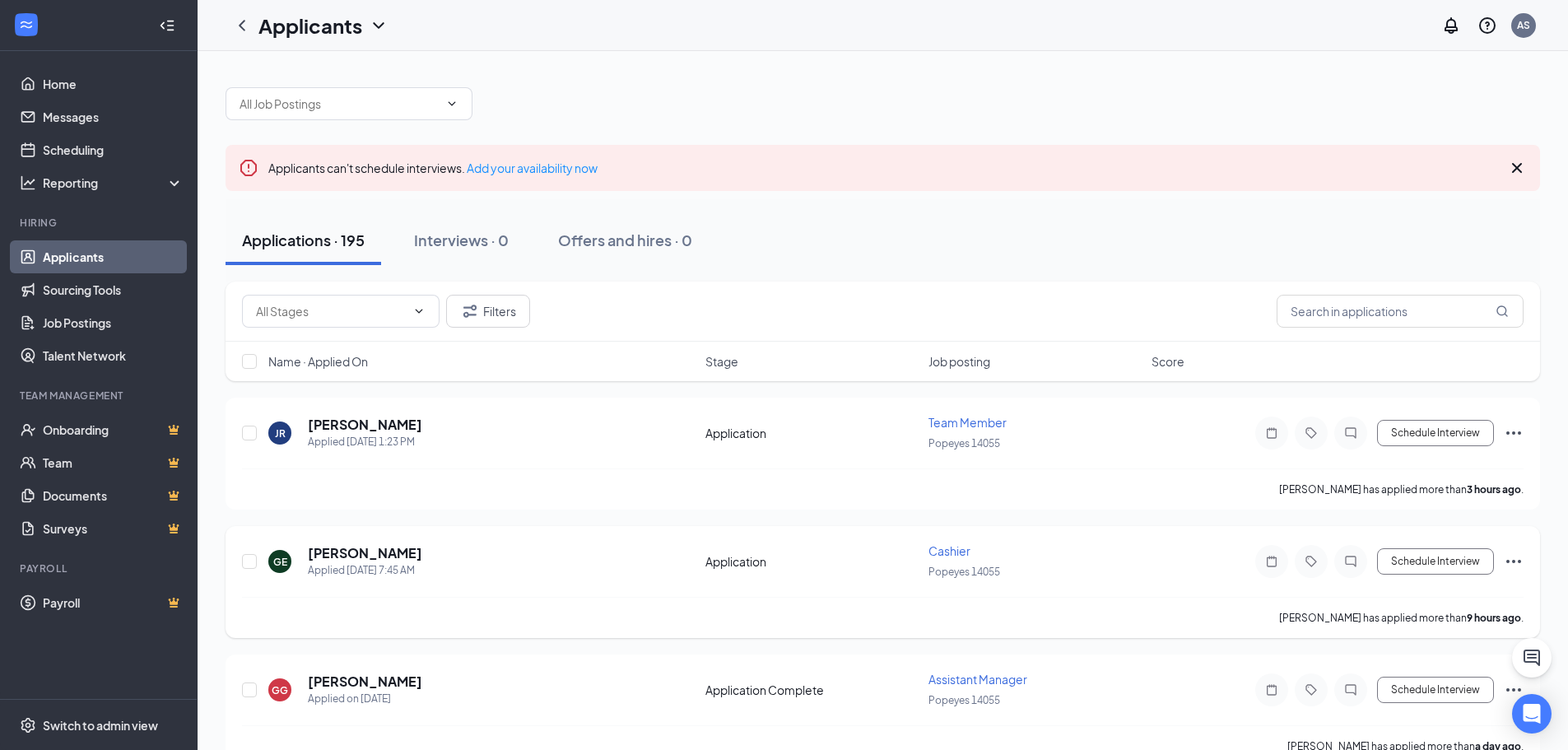
click at [1229, 533] on div "GE [PERSON_NAME] Applied [DATE] 7:45 AM Application Cashier Popeyes 14055 Sched…" at bounding box center [882, 582] width 1314 height 112
click at [1103, 622] on div "[PERSON_NAME] has applied more than 9 hours ago ." at bounding box center [882, 617] width 1281 height 41
drag, startPoint x: 1257, startPoint y: 611, endPoint x: 1481, endPoint y: 602, distance: 224.2
click at [1481, 602] on div "[PERSON_NAME] has applied more than 9 hours ago ." at bounding box center [882, 617] width 1281 height 41
click at [1482, 611] on b "9 hours ago" at bounding box center [1493, 617] width 54 height 12
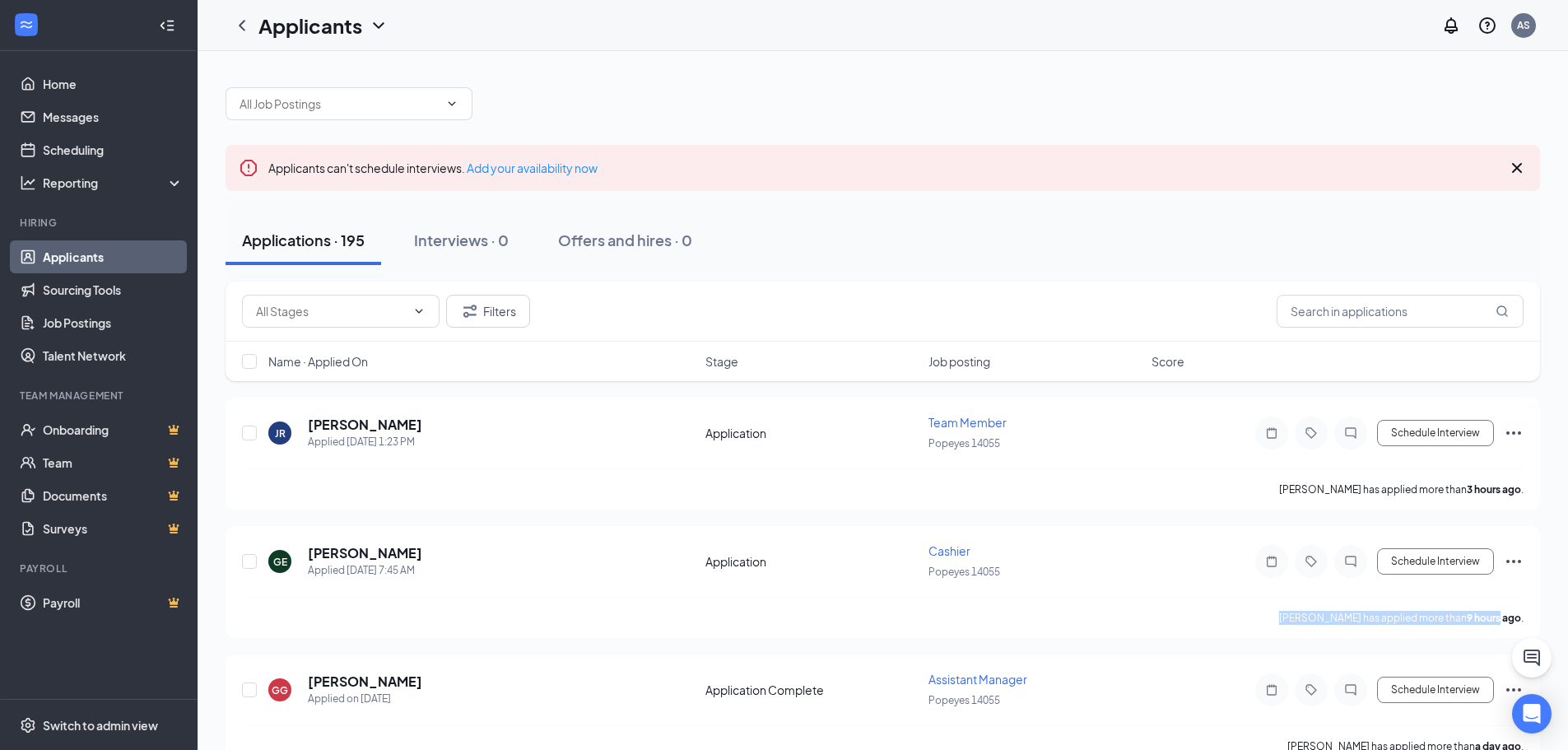
drag, startPoint x: 1243, startPoint y: 621, endPoint x: 1579, endPoint y: 642, distance: 336.7
click at [1567, 634] on html "Home Messages Scheduling Reporting Hiring Applicants Sourcing Tools Job Posting…" at bounding box center [784, 375] width 1568 height 750
click at [1363, 700] on div "Schedule Interview" at bounding box center [1375, 690] width 296 height 33
drag, startPoint x: 1289, startPoint y: 481, endPoint x: 1572, endPoint y: 535, distance: 288.1
click at [1567, 530] on html "Home Messages Scheduling Reporting Hiring Applicants Sourcing Tools Job Posting…" at bounding box center [784, 375] width 1568 height 750
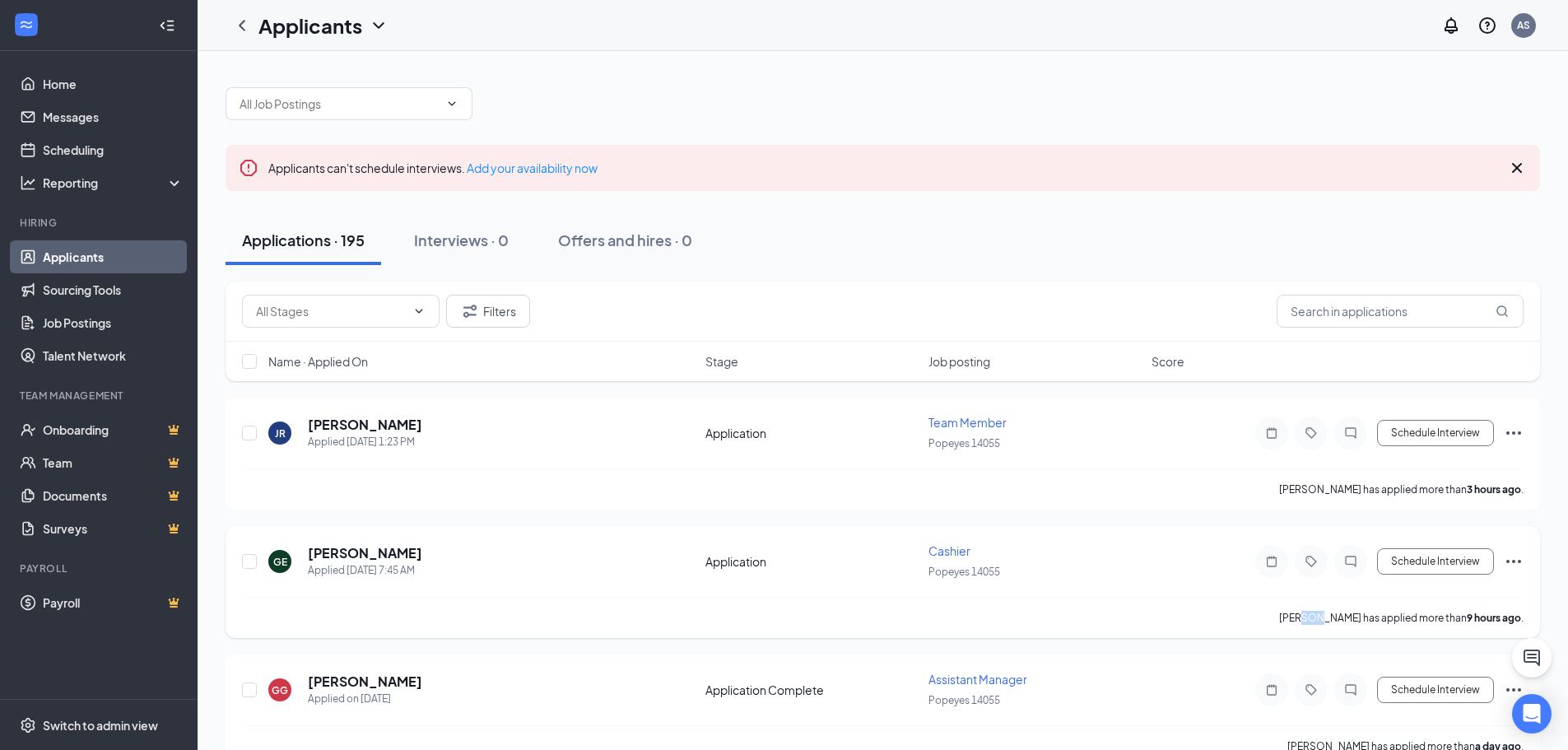
click at [1279, 624] on p "[PERSON_NAME] has applied more than 9 hours ago ." at bounding box center [1401, 618] width 245 height 14
click at [1278, 615] on p "[PERSON_NAME] has applied more than 9 hours ago ." at bounding box center [1401, 618] width 245 height 14
click at [1241, 632] on div "[PERSON_NAME] has applied more than 9 hours ago ." at bounding box center [882, 617] width 1281 height 41
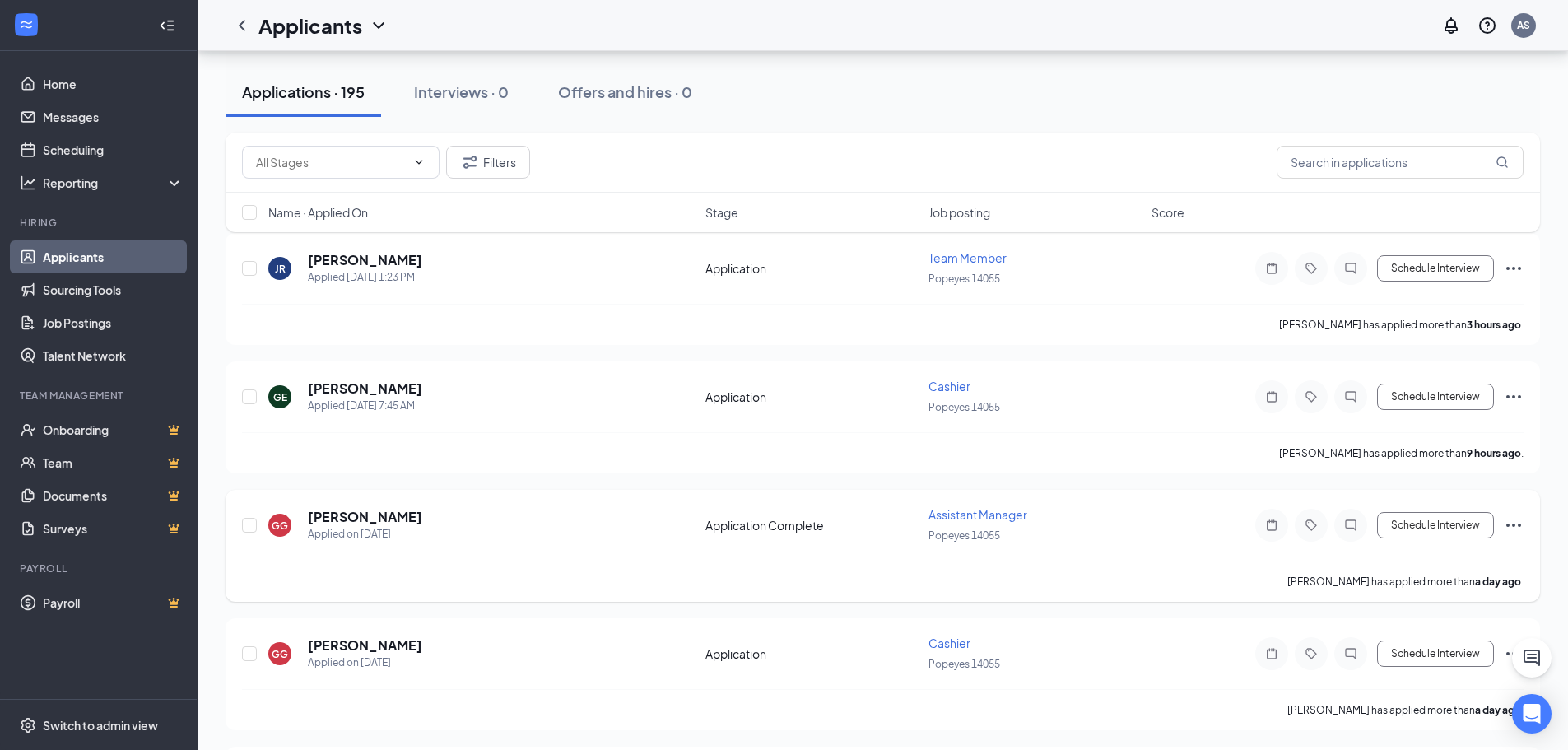
click at [1355, 536] on div at bounding box center [1350, 525] width 33 height 33
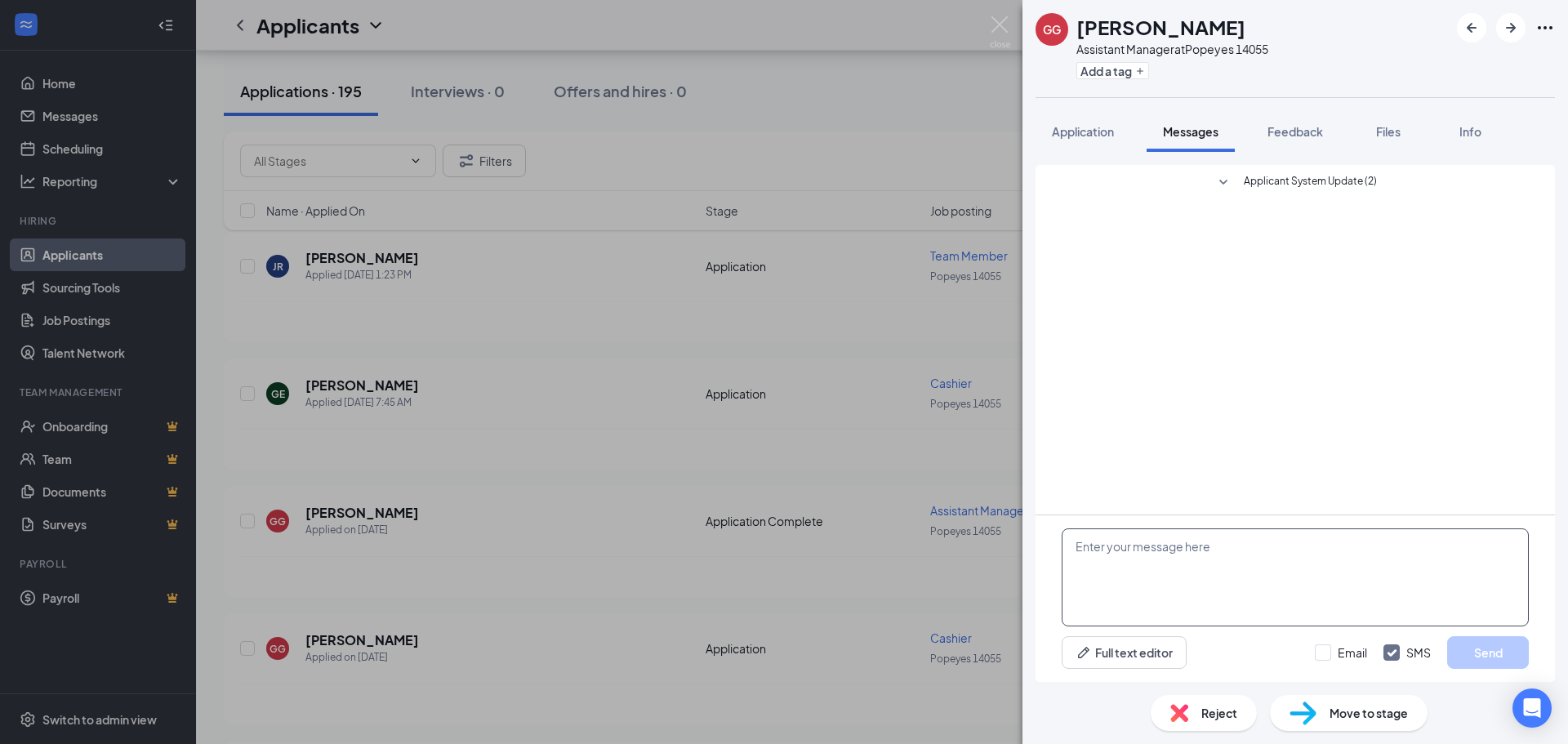
click at [1202, 591] on textarea at bounding box center [1296, 577] width 467 height 98
type textarea "hello,"
